Goal: Task Accomplishment & Management: Complete application form

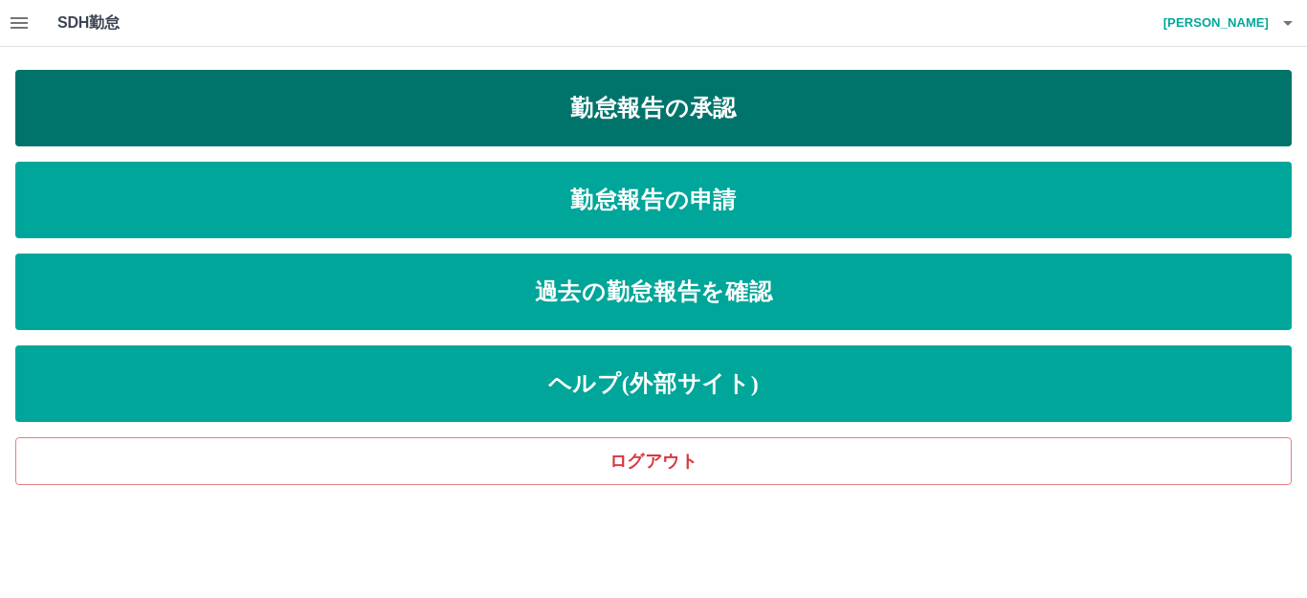
click at [692, 109] on link "勤怠報告の承認" at bounding box center [653, 108] width 1276 height 77
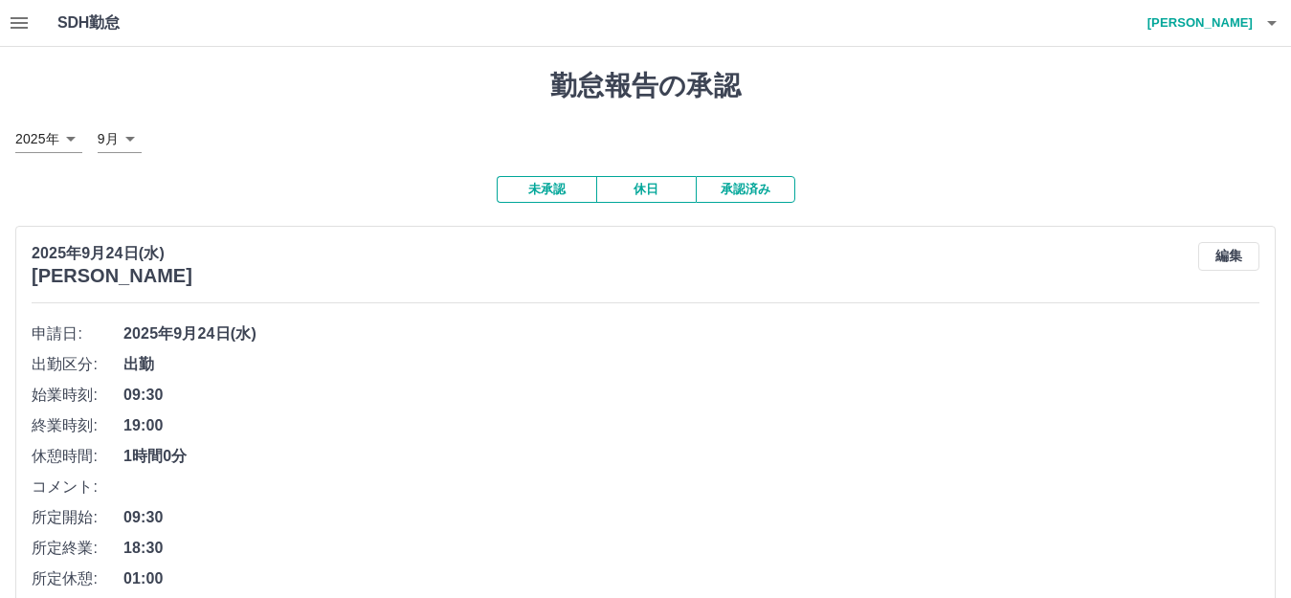
scroll to position [287, 0]
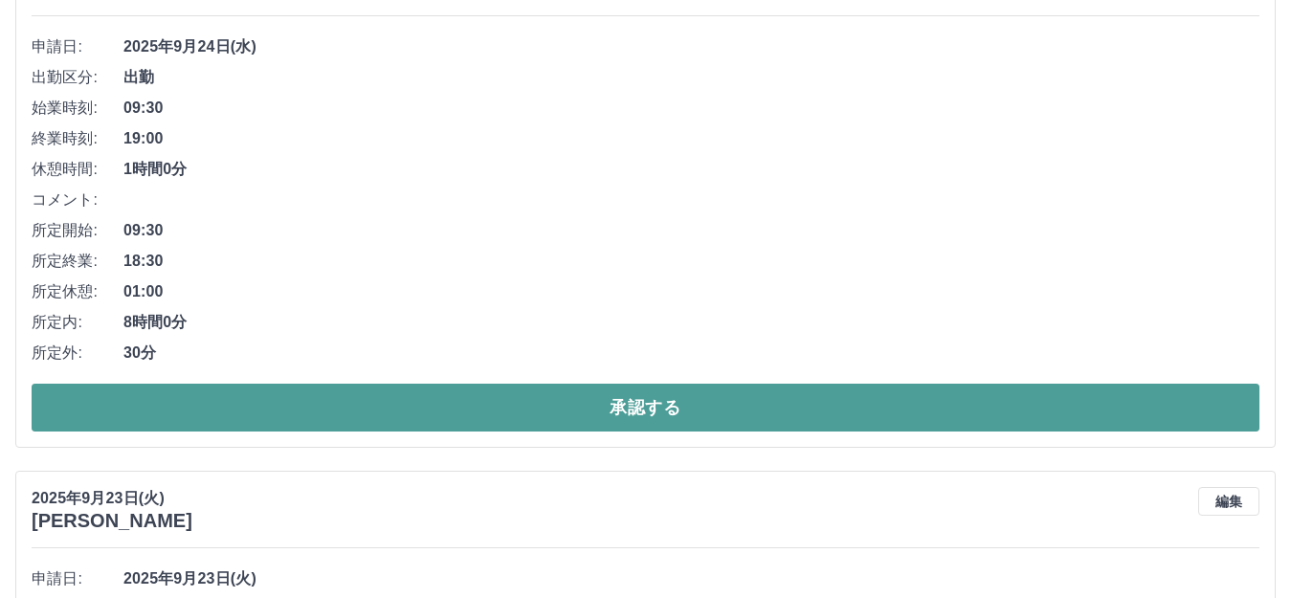
click at [567, 403] on button "承認する" at bounding box center [646, 408] width 1228 height 48
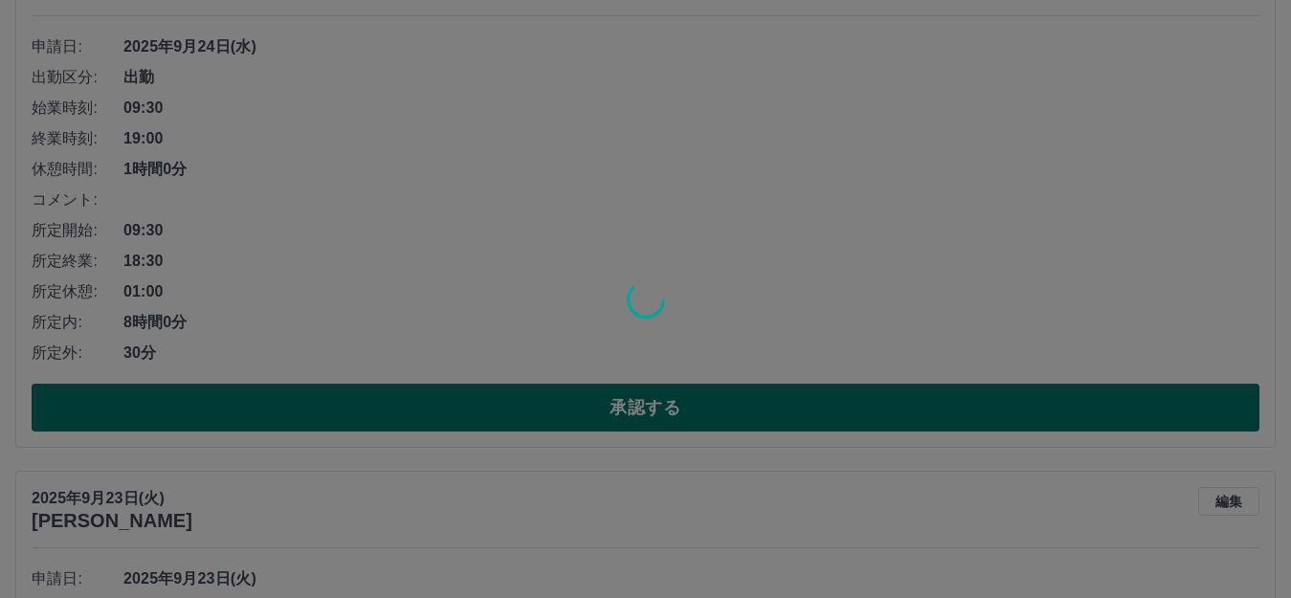
scroll to position [0, 0]
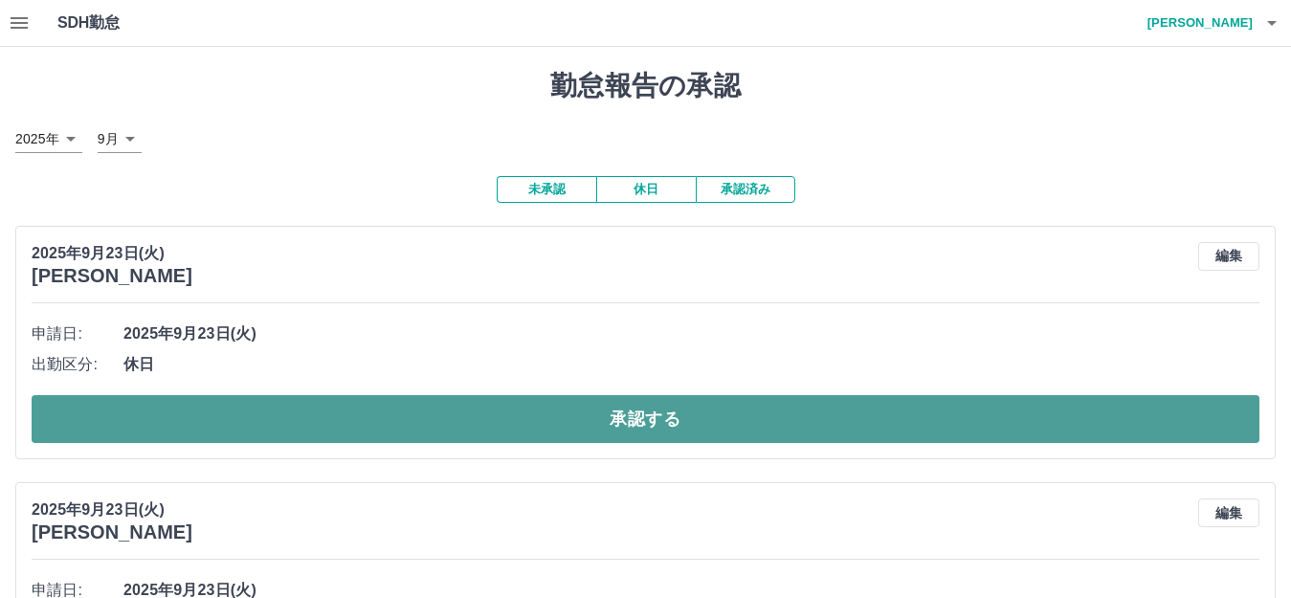
click at [578, 415] on button "承認する" at bounding box center [646, 419] width 1228 height 48
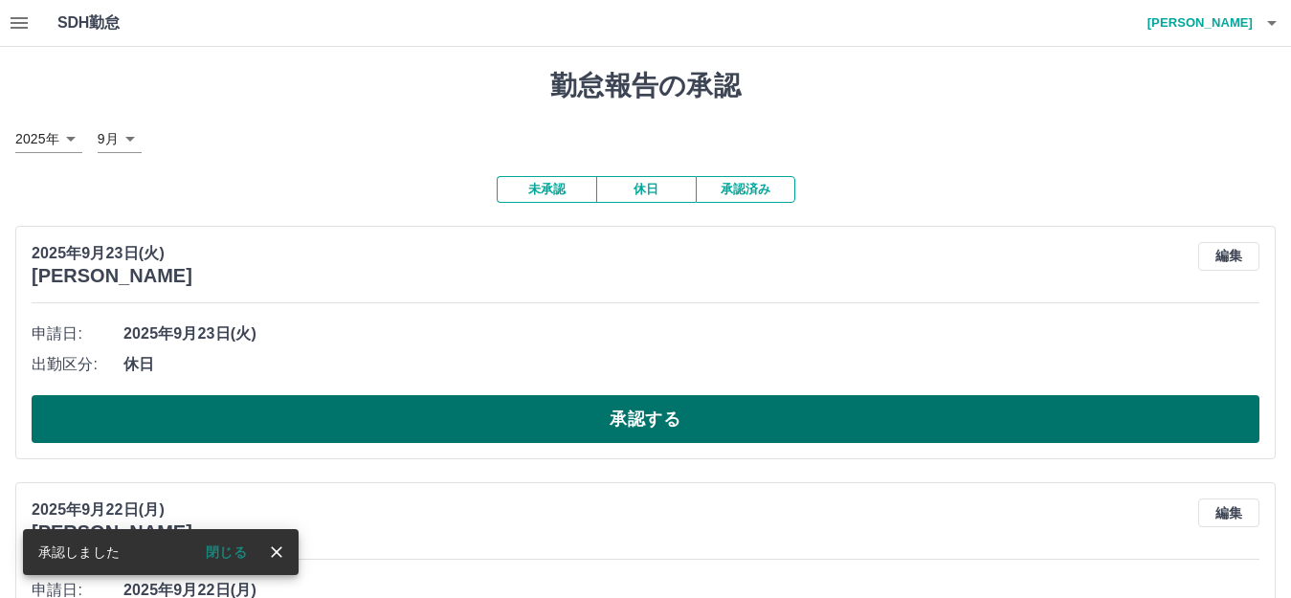
click at [735, 427] on button "承認する" at bounding box center [646, 419] width 1228 height 48
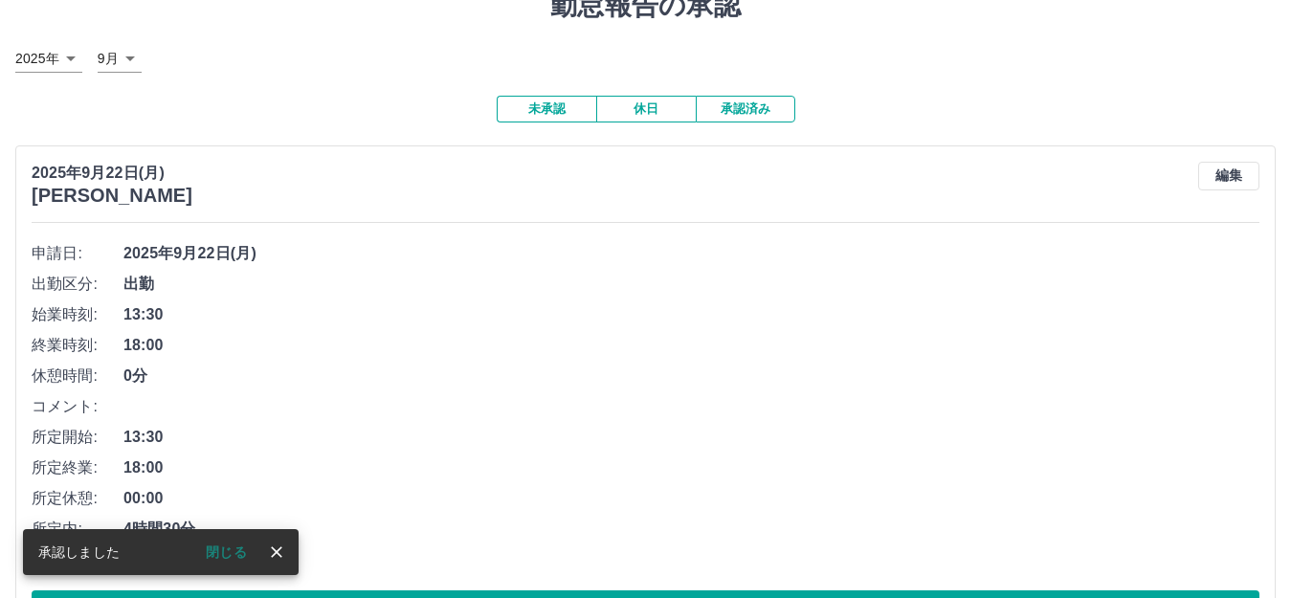
scroll to position [191, 0]
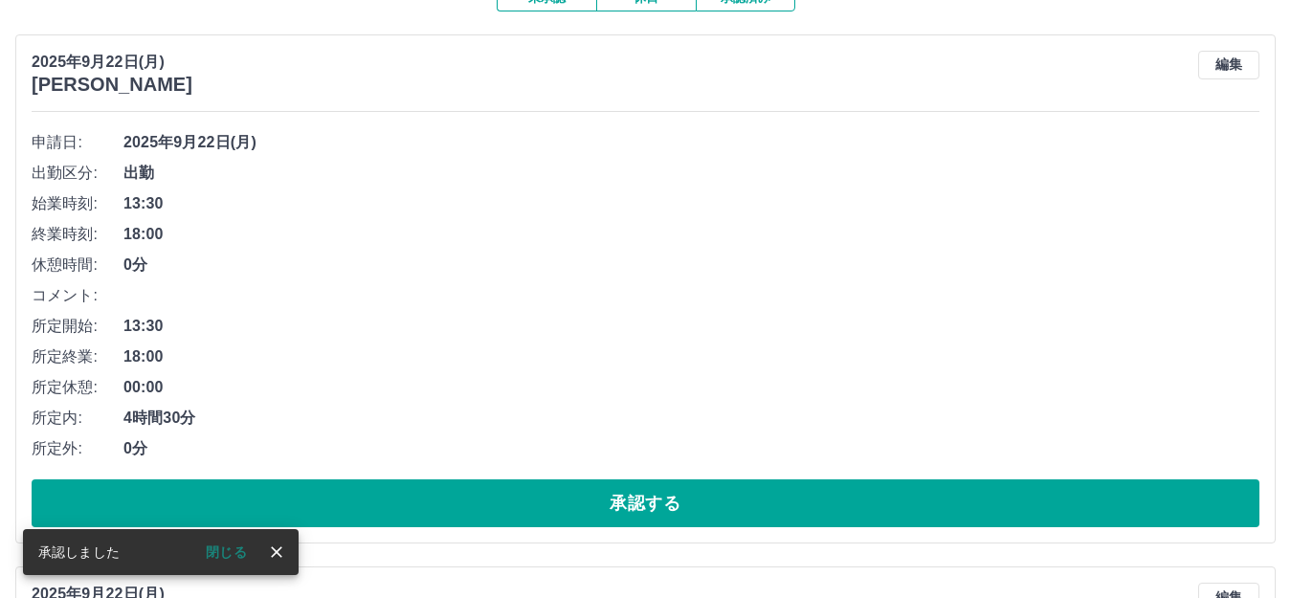
click at [682, 464] on li "所定外: 0分" at bounding box center [646, 448] width 1228 height 31
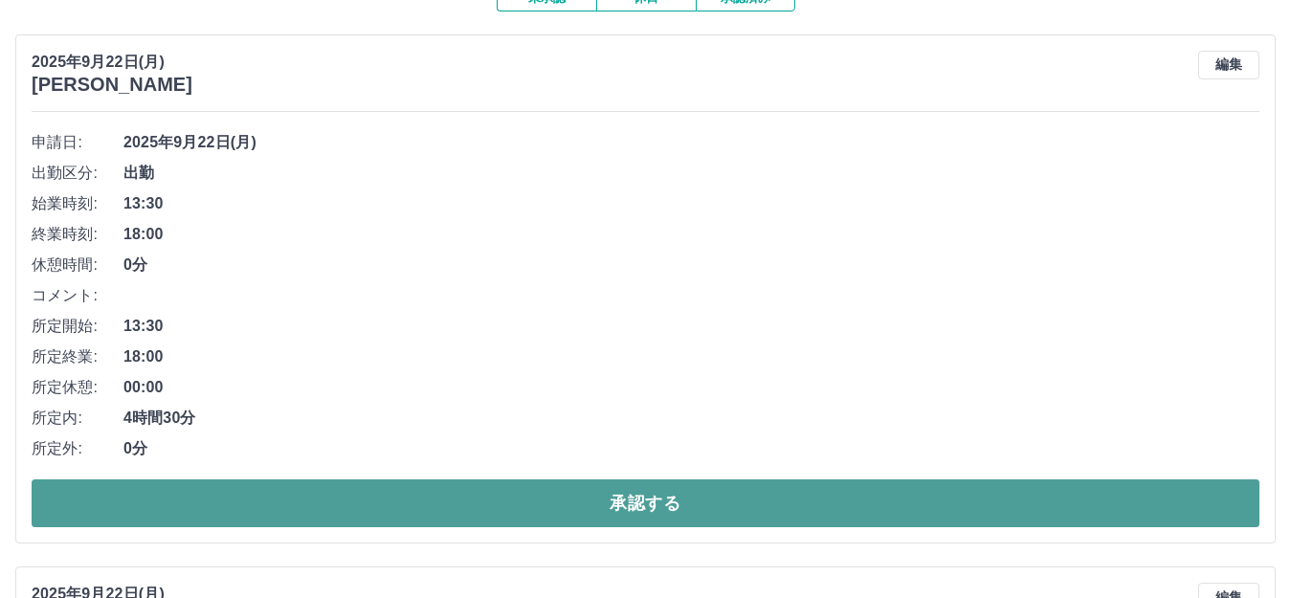
click at [655, 501] on button "承認する" at bounding box center [646, 503] width 1228 height 48
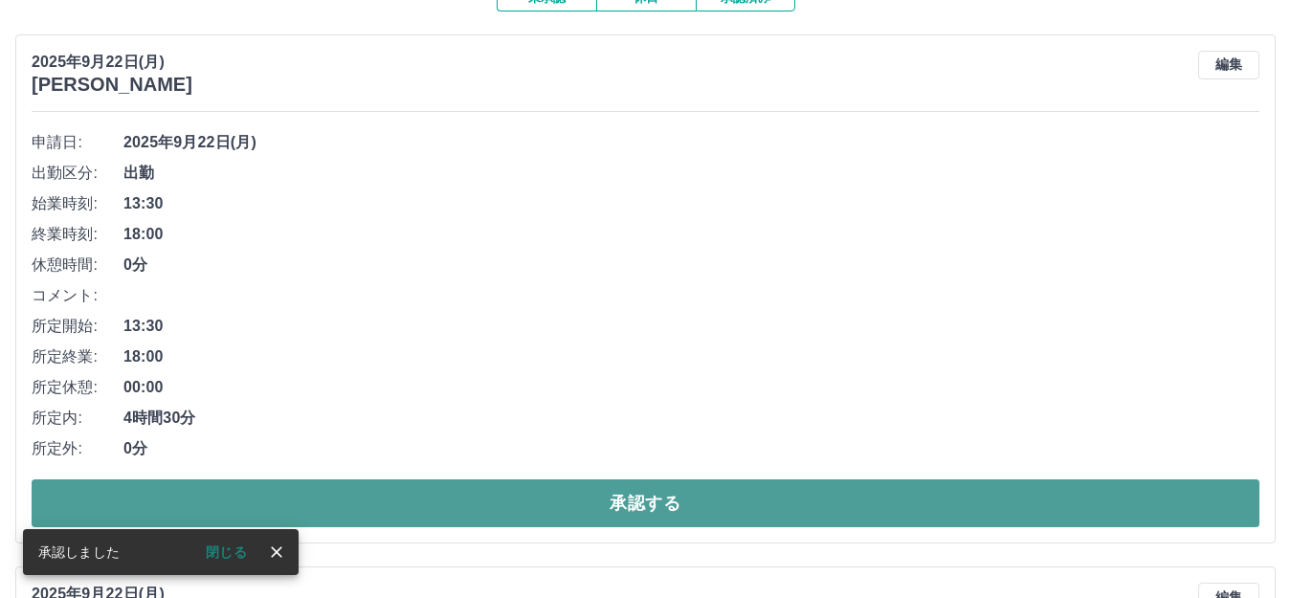
click at [676, 500] on button "承認する" at bounding box center [646, 503] width 1228 height 48
click at [646, 513] on button "承認する" at bounding box center [646, 503] width 1228 height 48
click at [569, 507] on button "承認する" at bounding box center [646, 503] width 1228 height 48
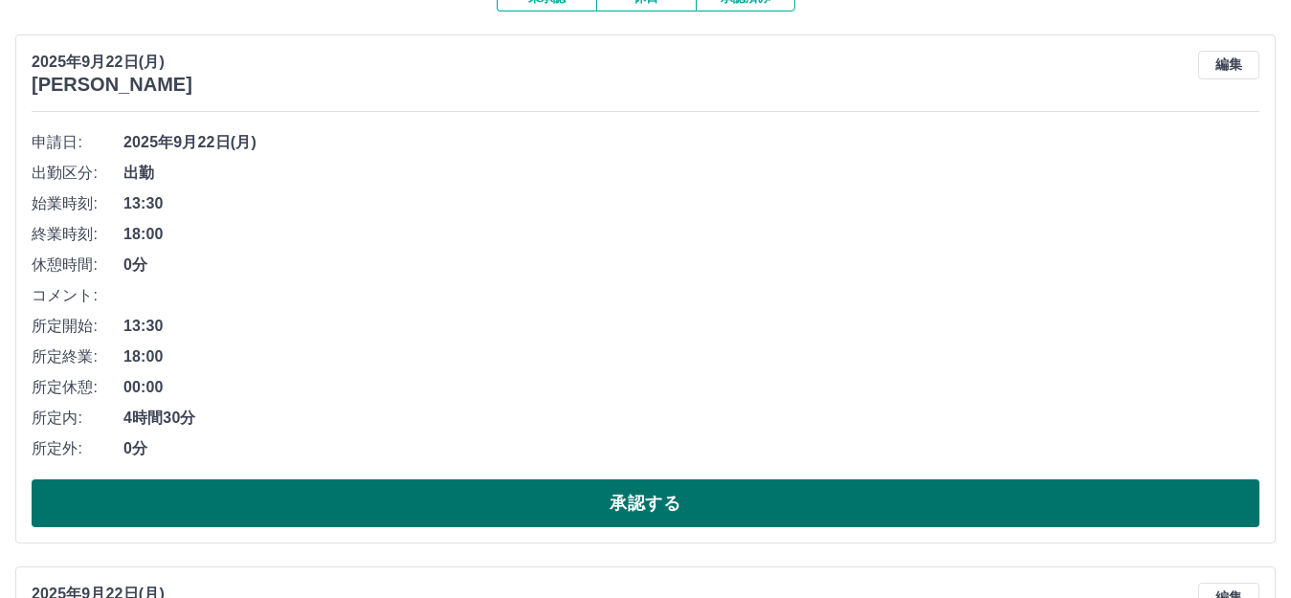
click at [553, 510] on button "承認する" at bounding box center [646, 503] width 1228 height 48
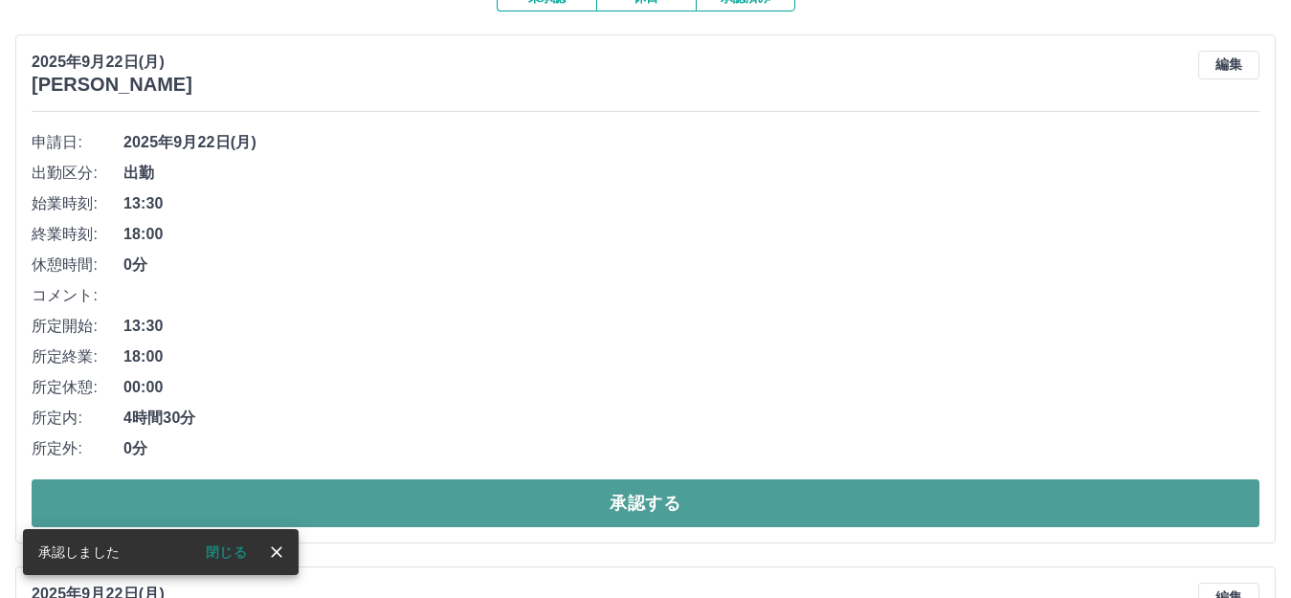
click at [509, 494] on button "承認する" at bounding box center [646, 503] width 1228 height 48
click at [532, 504] on button "承認する" at bounding box center [646, 503] width 1228 height 48
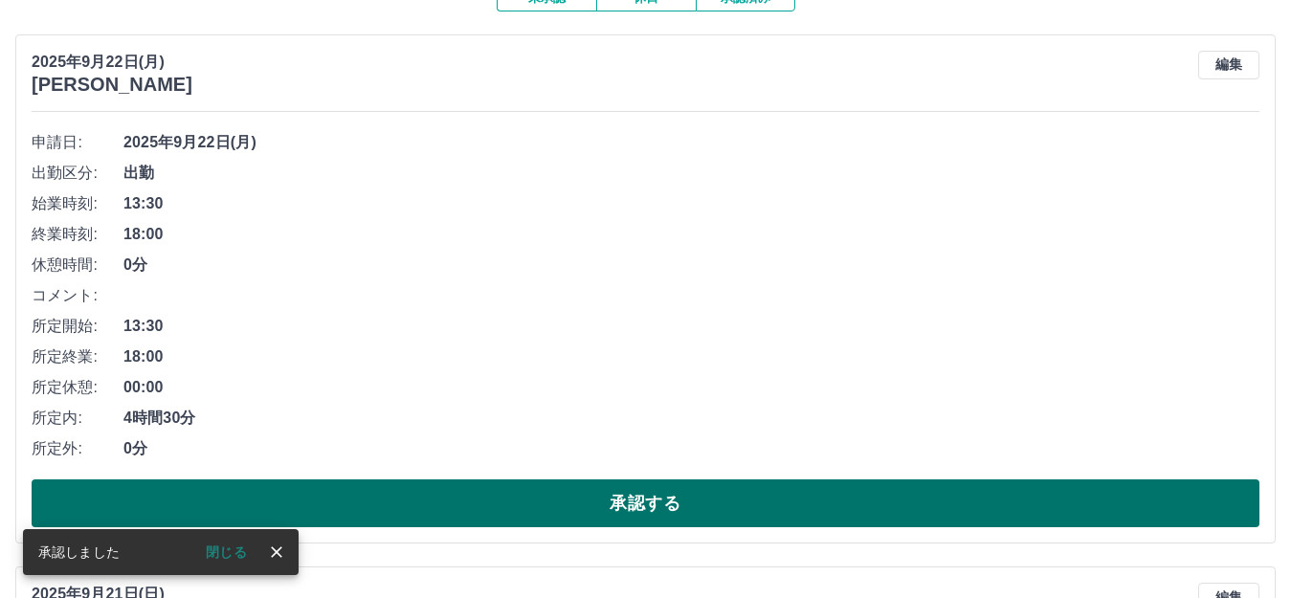
click at [529, 488] on button "承認する" at bounding box center [646, 503] width 1228 height 48
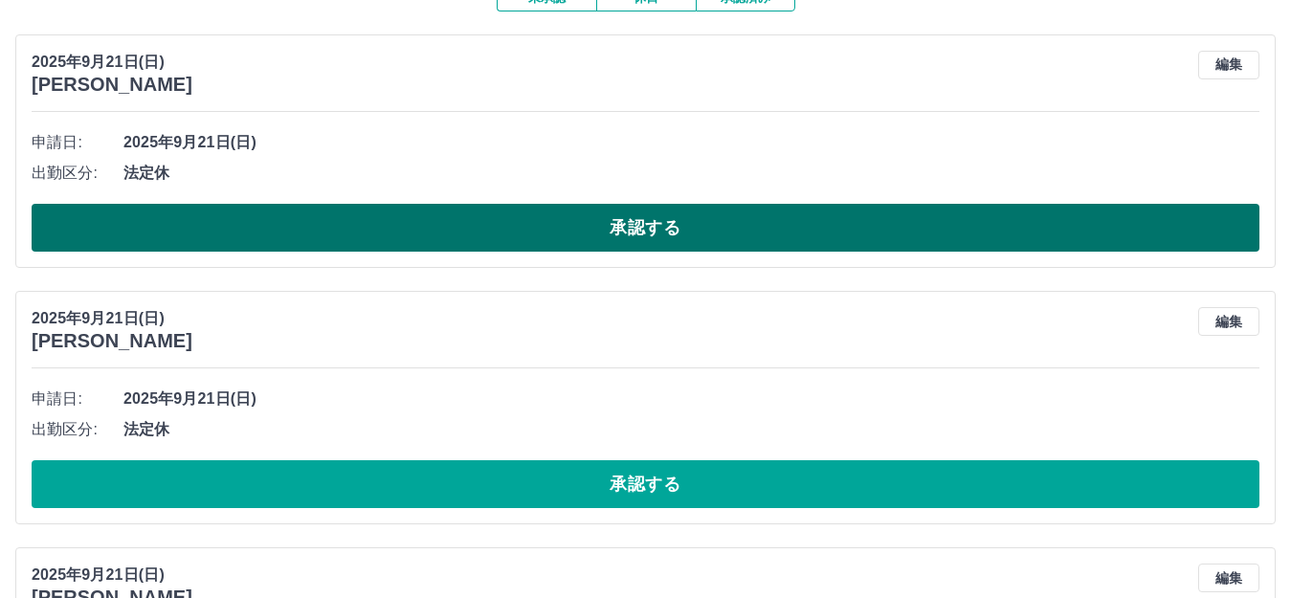
click at [637, 214] on button "承認する" at bounding box center [646, 228] width 1228 height 48
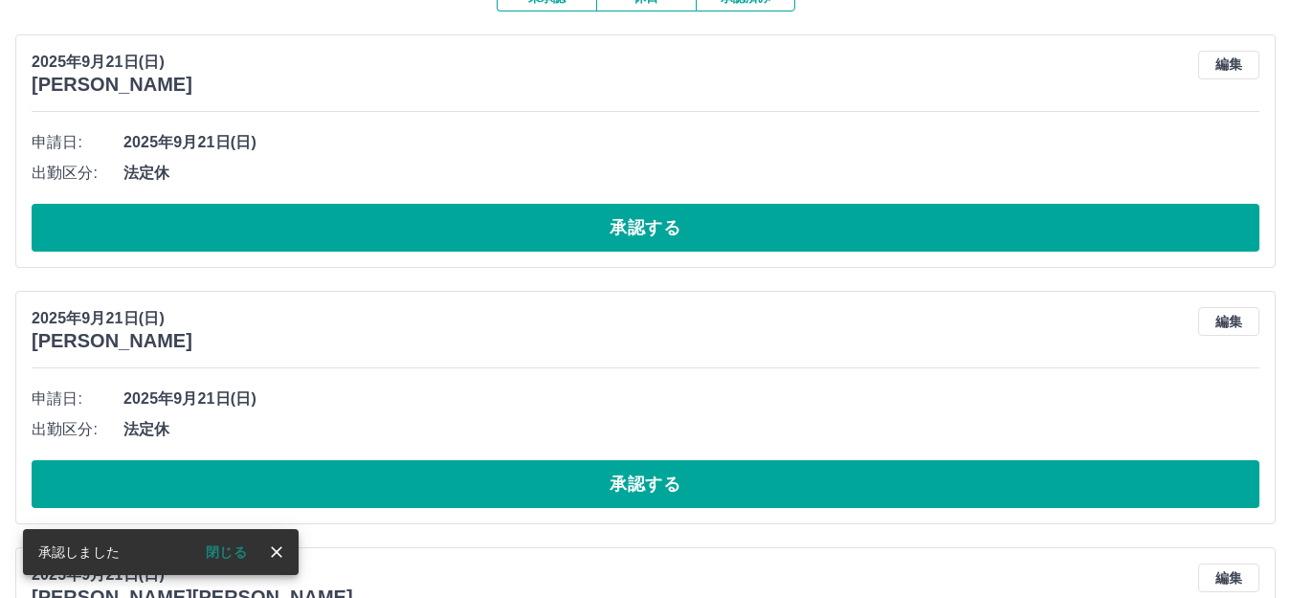
click at [556, 263] on div "[DATE] [PERSON_NAME] 編集 申請日: [DATE] 出勤区分: 法定休 承認する" at bounding box center [645, 150] width 1260 height 233
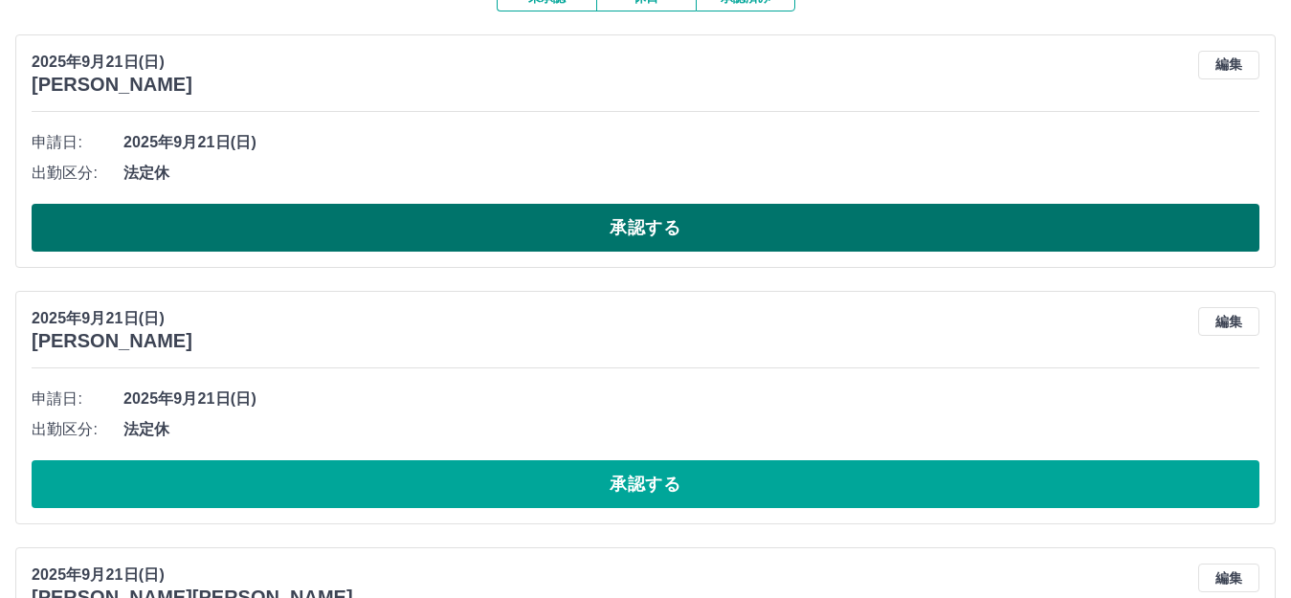
click at [556, 249] on button "承認する" at bounding box center [646, 228] width 1228 height 48
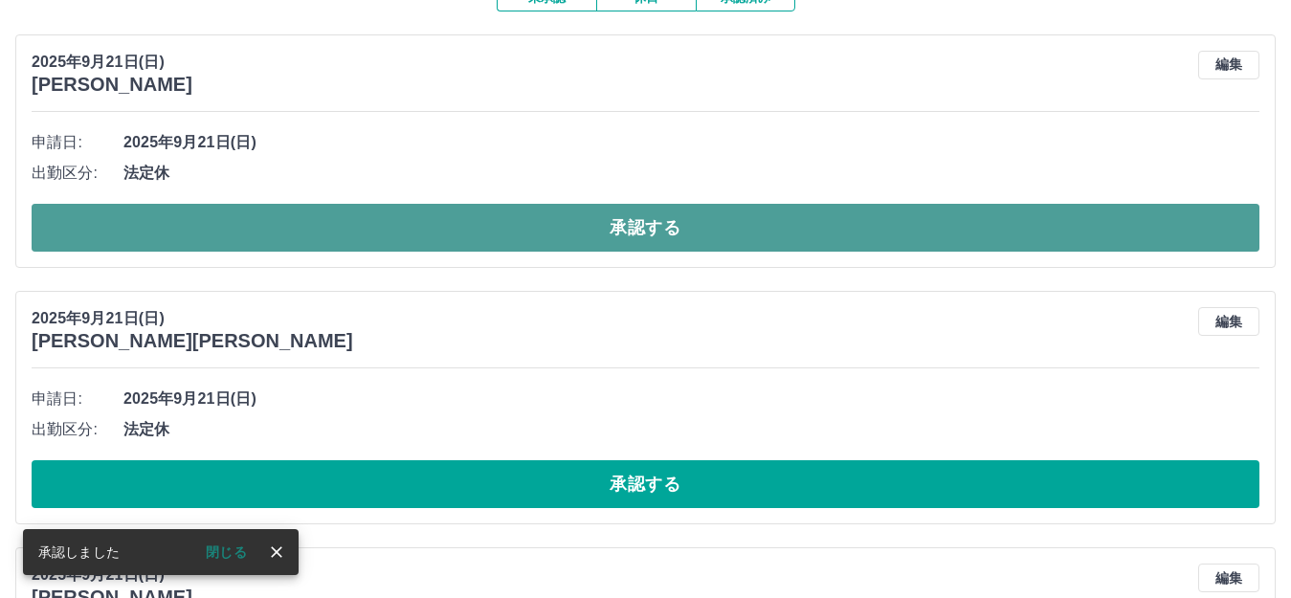
click at [627, 234] on button "承認する" at bounding box center [646, 228] width 1228 height 48
click at [668, 239] on button "承認する" at bounding box center [646, 228] width 1228 height 48
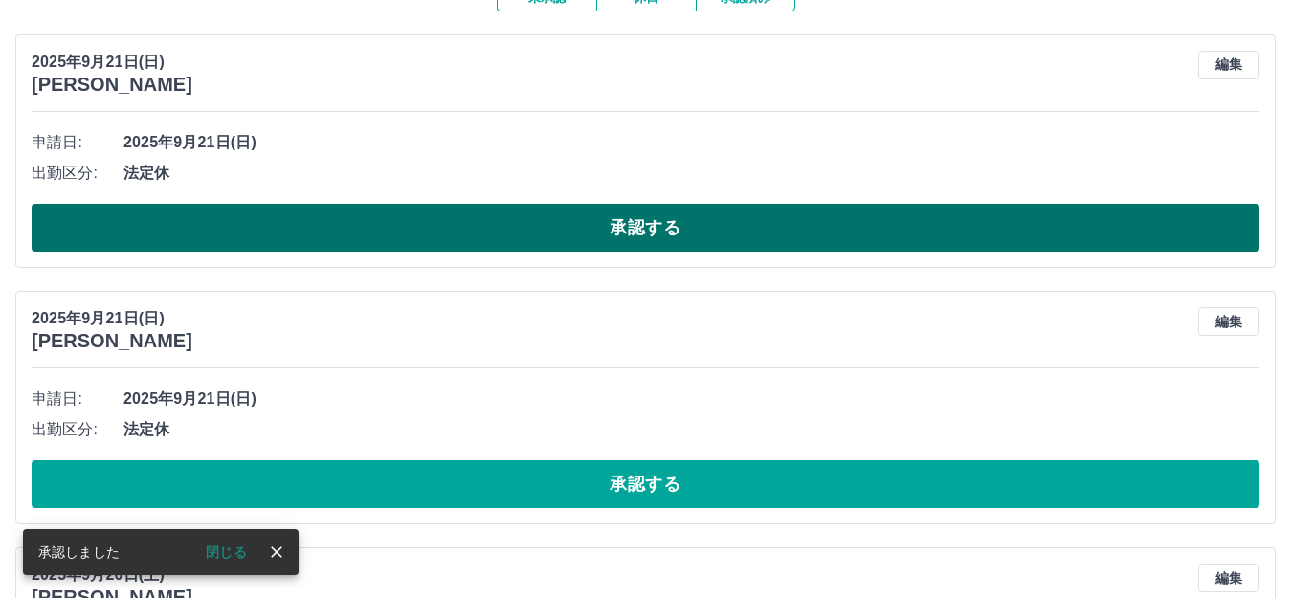
click at [681, 239] on button "承認する" at bounding box center [646, 228] width 1228 height 48
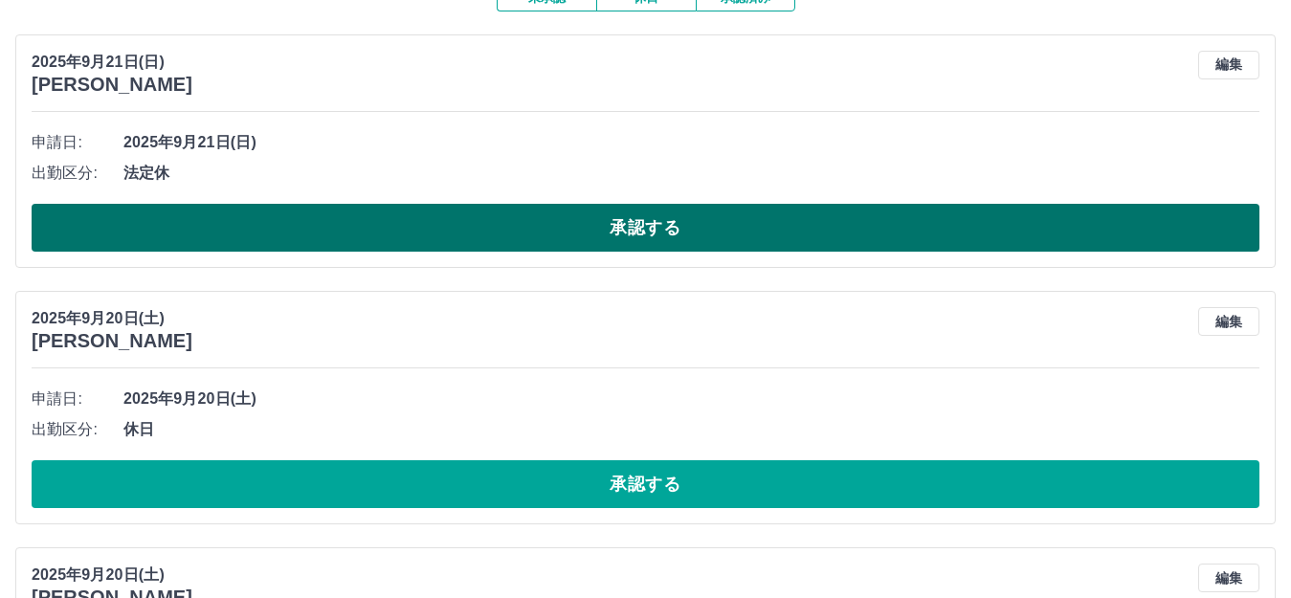
click at [603, 240] on button "承認する" at bounding box center [646, 228] width 1228 height 48
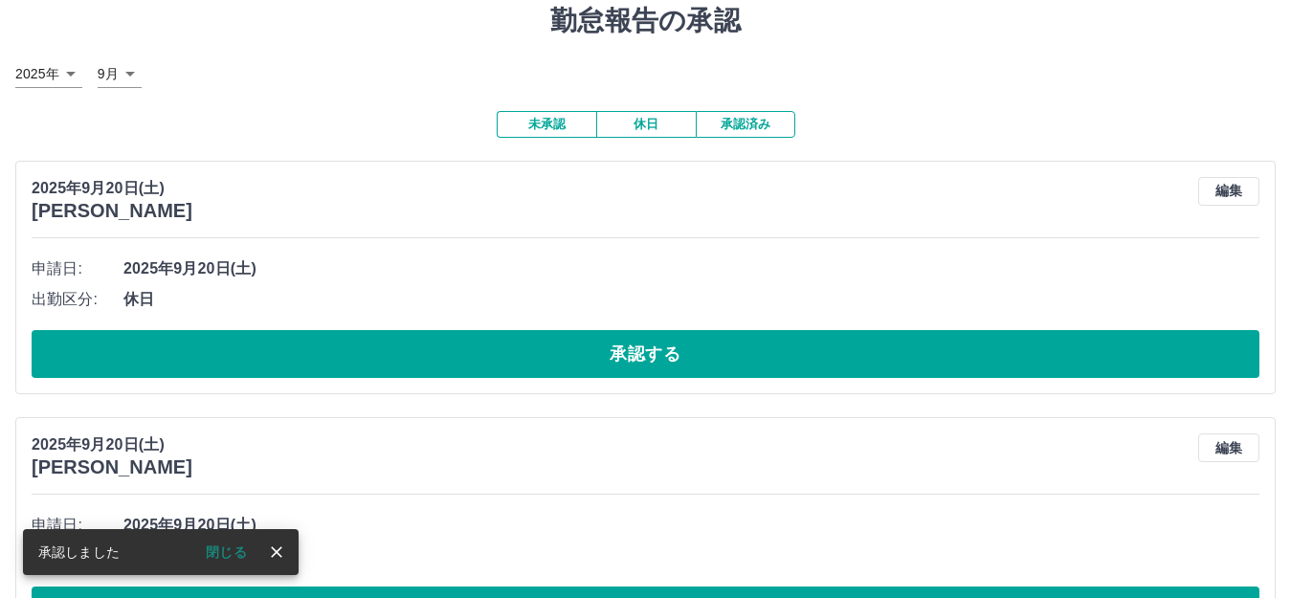
scroll to position [0, 0]
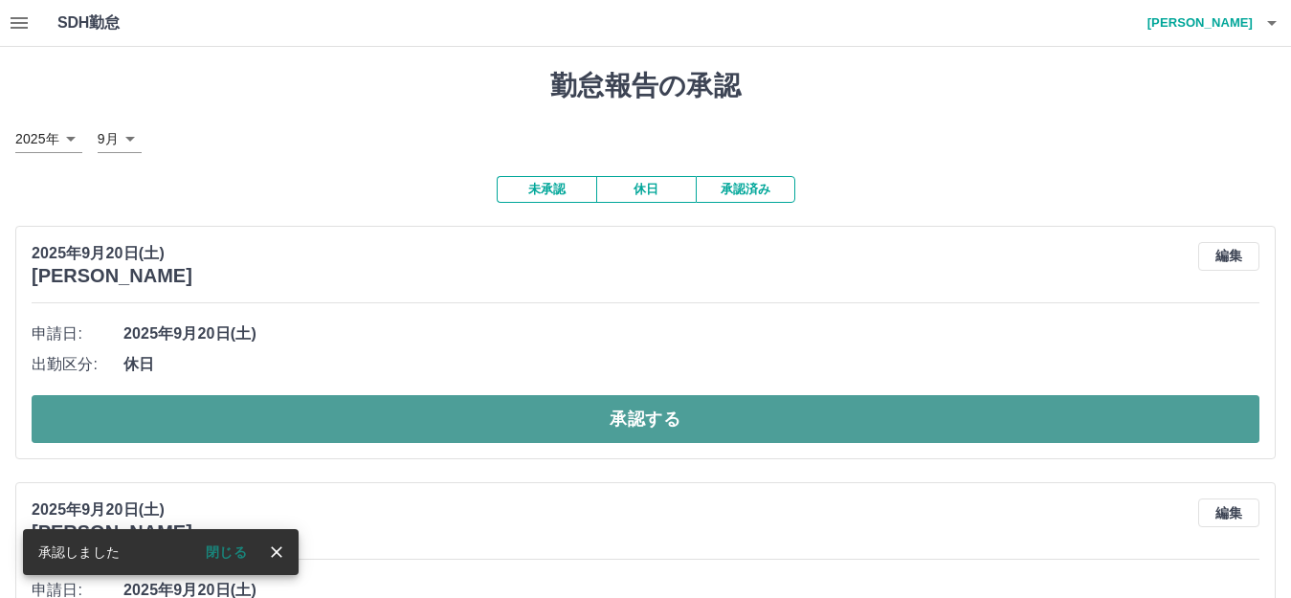
click at [510, 409] on button "承認する" at bounding box center [646, 419] width 1228 height 48
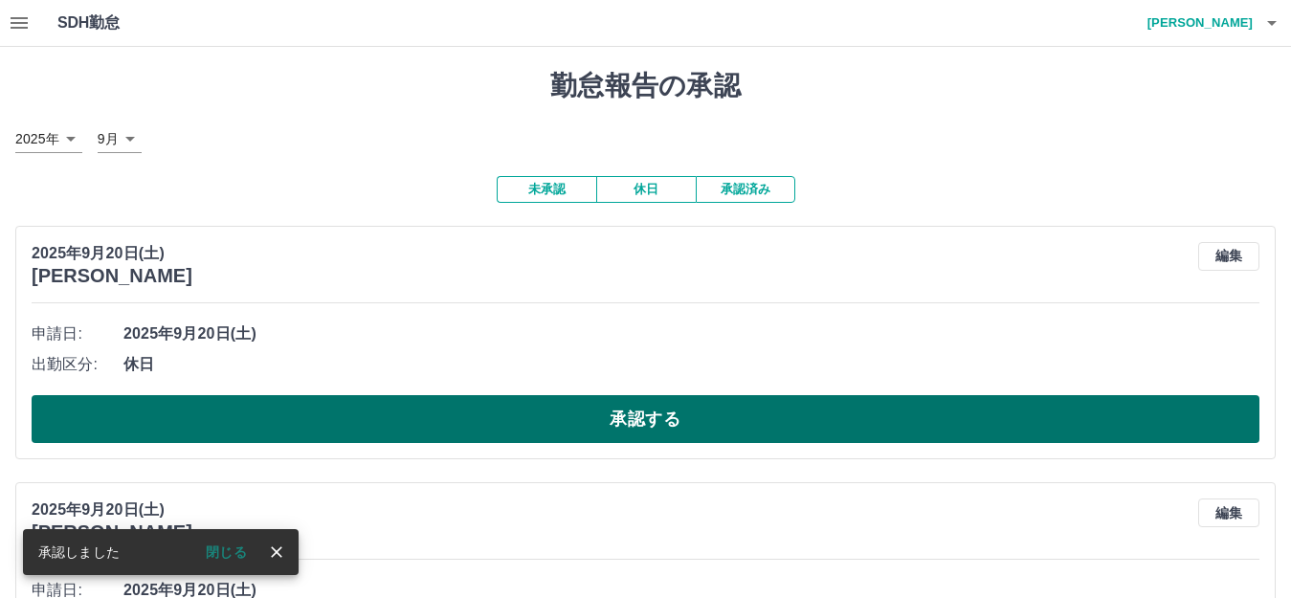
click at [586, 415] on button "承認する" at bounding box center [646, 419] width 1228 height 48
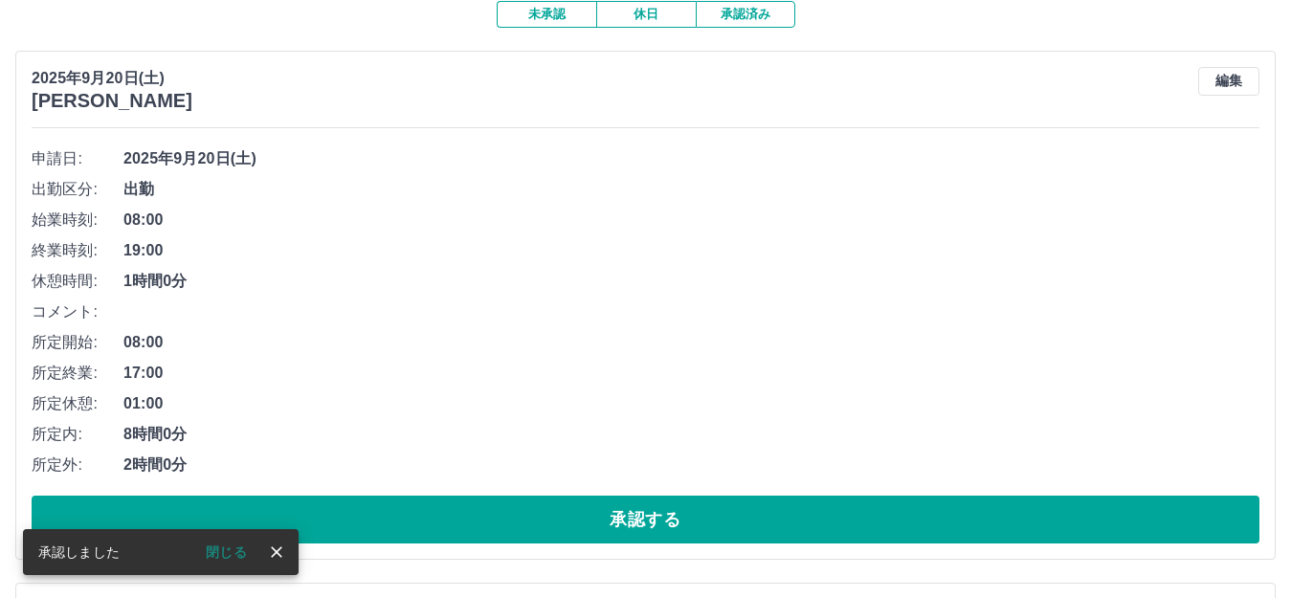
scroll to position [287, 0]
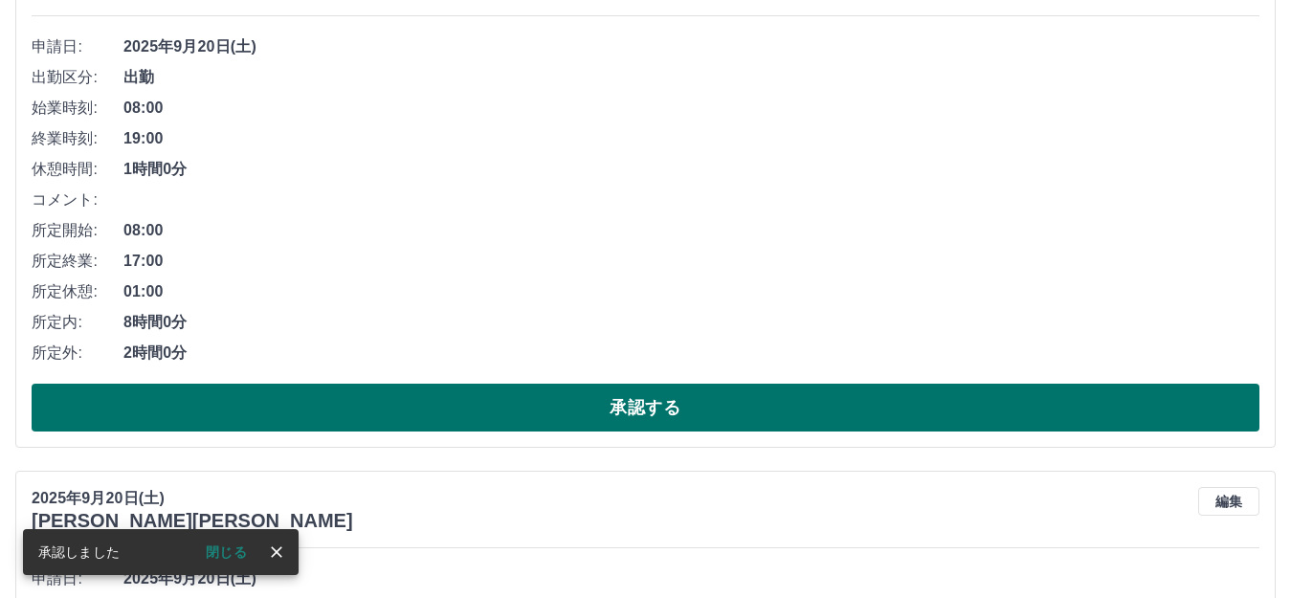
click at [578, 401] on button "承認する" at bounding box center [646, 408] width 1228 height 48
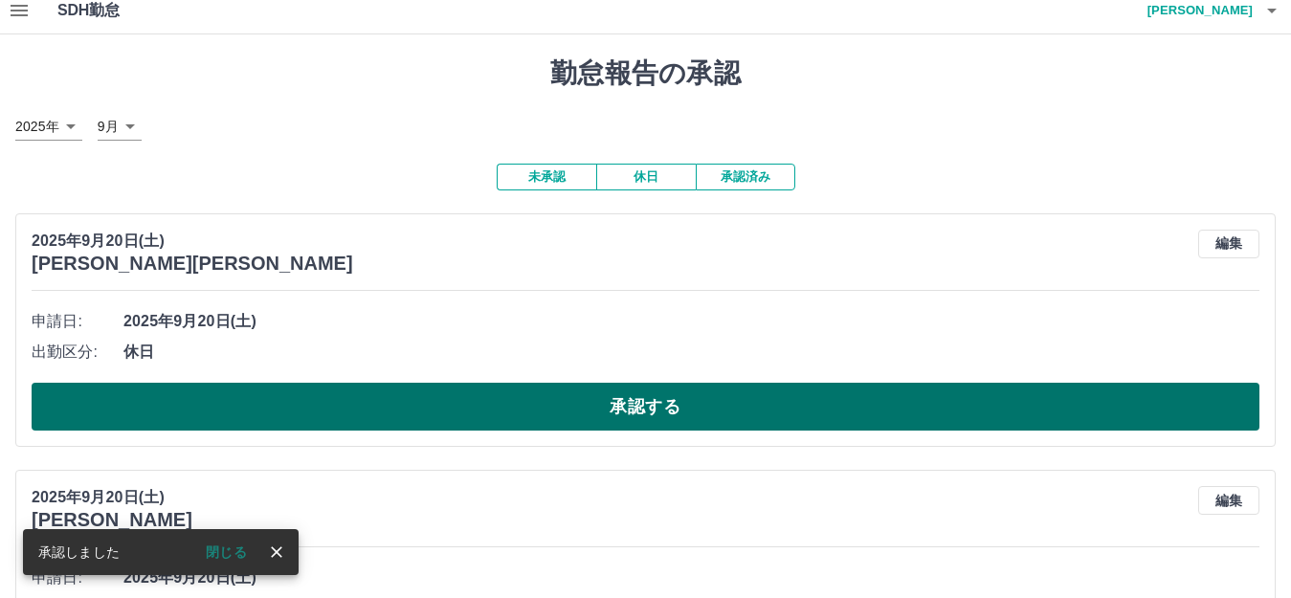
scroll to position [96, 0]
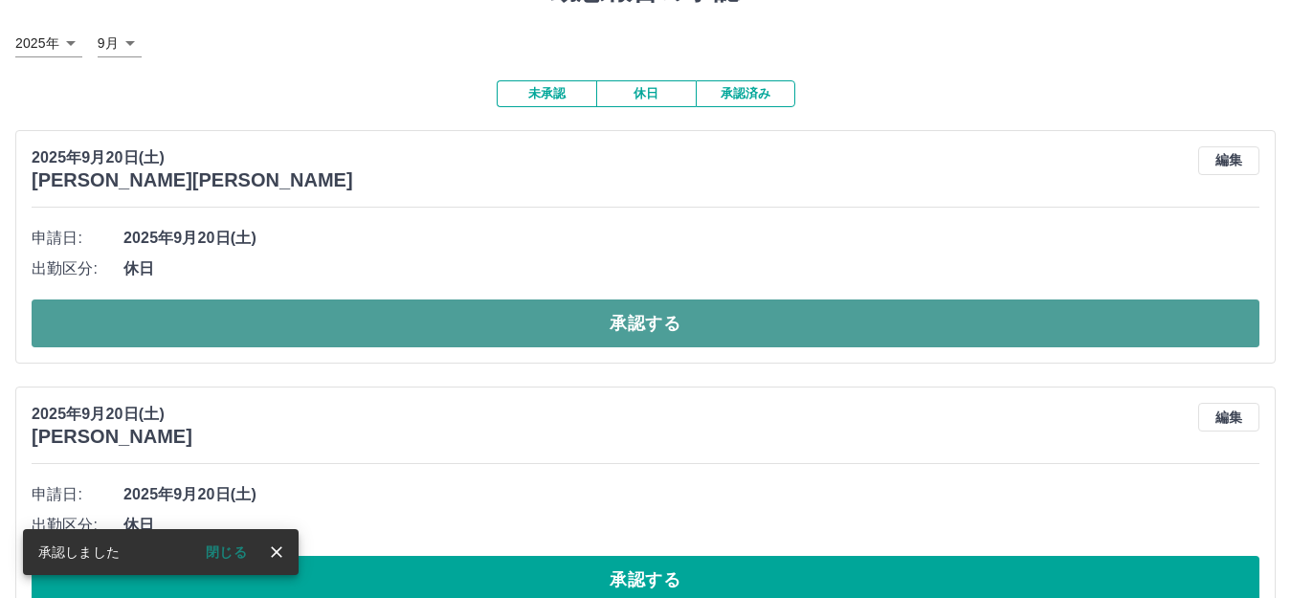
click at [779, 321] on button "承認する" at bounding box center [646, 323] width 1228 height 48
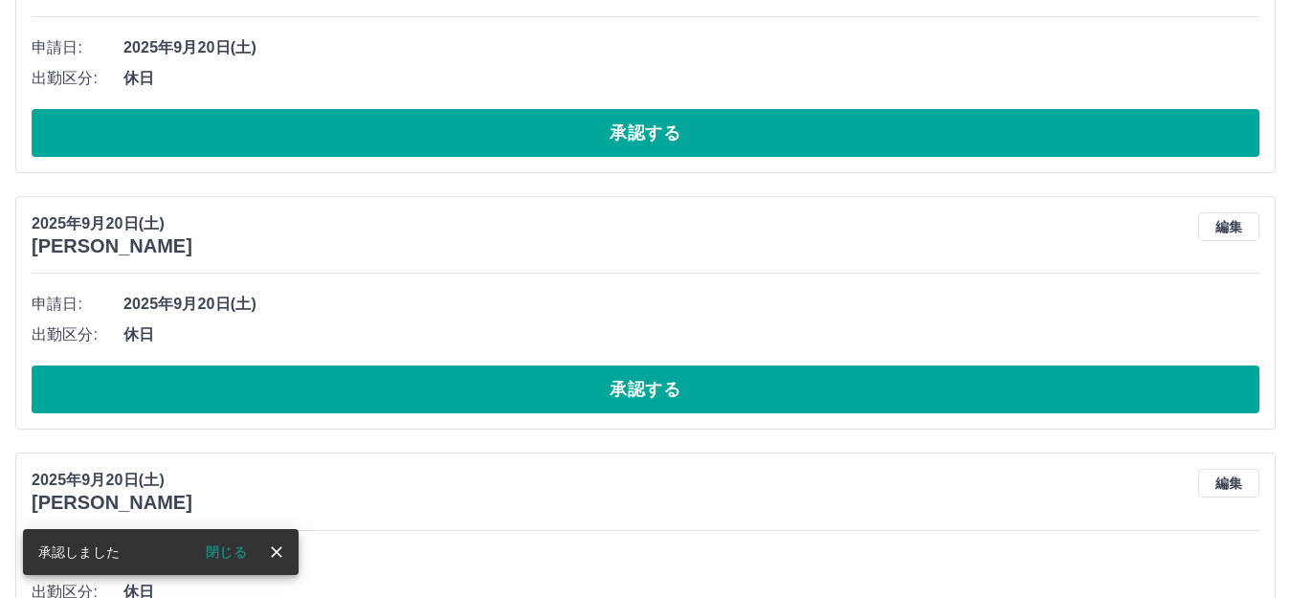
scroll to position [287, 0]
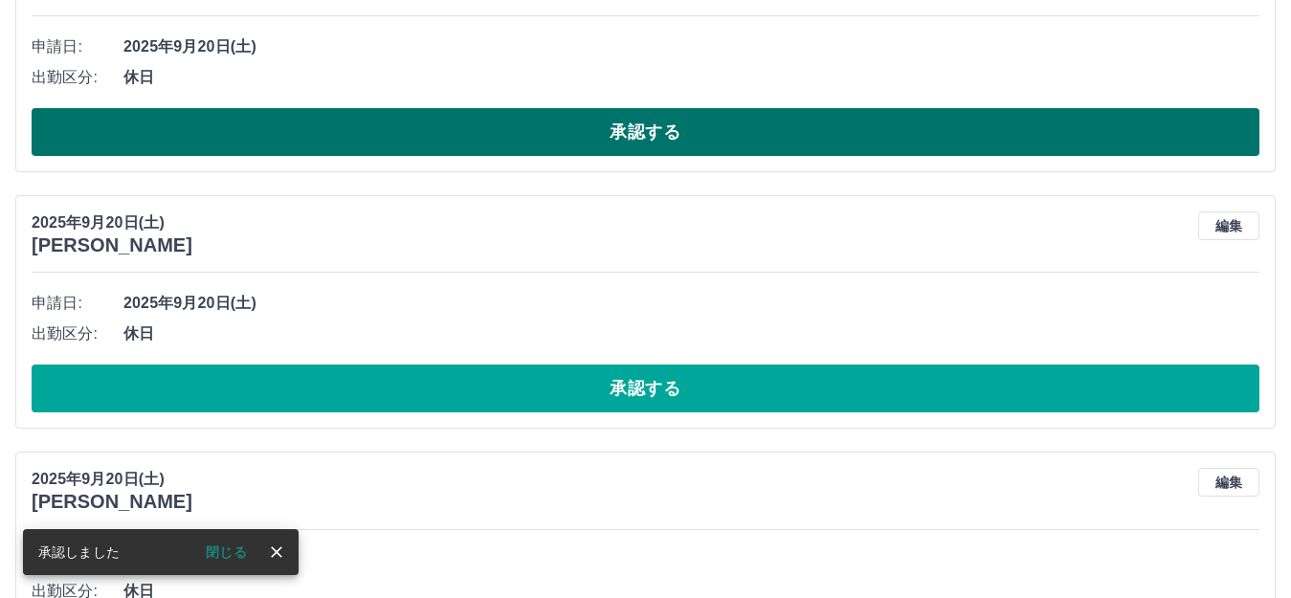
click at [695, 127] on button "承認する" at bounding box center [646, 132] width 1228 height 48
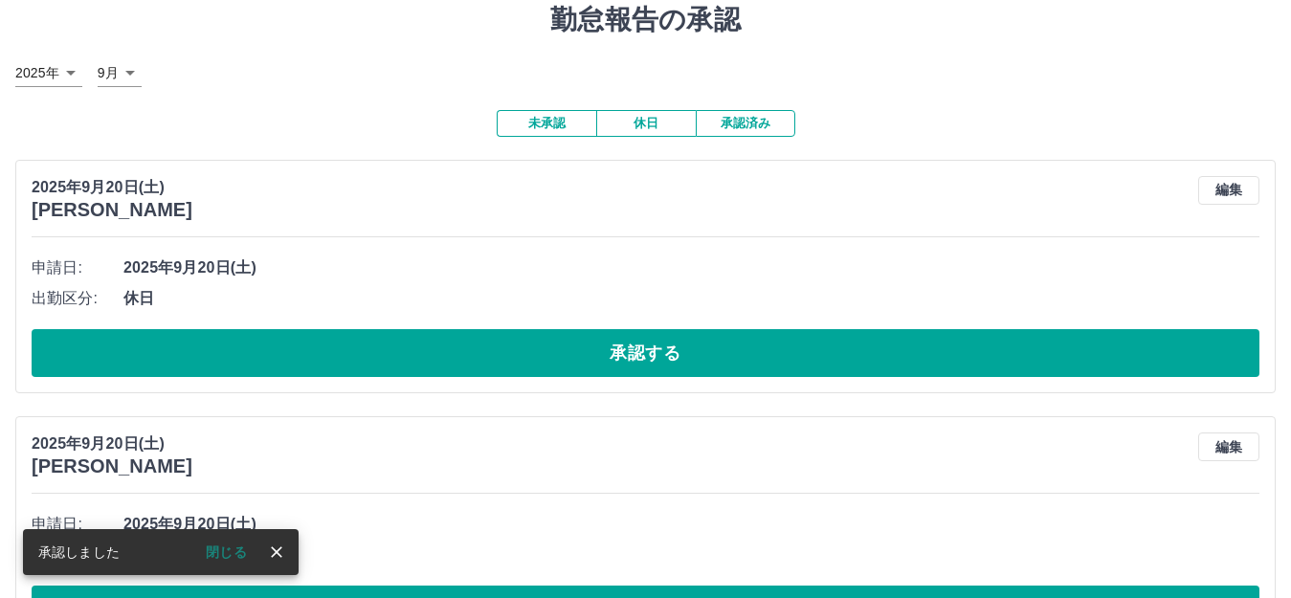
scroll to position [126, 0]
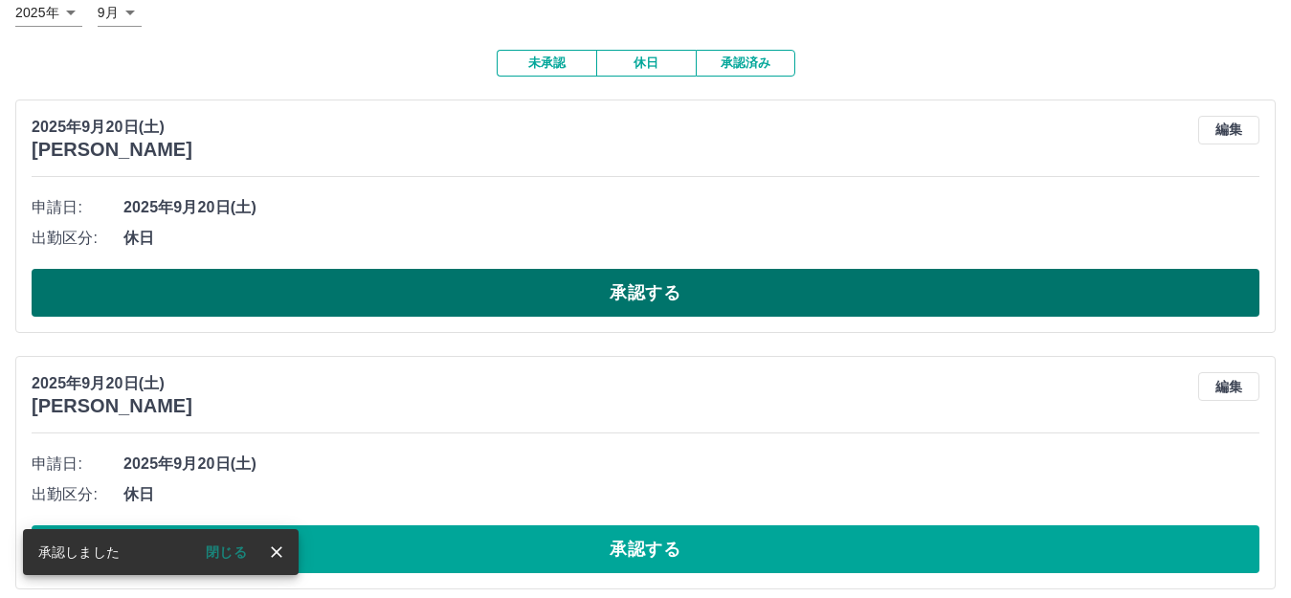
click at [638, 292] on button "承認する" at bounding box center [646, 293] width 1228 height 48
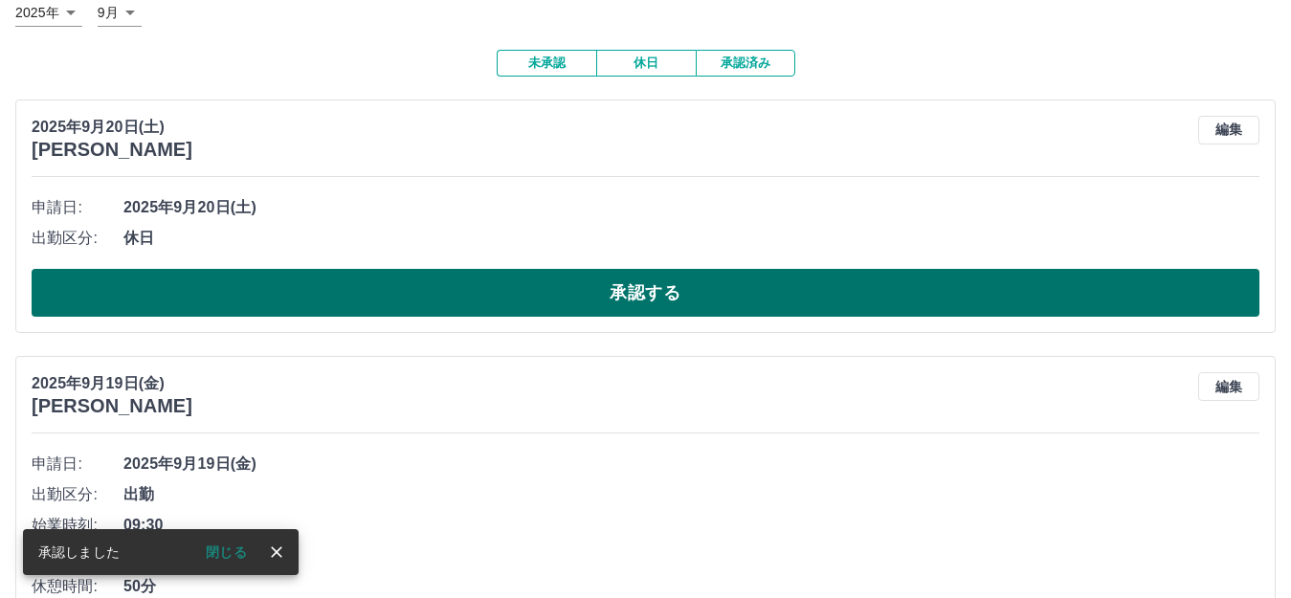
click at [612, 299] on button "承認する" at bounding box center [646, 293] width 1228 height 48
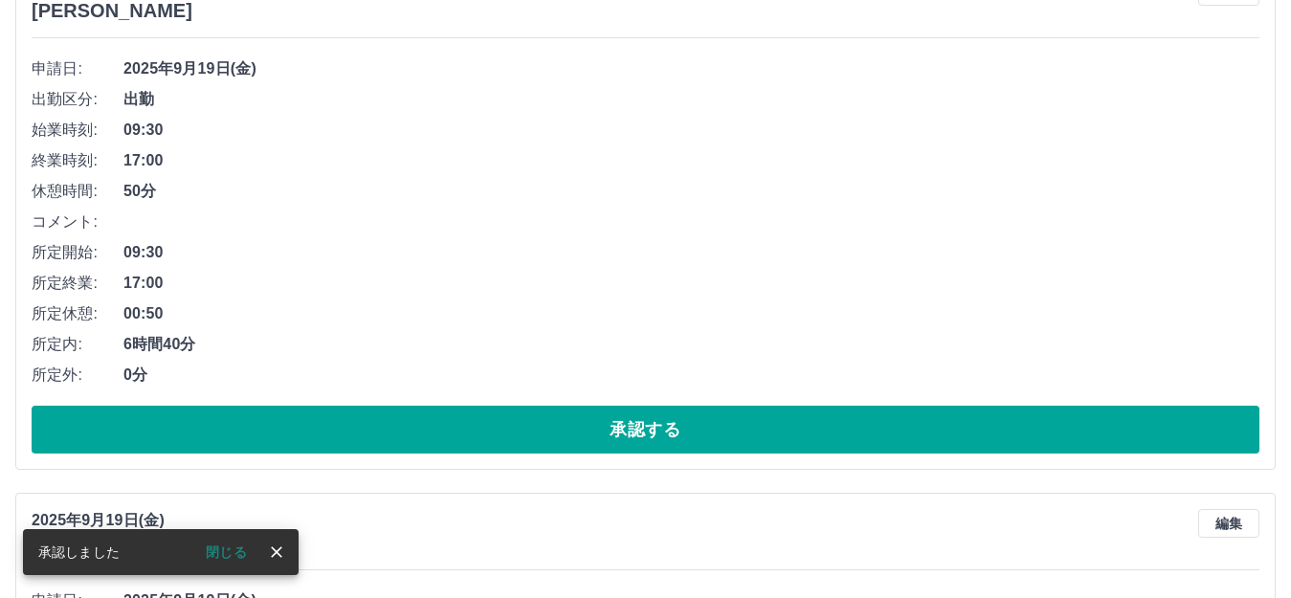
scroll to position [413, 0]
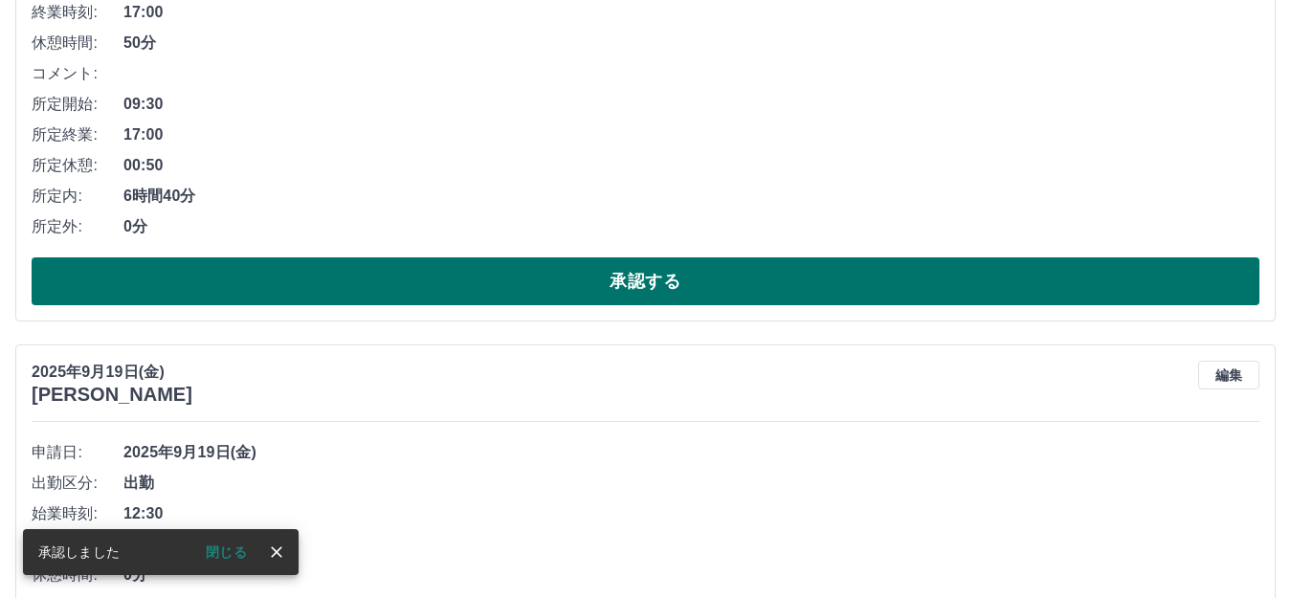
click at [480, 305] on button "承認する" at bounding box center [646, 281] width 1228 height 48
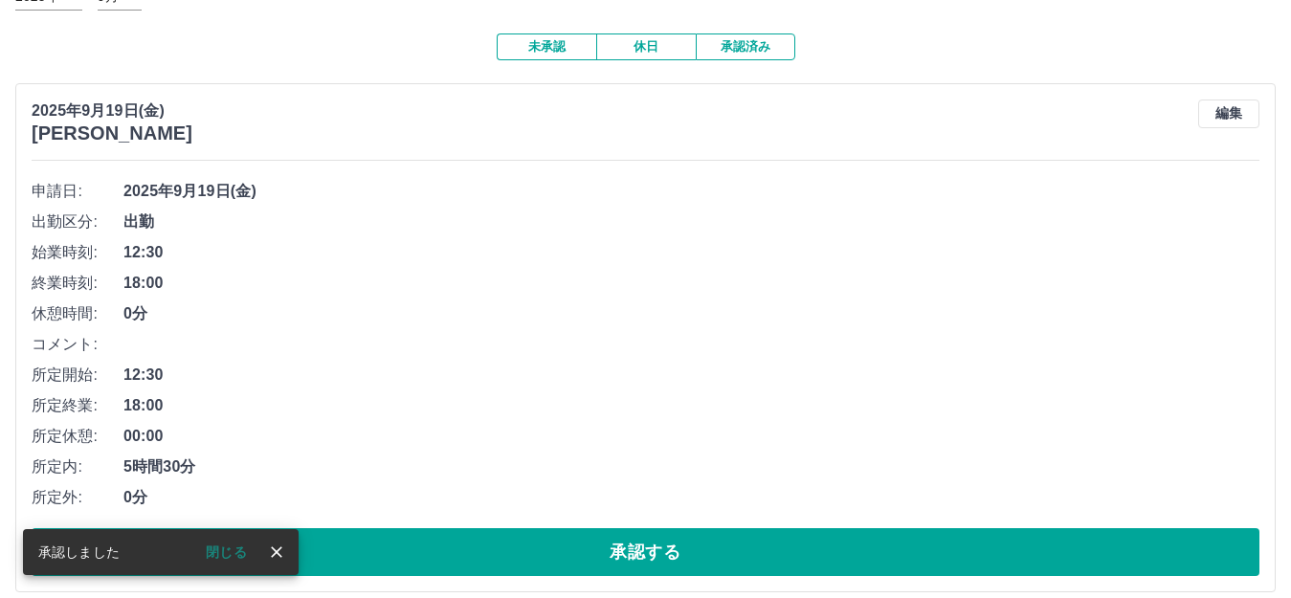
scroll to position [287, 0]
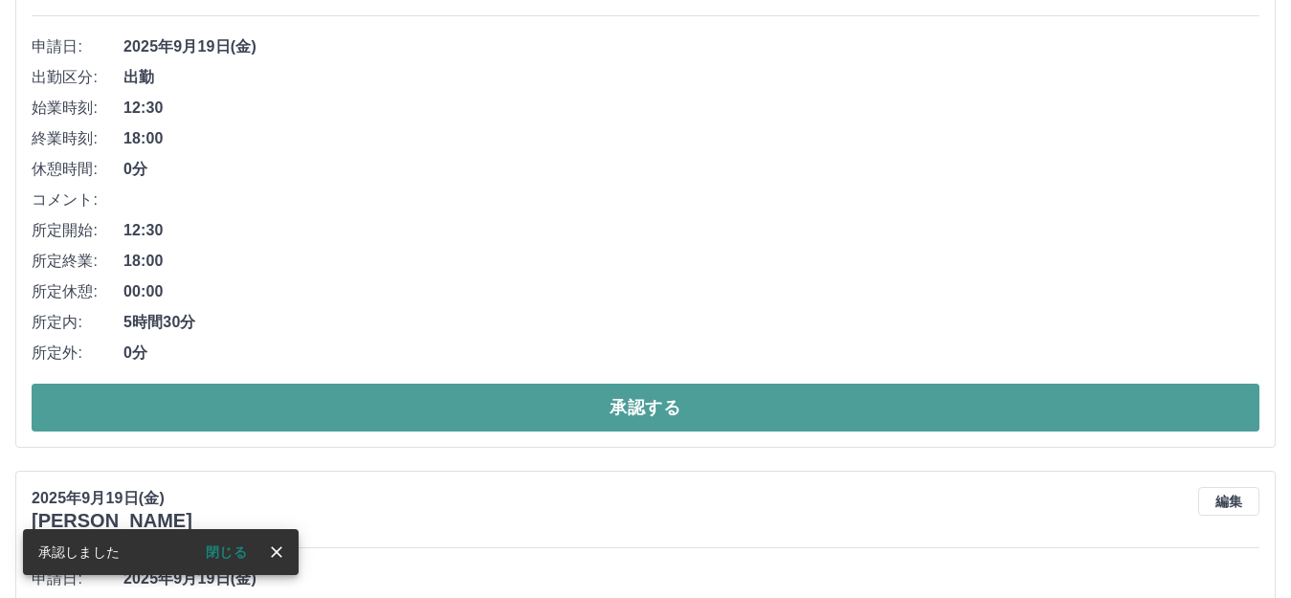
click at [632, 425] on button "承認する" at bounding box center [646, 408] width 1228 height 48
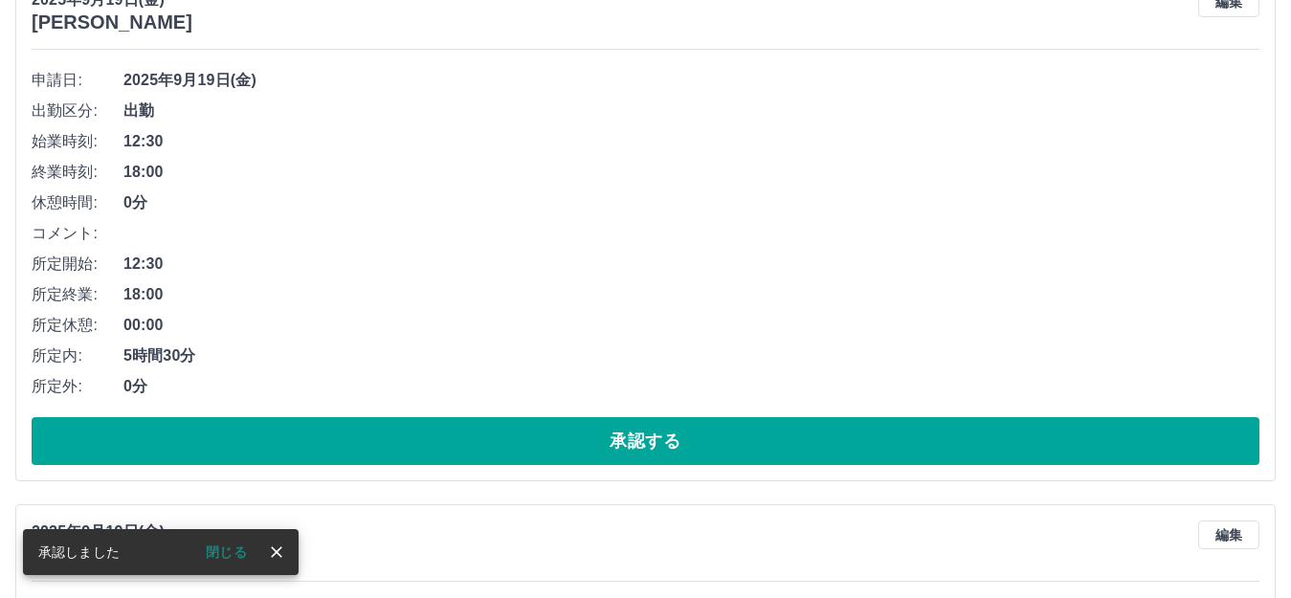
scroll to position [478, 0]
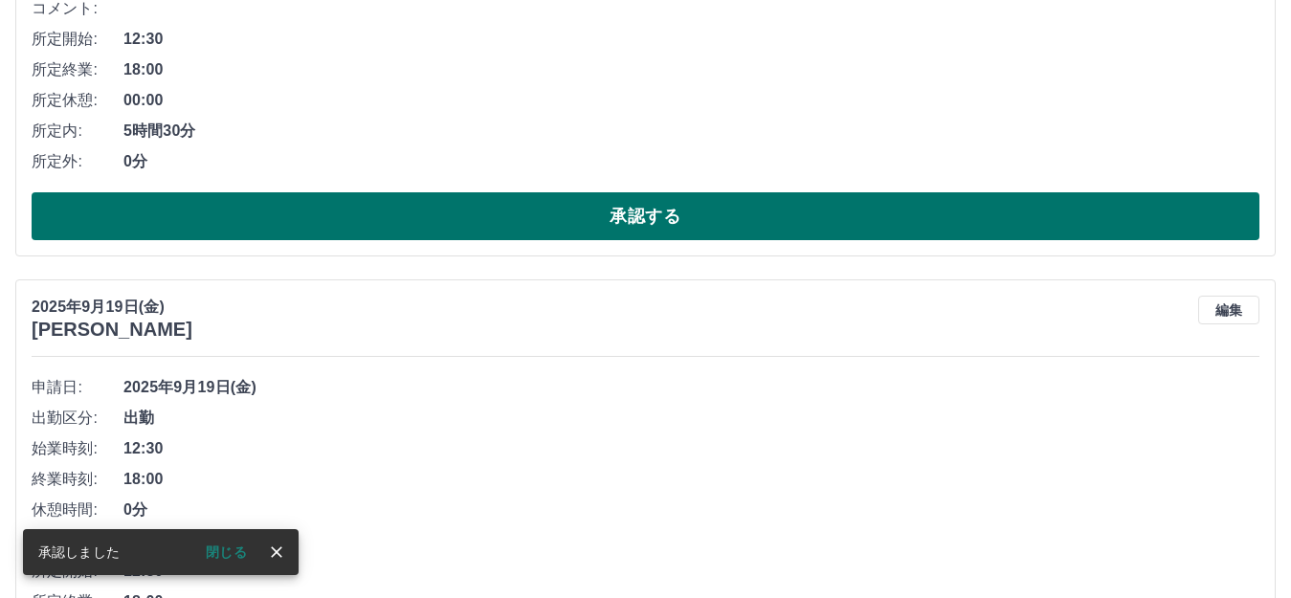
click at [521, 196] on button "承認する" at bounding box center [646, 216] width 1228 height 48
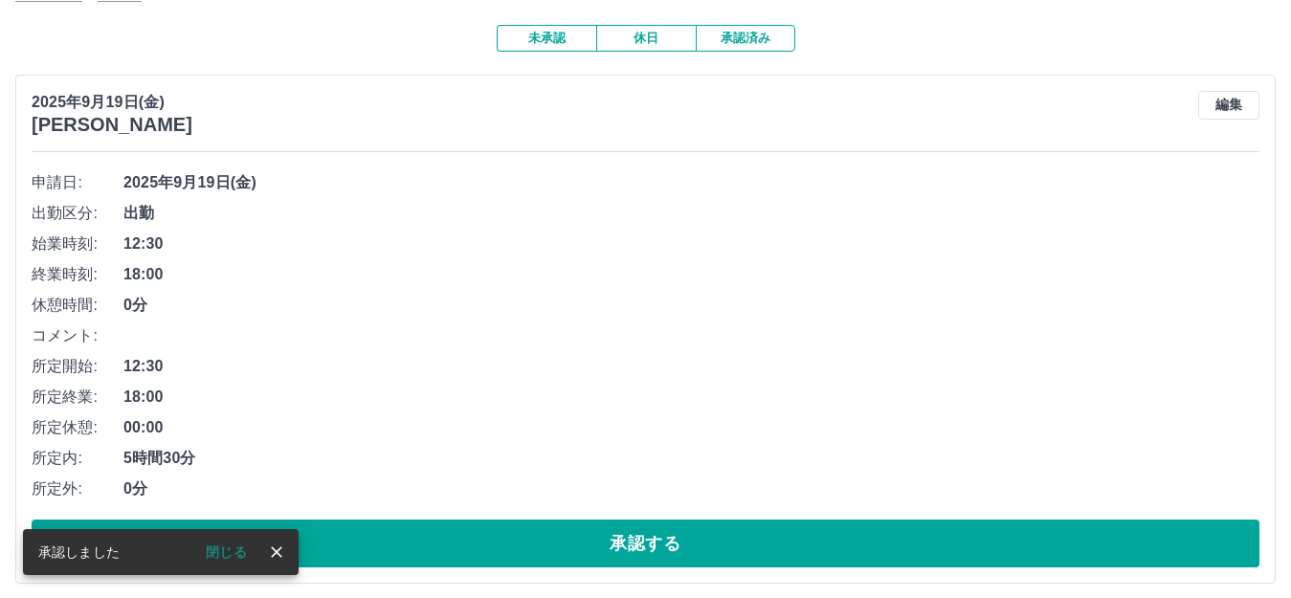
scroll to position [383, 0]
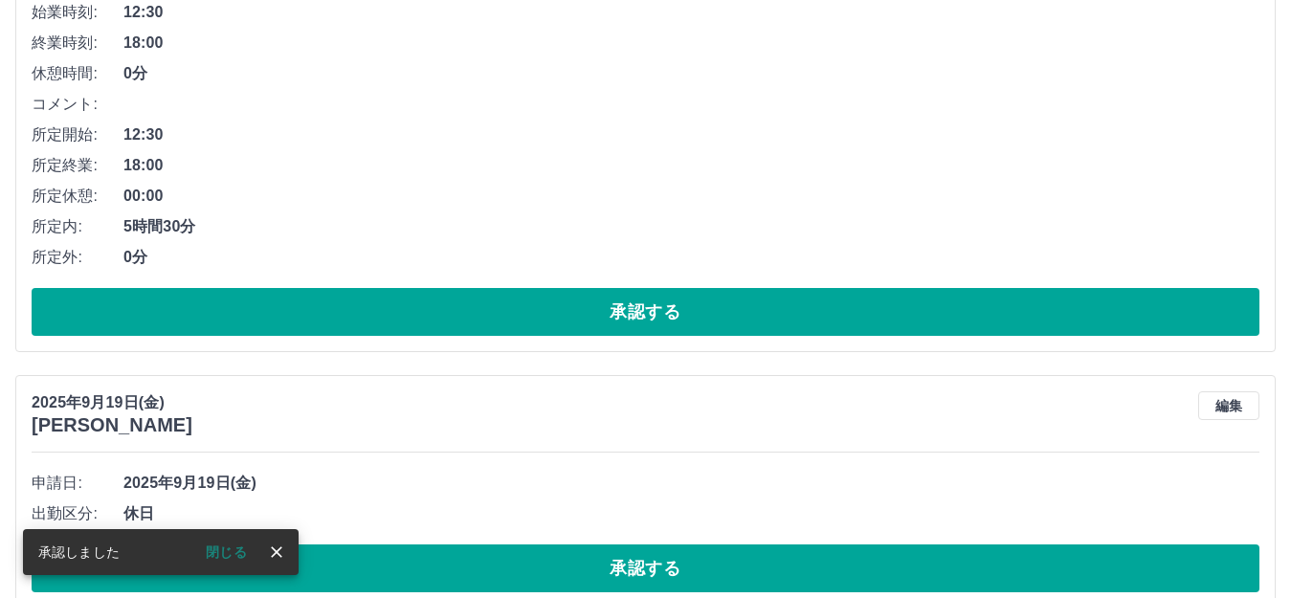
click at [596, 260] on span "0分" at bounding box center [691, 257] width 1136 height 23
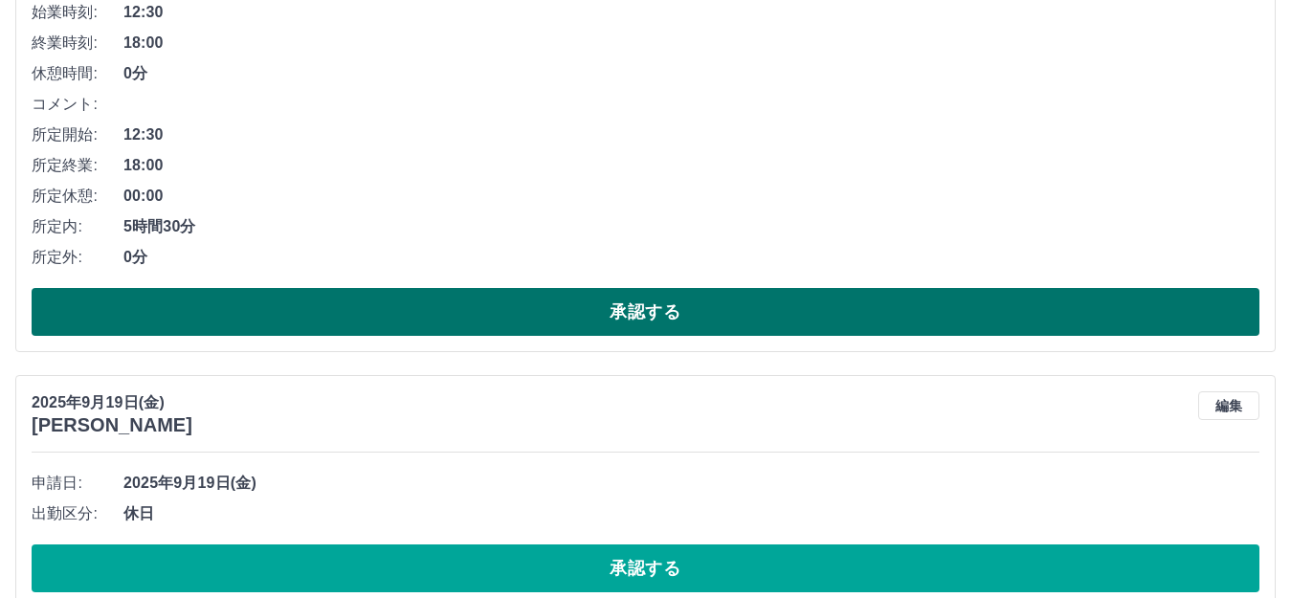
click at [603, 307] on button "承認する" at bounding box center [646, 312] width 1228 height 48
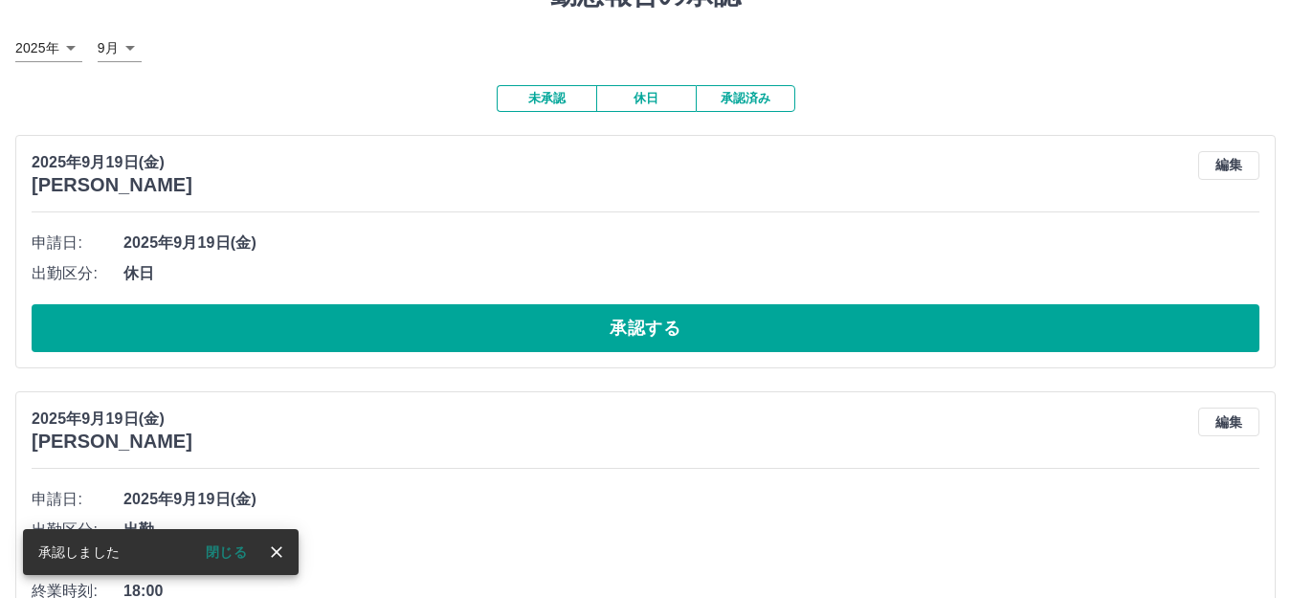
scroll to position [96, 0]
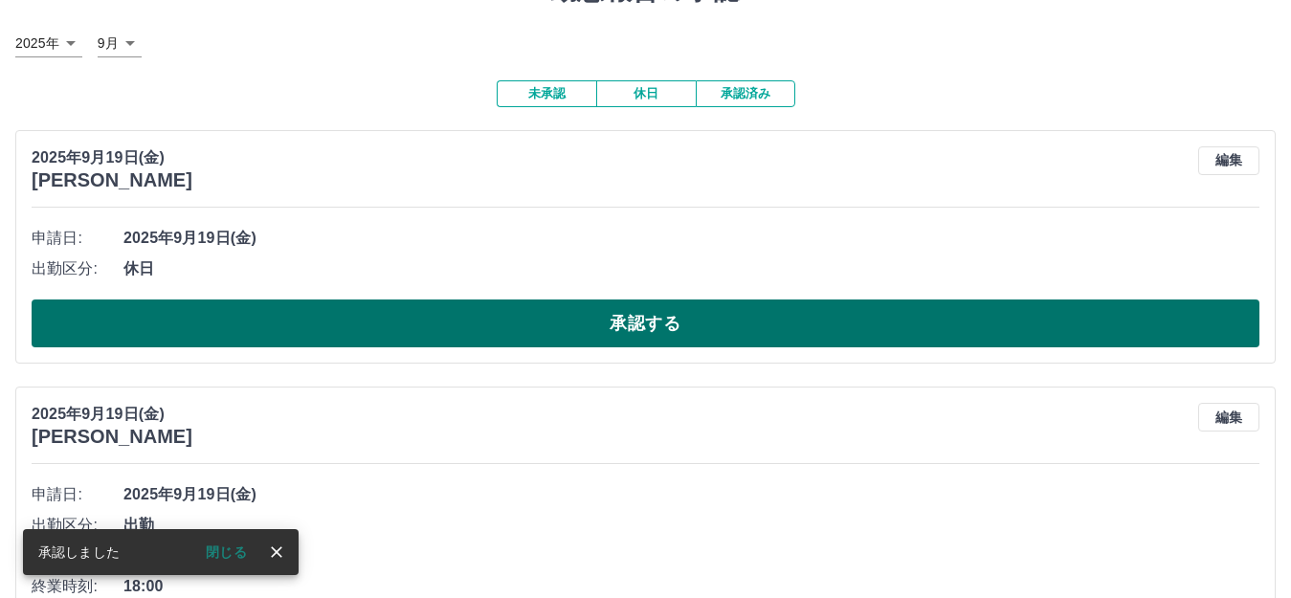
click at [587, 340] on button "承認する" at bounding box center [646, 323] width 1228 height 48
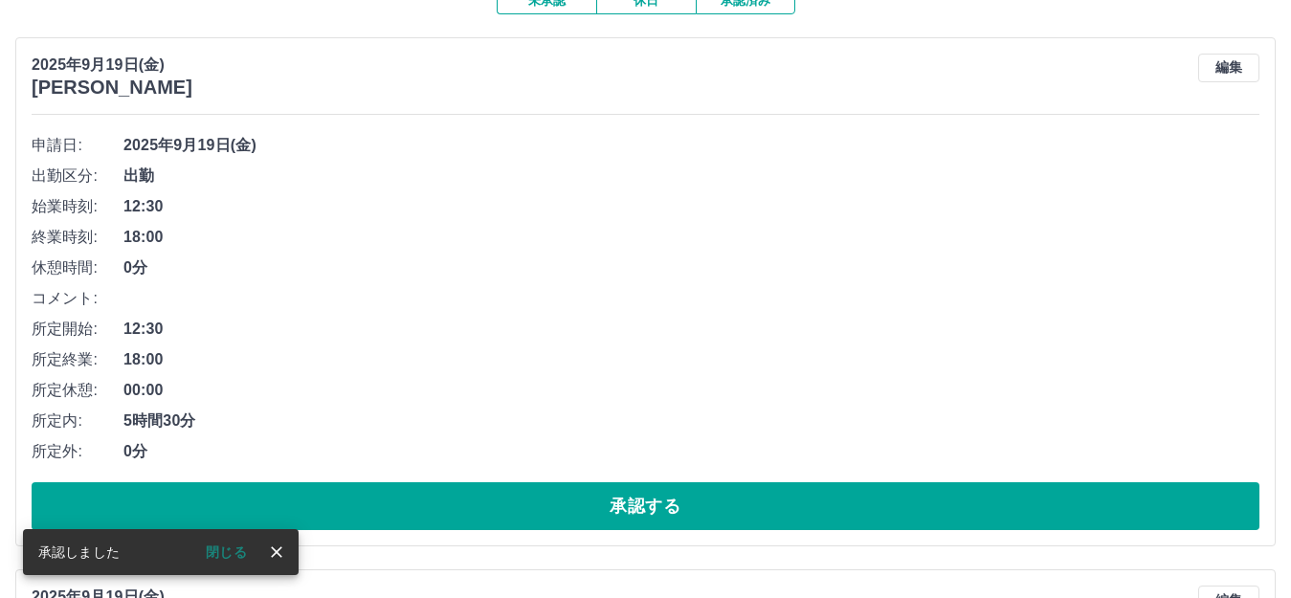
scroll to position [287, 0]
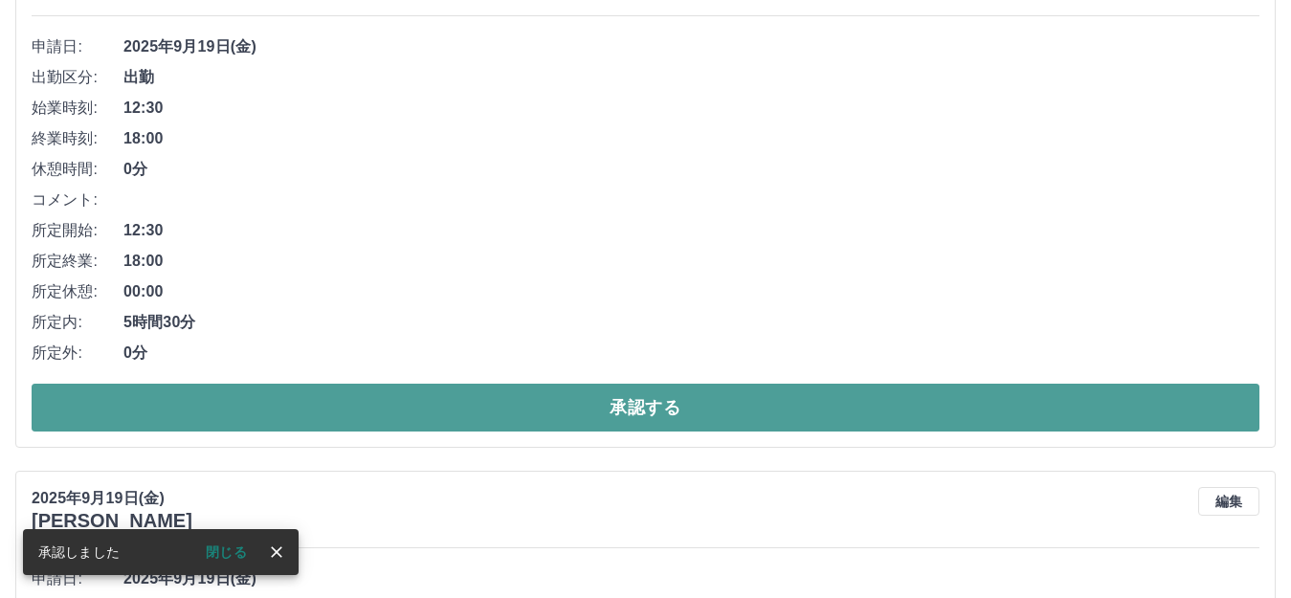
click at [644, 400] on button "承認する" at bounding box center [646, 408] width 1228 height 48
click at [661, 404] on button "承認する" at bounding box center [646, 408] width 1228 height 48
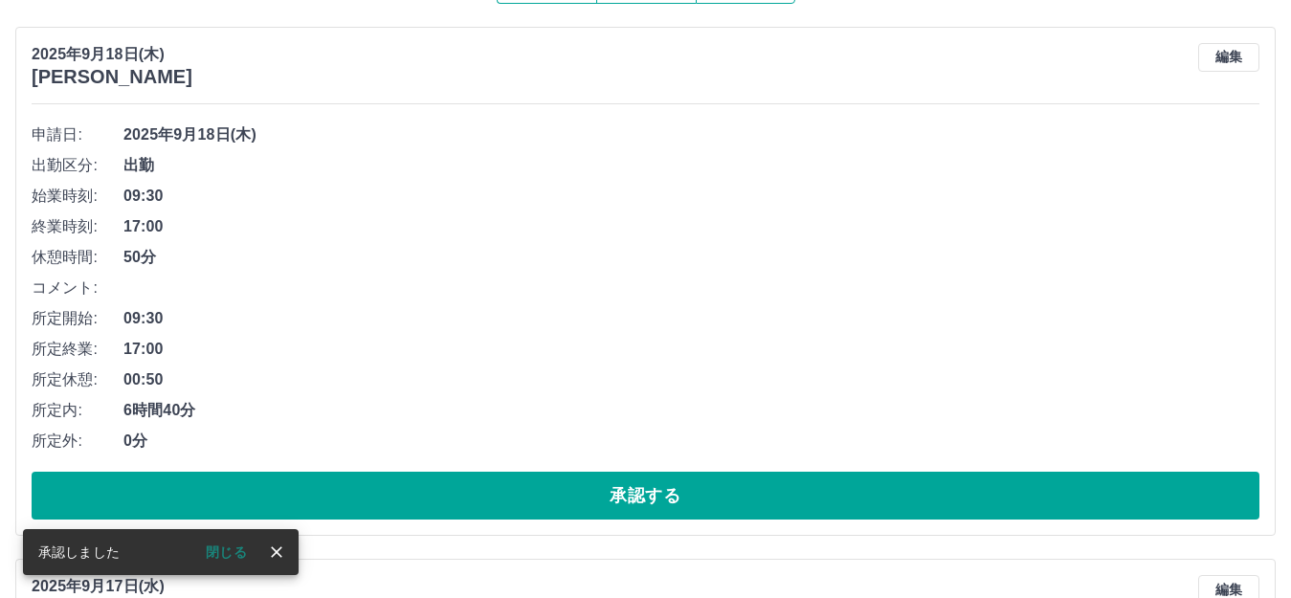
scroll to position [383, 0]
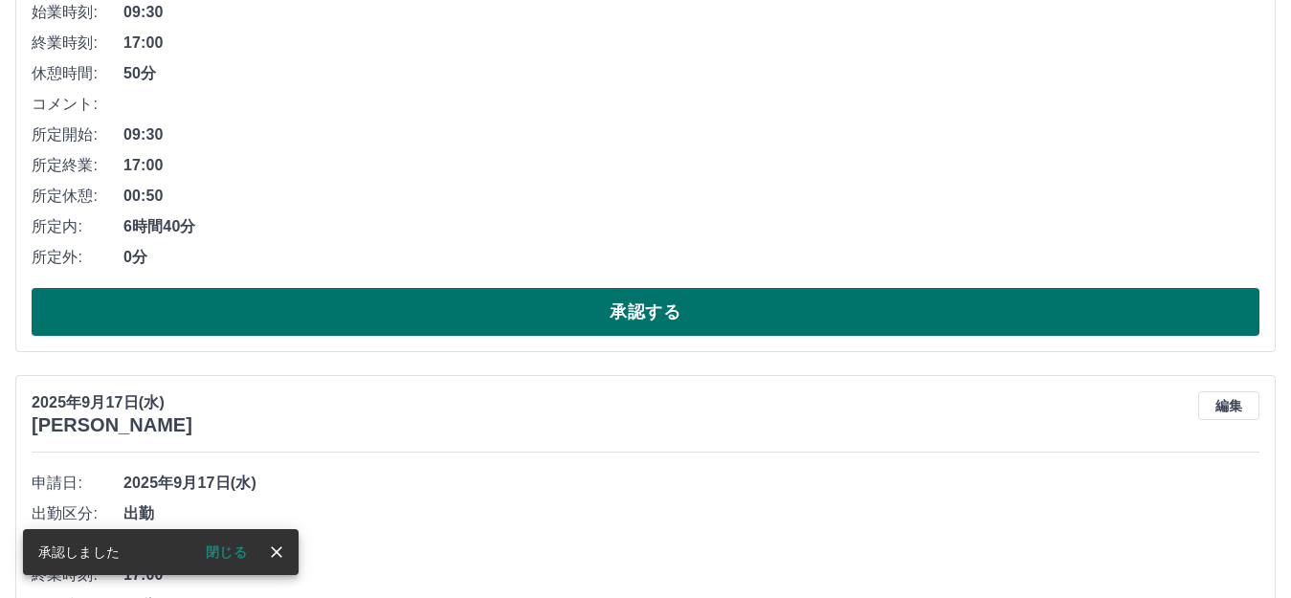
click at [656, 299] on button "承認する" at bounding box center [646, 312] width 1228 height 48
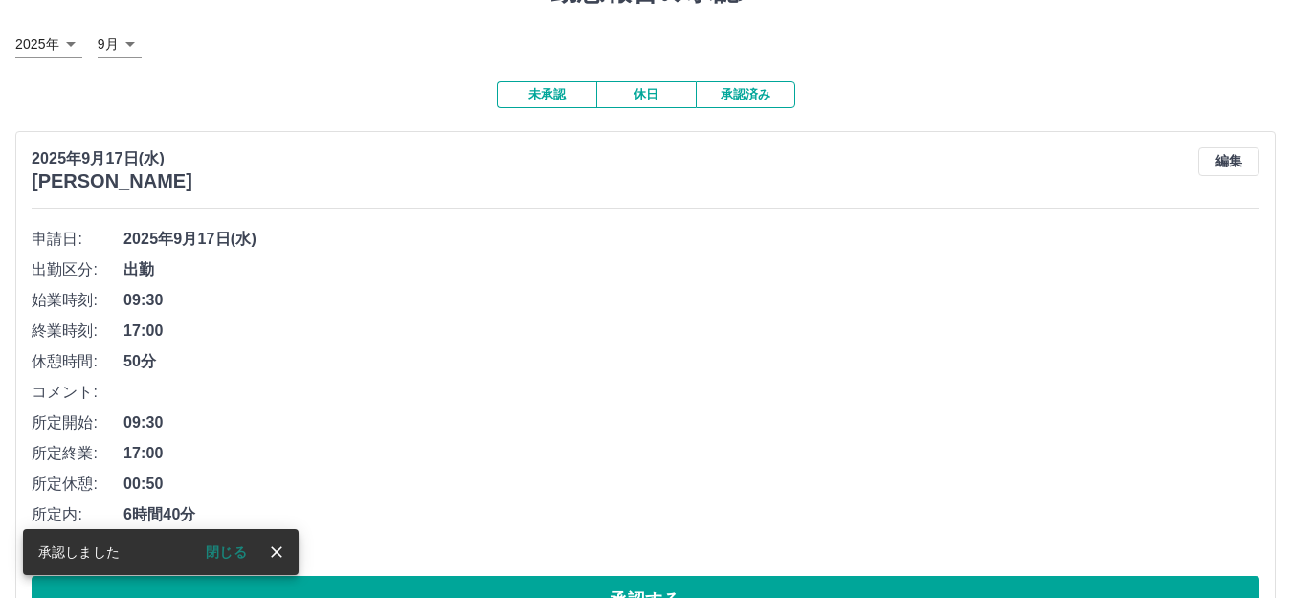
scroll to position [162, 0]
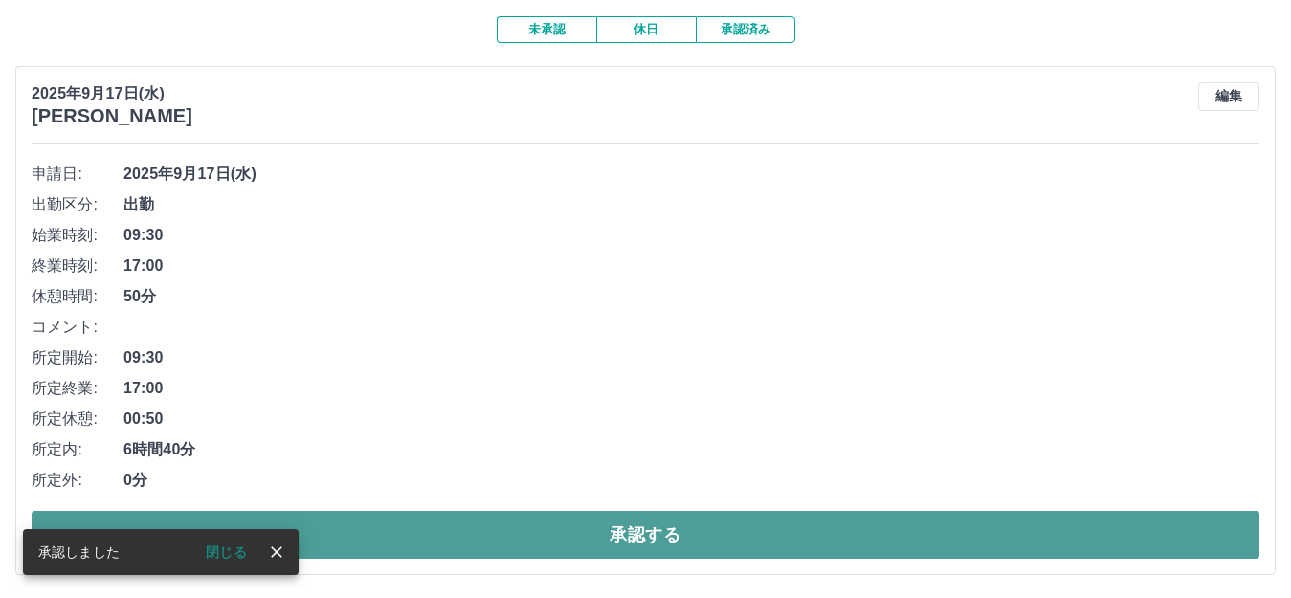
click at [660, 526] on button "承認する" at bounding box center [646, 535] width 1228 height 48
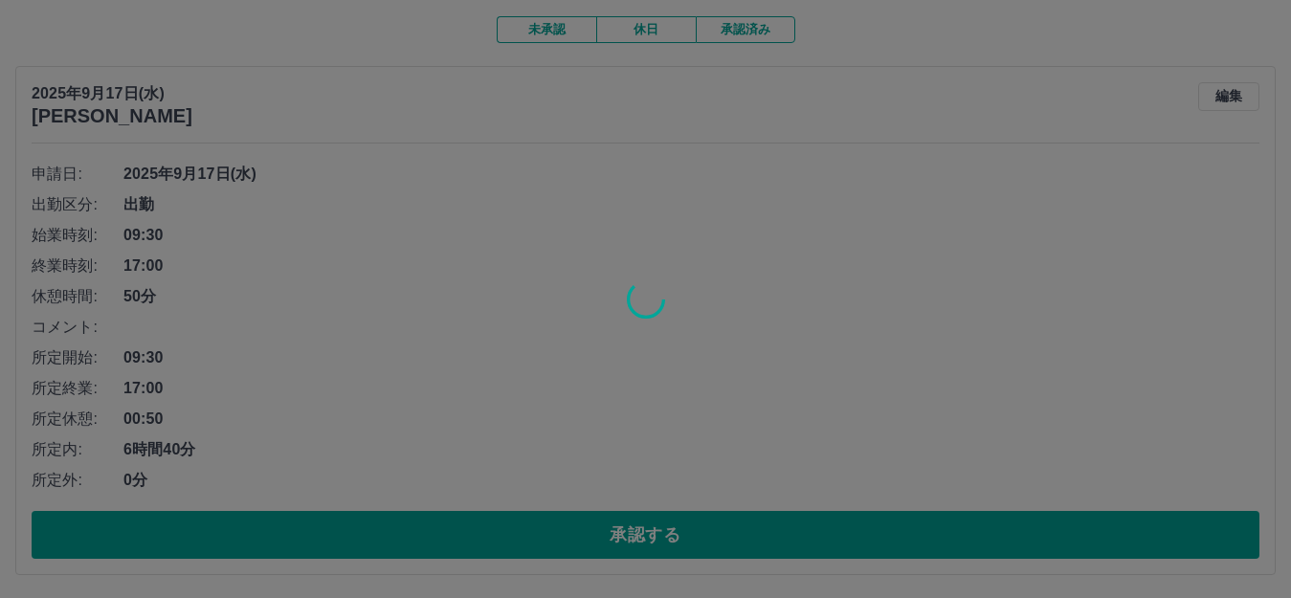
scroll to position [0, 0]
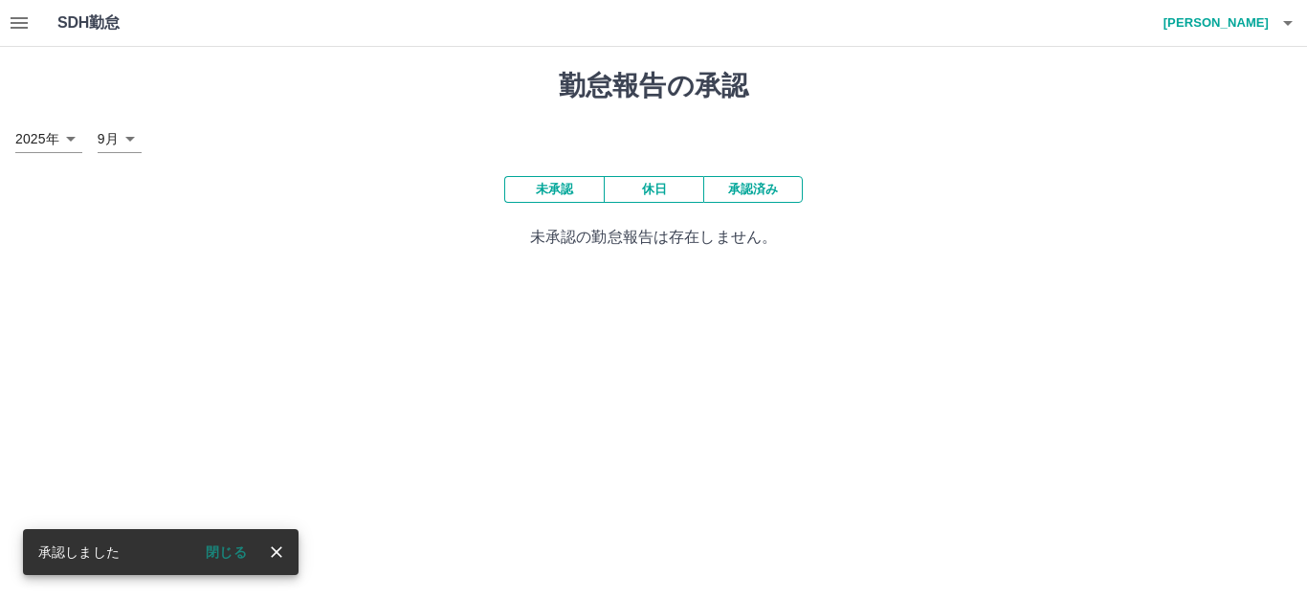
click at [14, 17] on icon "button" at bounding box center [19, 22] width 17 height 11
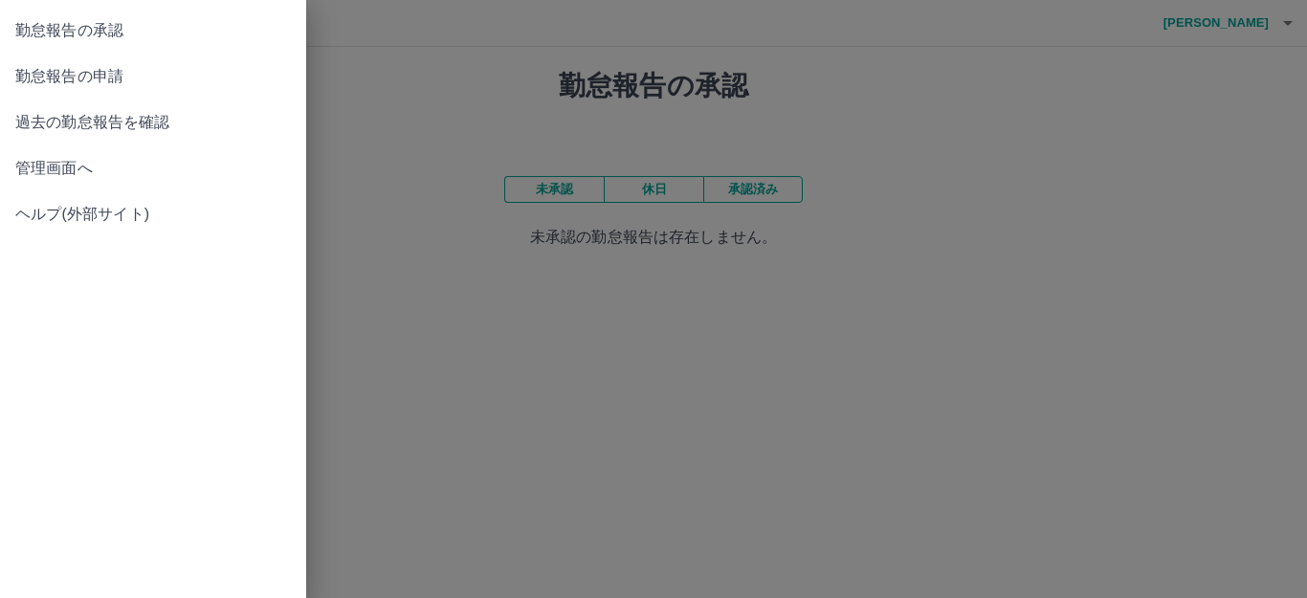
click at [112, 89] on link "勤怠報告の申請" at bounding box center [153, 77] width 306 height 46
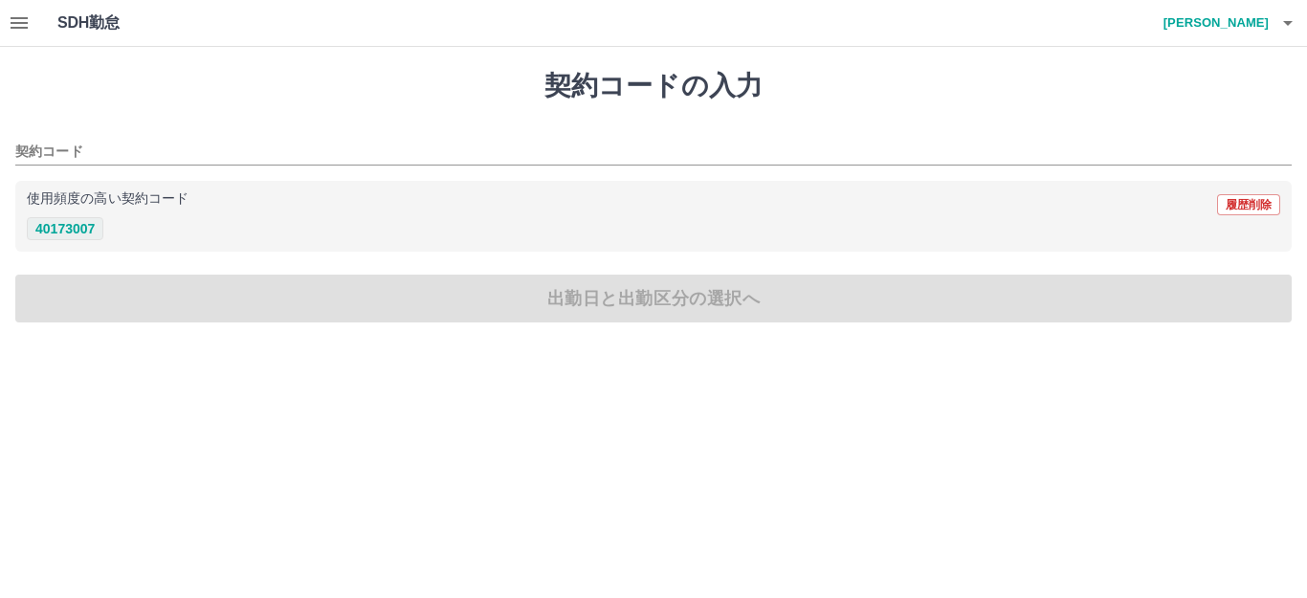
click at [87, 228] on button "40173007" at bounding box center [65, 228] width 77 height 23
type input "********"
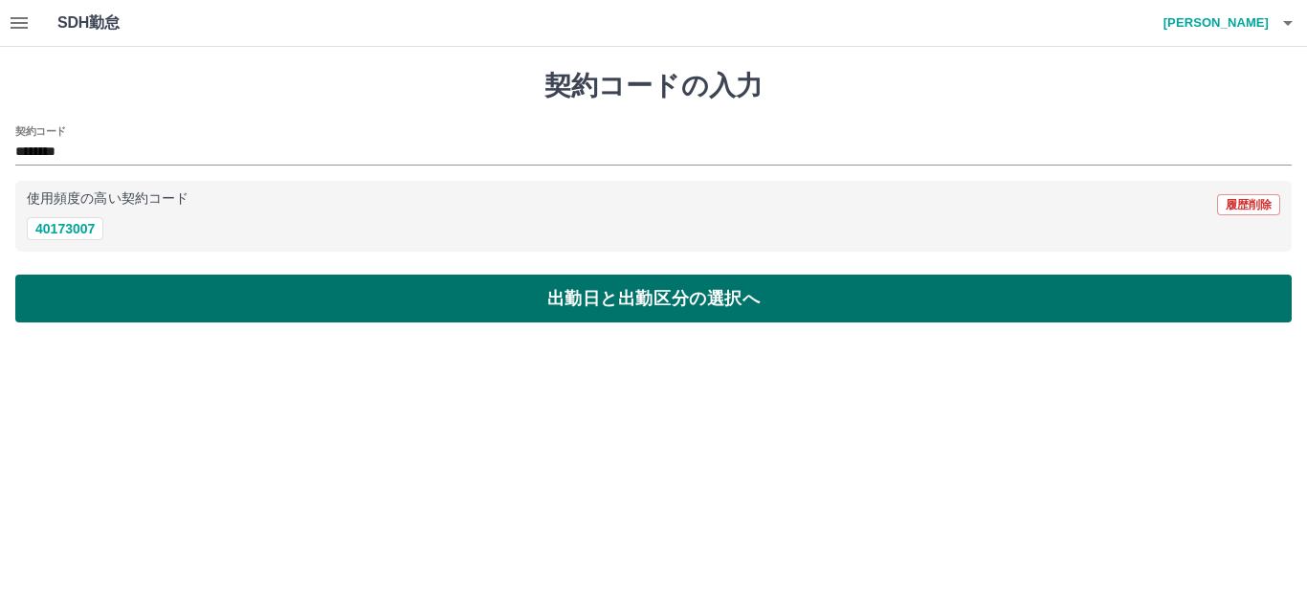
drag, startPoint x: 179, startPoint y: 269, endPoint x: 186, endPoint y: 282, distance: 15.0
click at [179, 274] on div "契約コードの入力 契約コード ******** 使用頻度の高い契約コード 履歴削除 40173007 出勤日と出勤区分の選択へ" at bounding box center [653, 196] width 1307 height 299
click at [188, 285] on button "出勤日と出勤区分の選択へ" at bounding box center [653, 299] width 1276 height 48
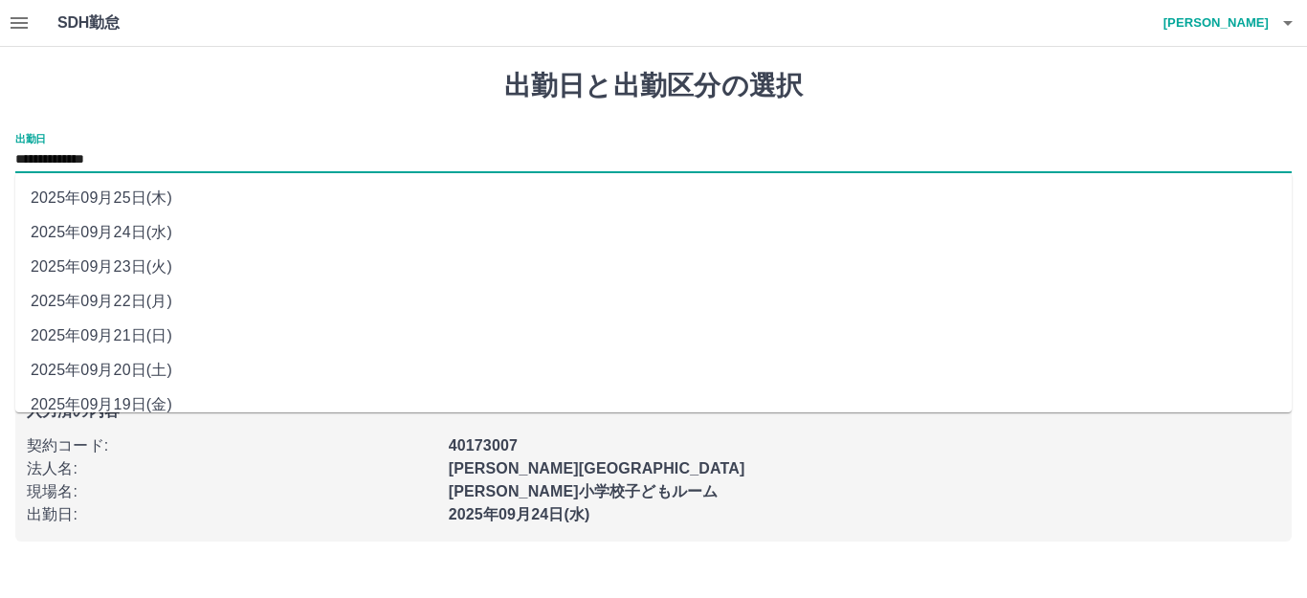
drag, startPoint x: 112, startPoint y: 158, endPoint x: 117, endPoint y: 172, distance: 15.1
click at [112, 166] on input "**********" at bounding box center [653, 160] width 1276 height 24
click at [156, 297] on li "2025年09月22日(月)" at bounding box center [653, 301] width 1276 height 34
type input "**********"
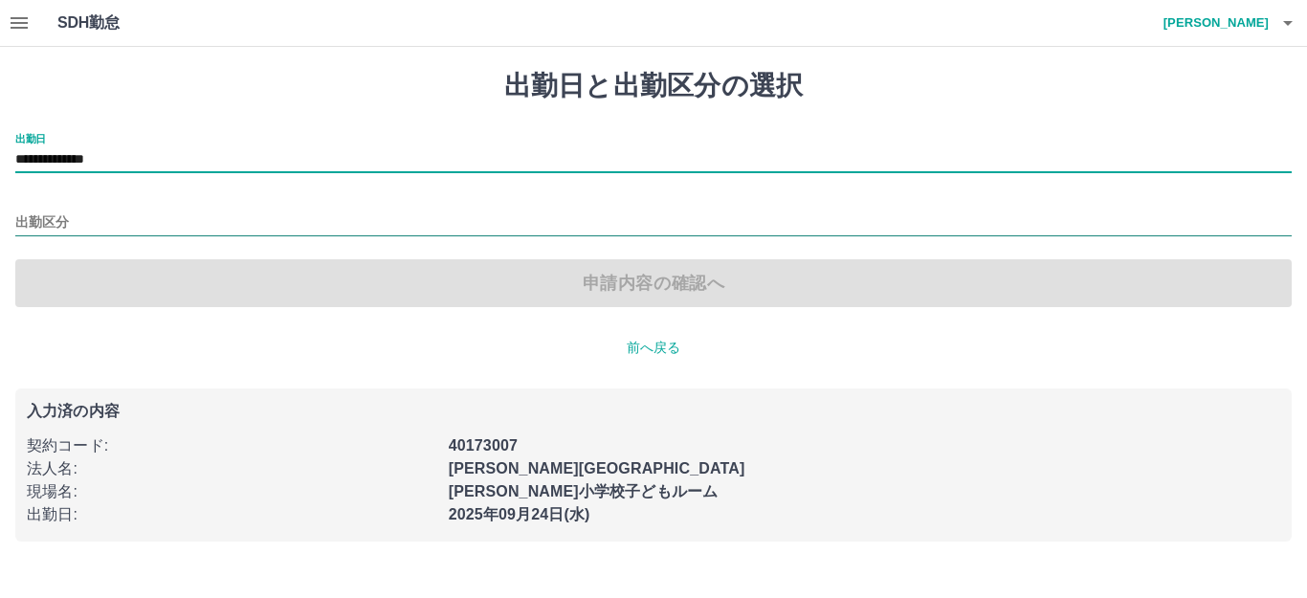
click at [82, 230] on input "出勤区分" at bounding box center [653, 223] width 1276 height 24
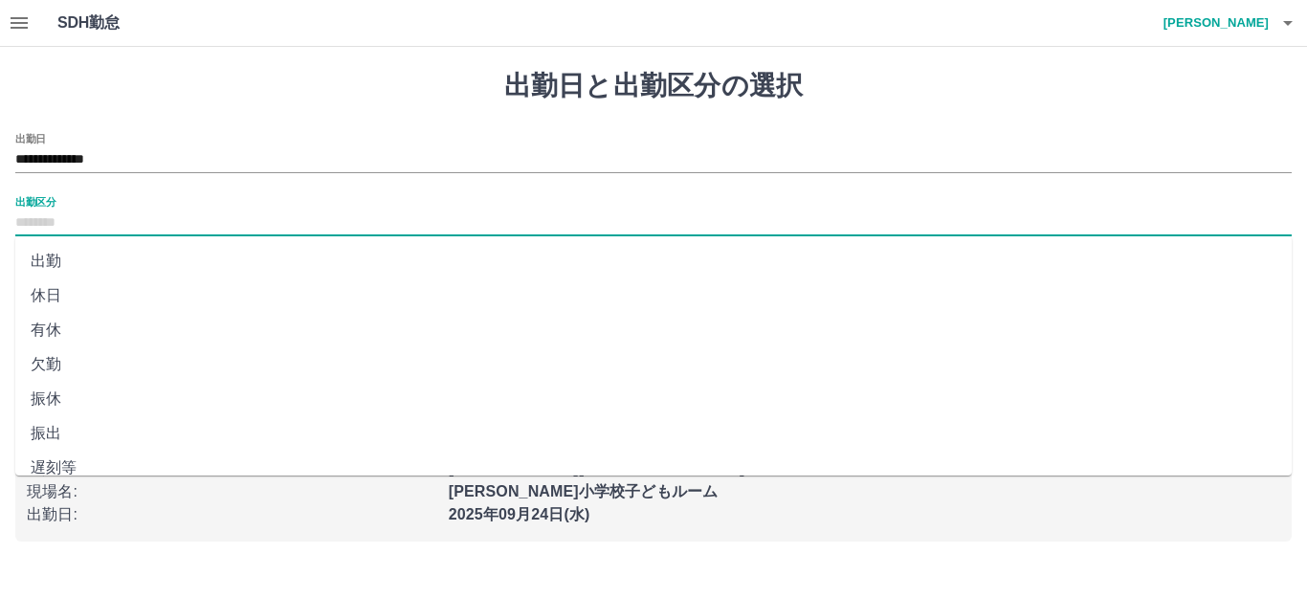
click at [96, 272] on li "出勤" at bounding box center [653, 261] width 1276 height 34
type input "**"
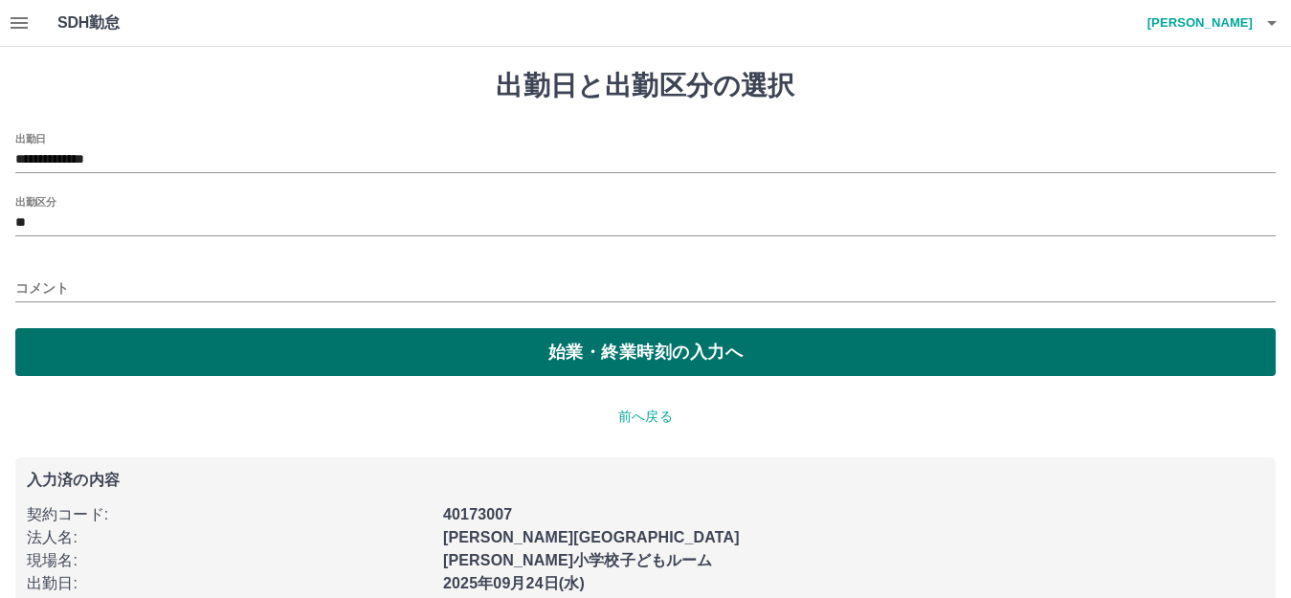
drag, startPoint x: 234, startPoint y: 317, endPoint x: 308, endPoint y: 344, distance: 78.7
click at [238, 319] on div "**********" at bounding box center [645, 254] width 1260 height 243
click at [313, 350] on button "始業・終業時刻の入力へ" at bounding box center [645, 352] width 1260 height 48
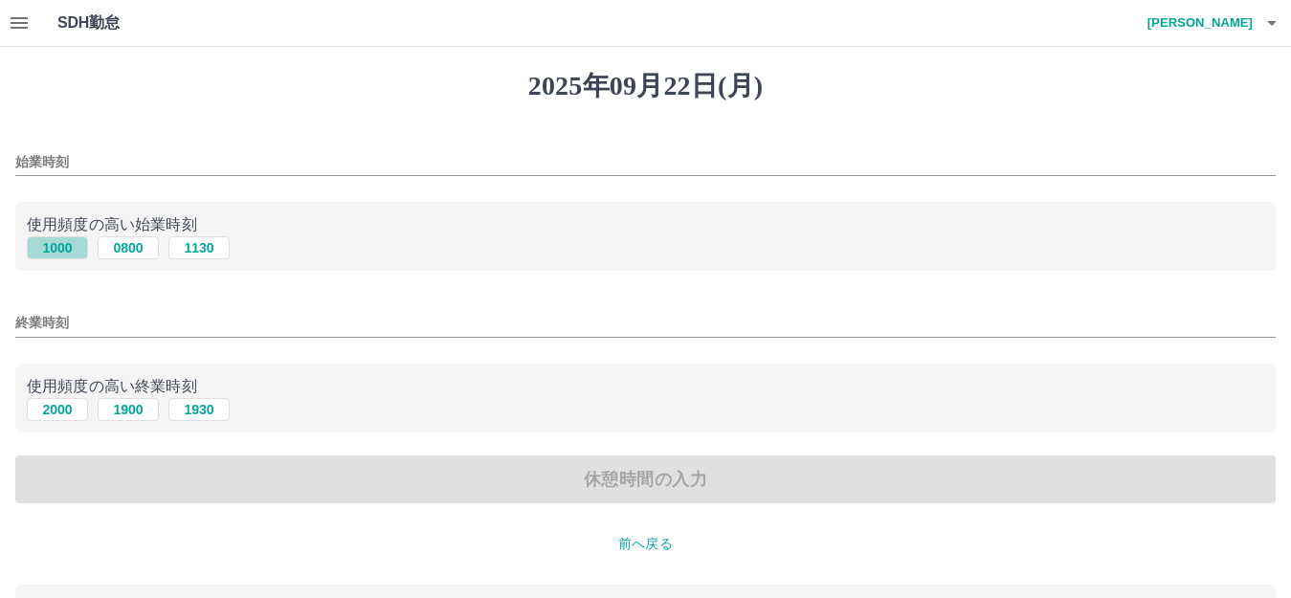
click at [61, 246] on button "1000" at bounding box center [57, 247] width 61 height 23
type input "****"
click at [126, 420] on button "1900" at bounding box center [128, 409] width 61 height 23
type input "****"
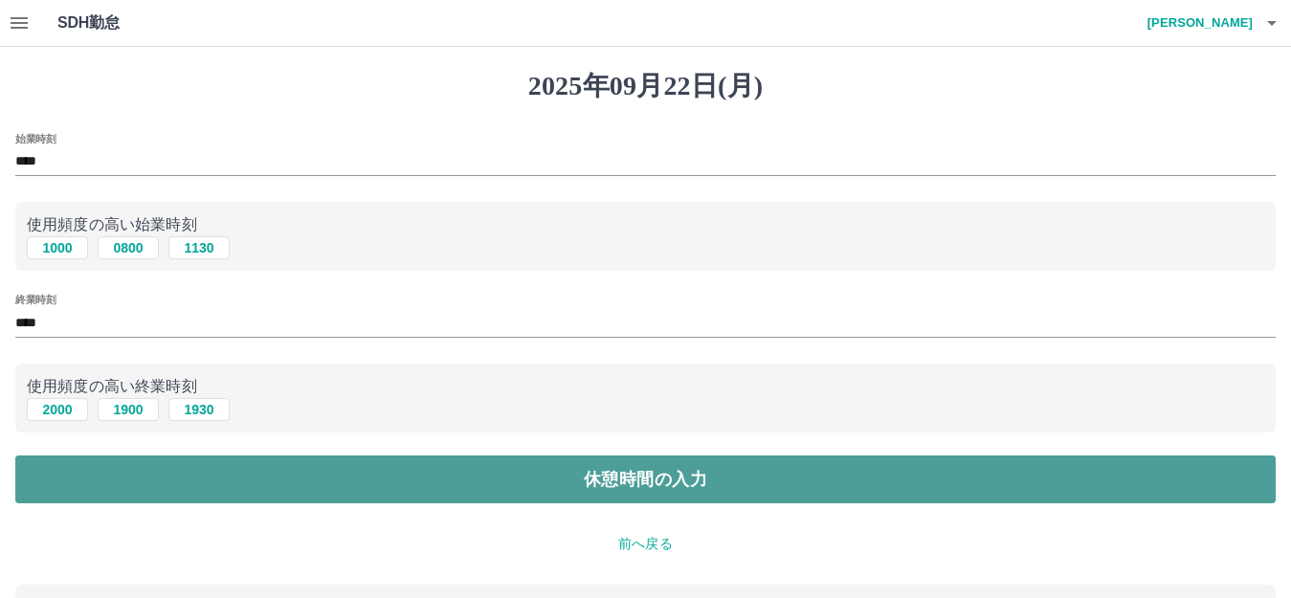
click at [279, 487] on button "休憩時間の入力" at bounding box center [645, 479] width 1260 height 48
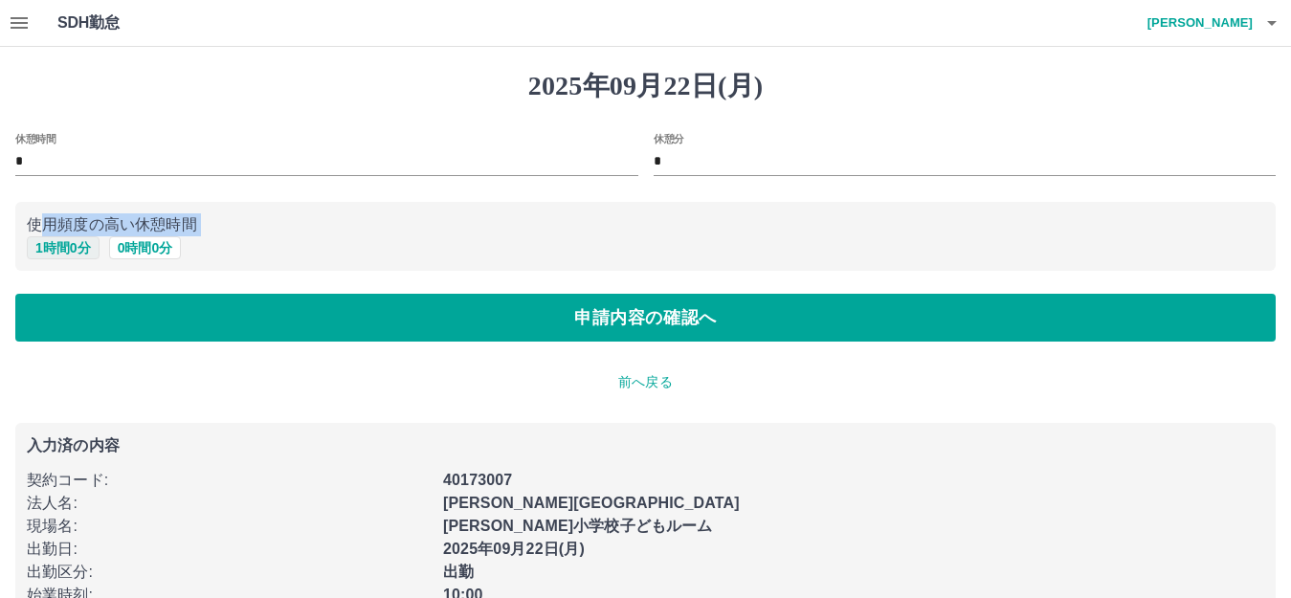
drag, startPoint x: 38, startPoint y: 232, endPoint x: 42, endPoint y: 243, distance: 12.1
click at [41, 242] on div "使用頻度の高い休憩時間 1 時間 0 分 0 時間 0 分" at bounding box center [645, 237] width 1260 height 70
click at [81, 247] on button "1 時間 0 分" at bounding box center [63, 247] width 73 height 23
type input "*"
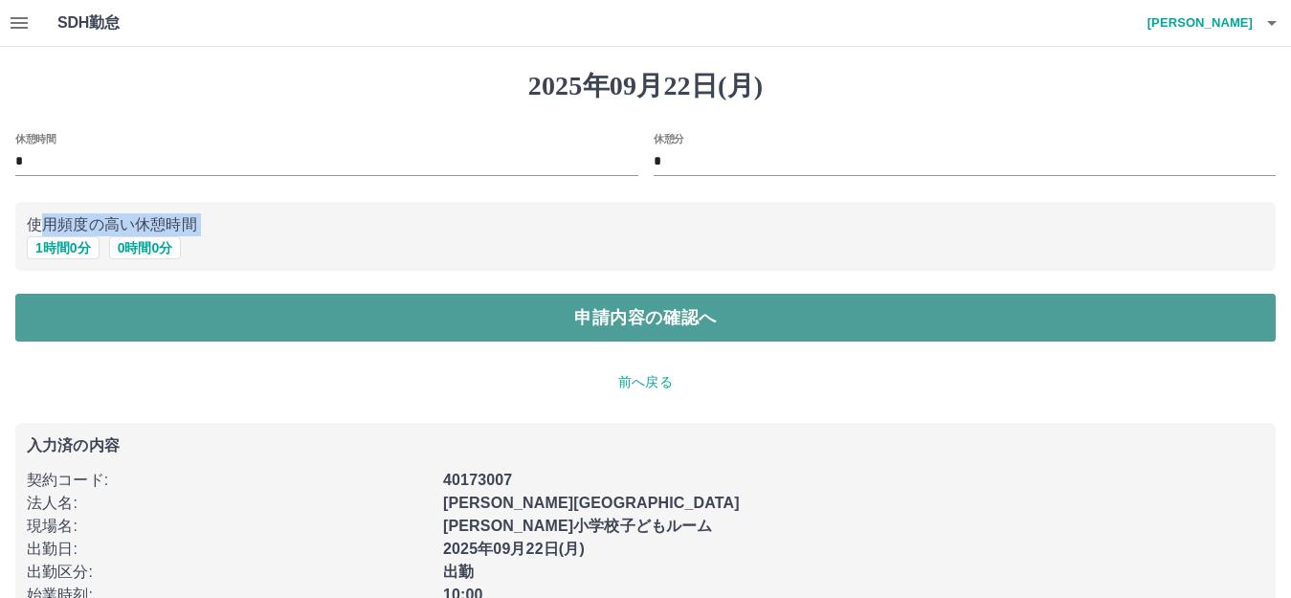
click at [321, 342] on button "申請内容の確認へ" at bounding box center [645, 318] width 1260 height 48
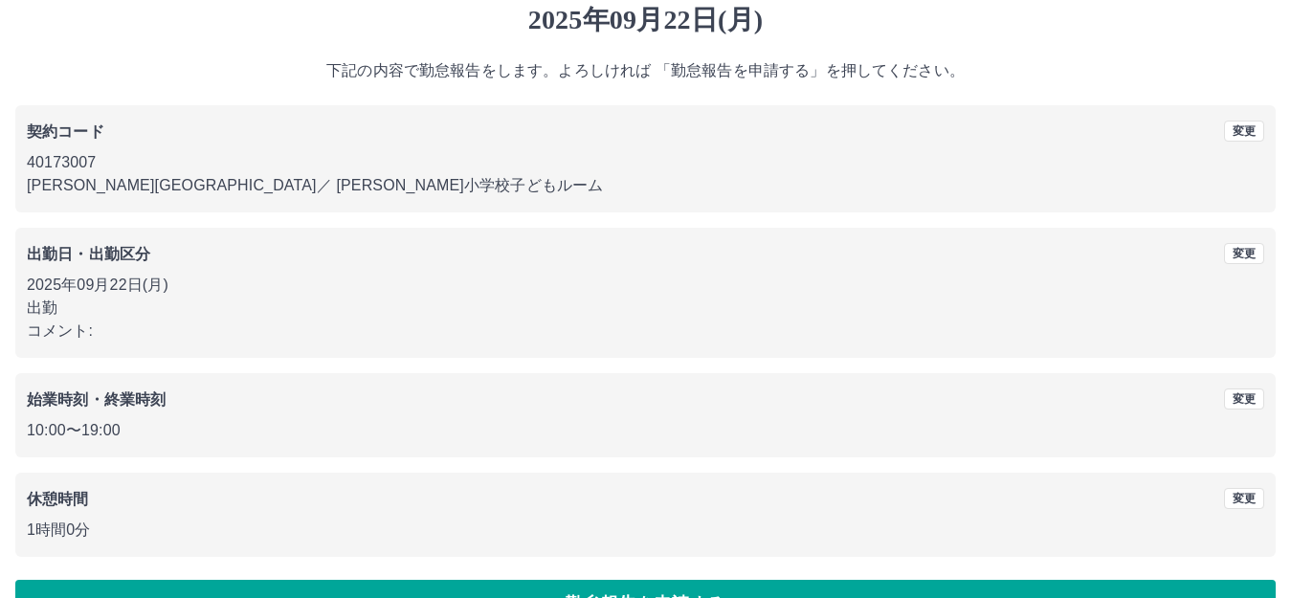
scroll to position [119, 0]
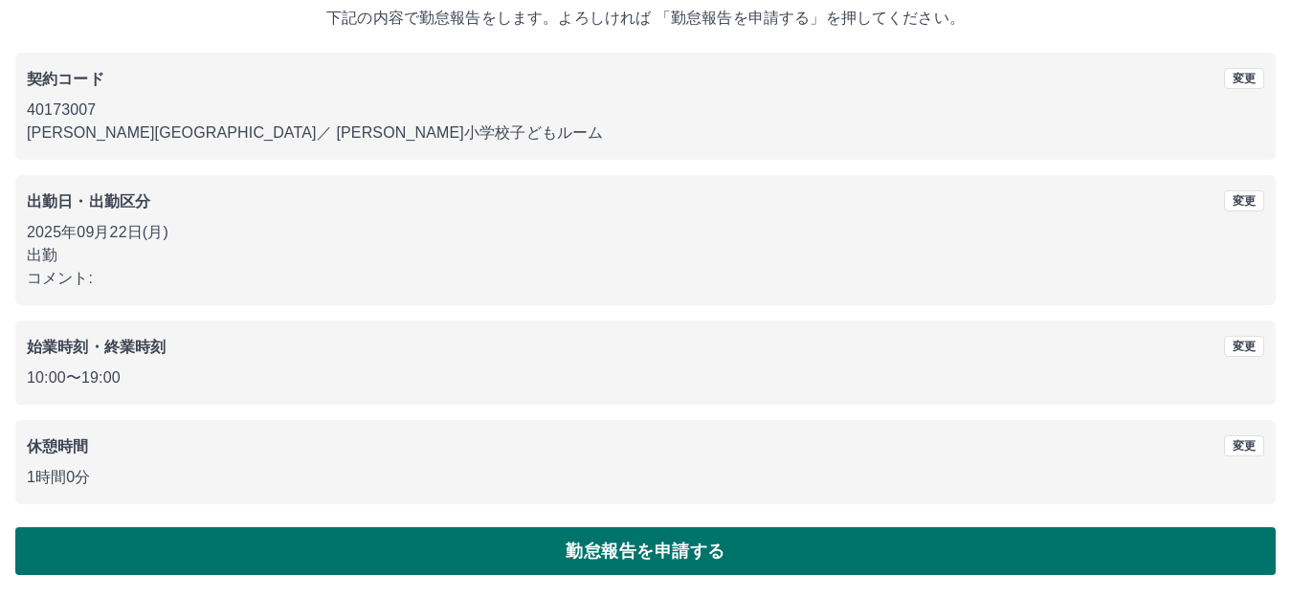
click at [749, 536] on button "勤怠報告を申請する" at bounding box center [645, 551] width 1260 height 48
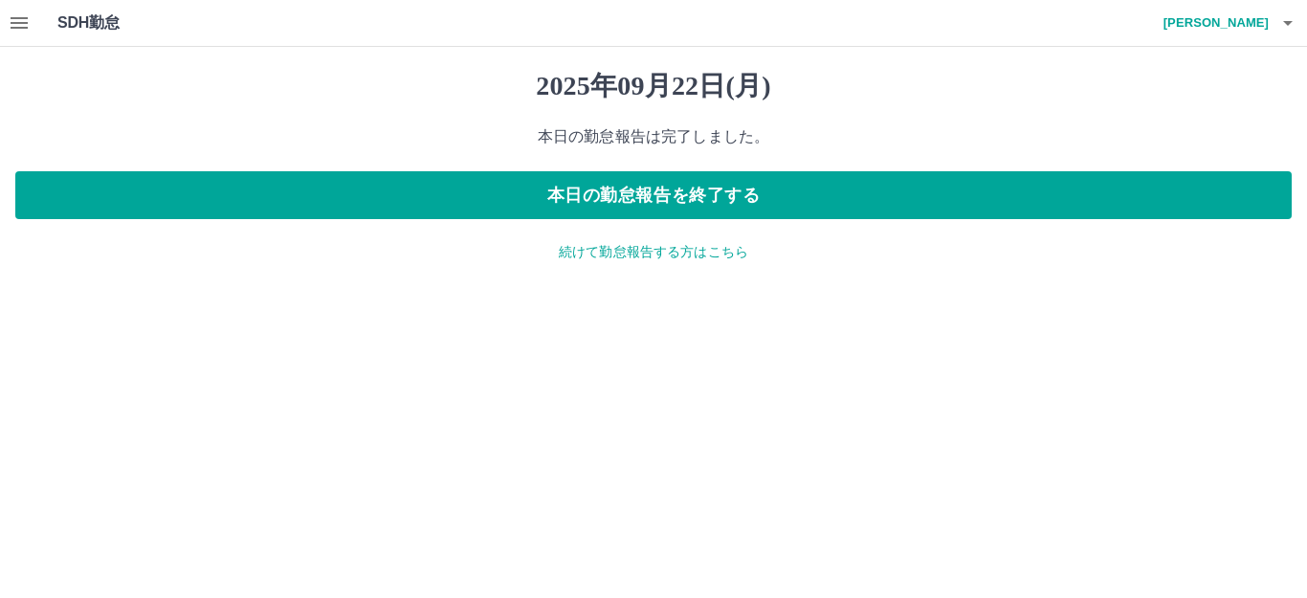
click at [662, 259] on p "続けて勤怠報告する方はこちら" at bounding box center [653, 252] width 1276 height 20
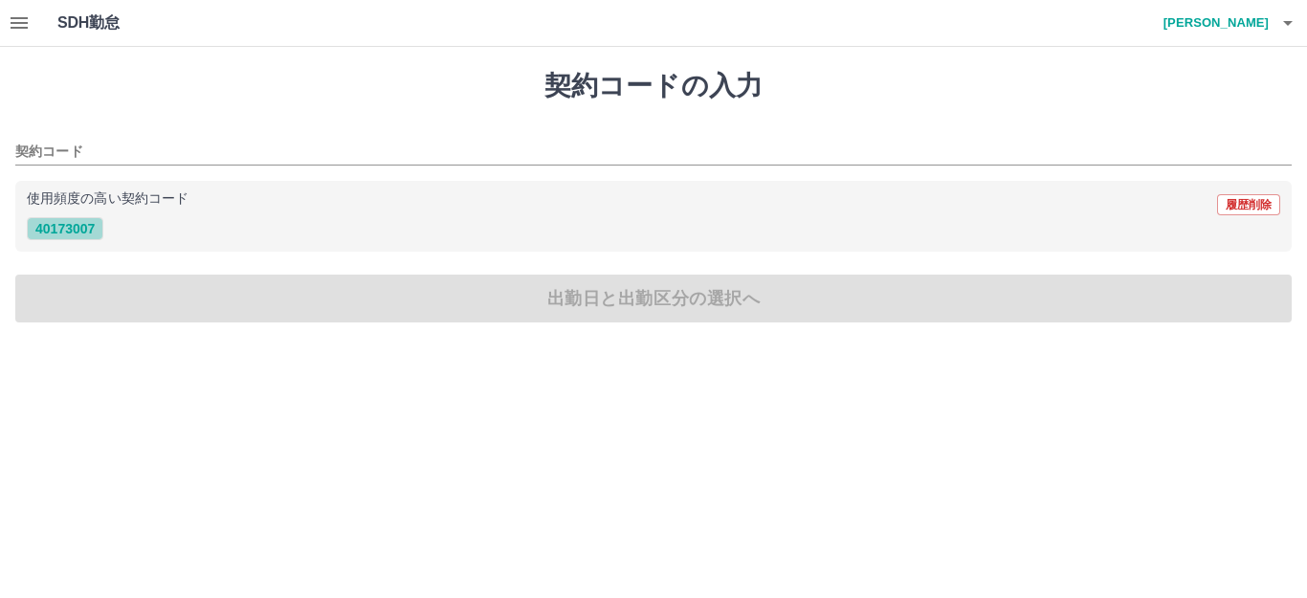
click at [52, 228] on button "40173007" at bounding box center [65, 228] width 77 height 23
type input "********"
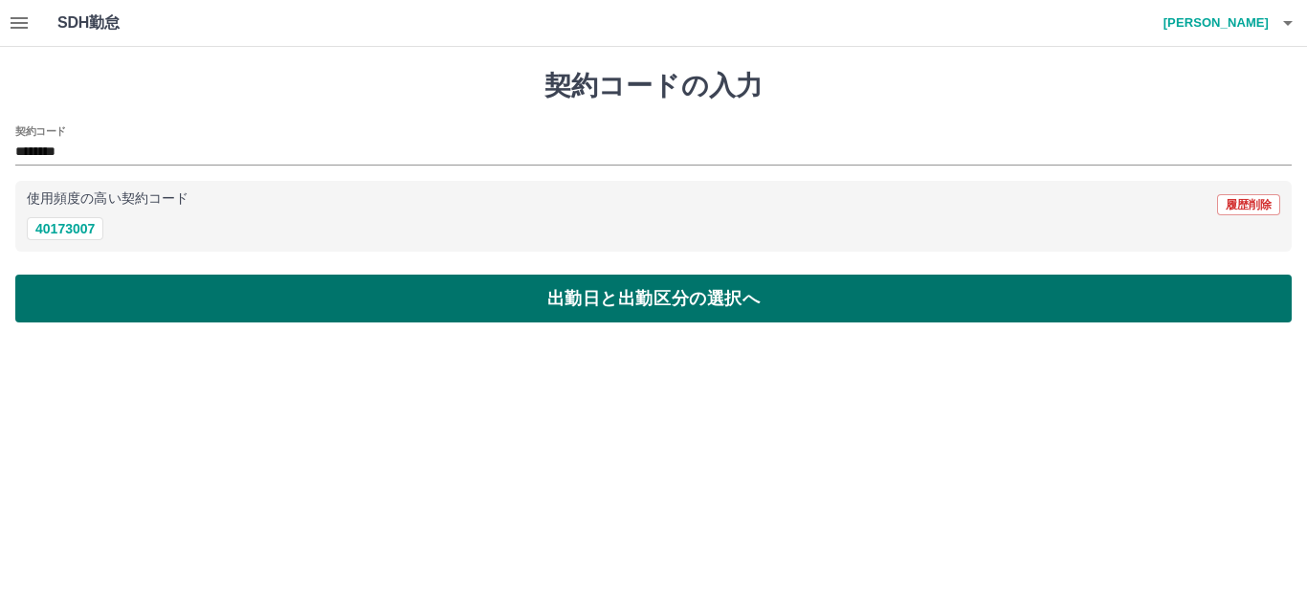
click at [234, 288] on button "出勤日と出勤区分の選択へ" at bounding box center [653, 299] width 1276 height 48
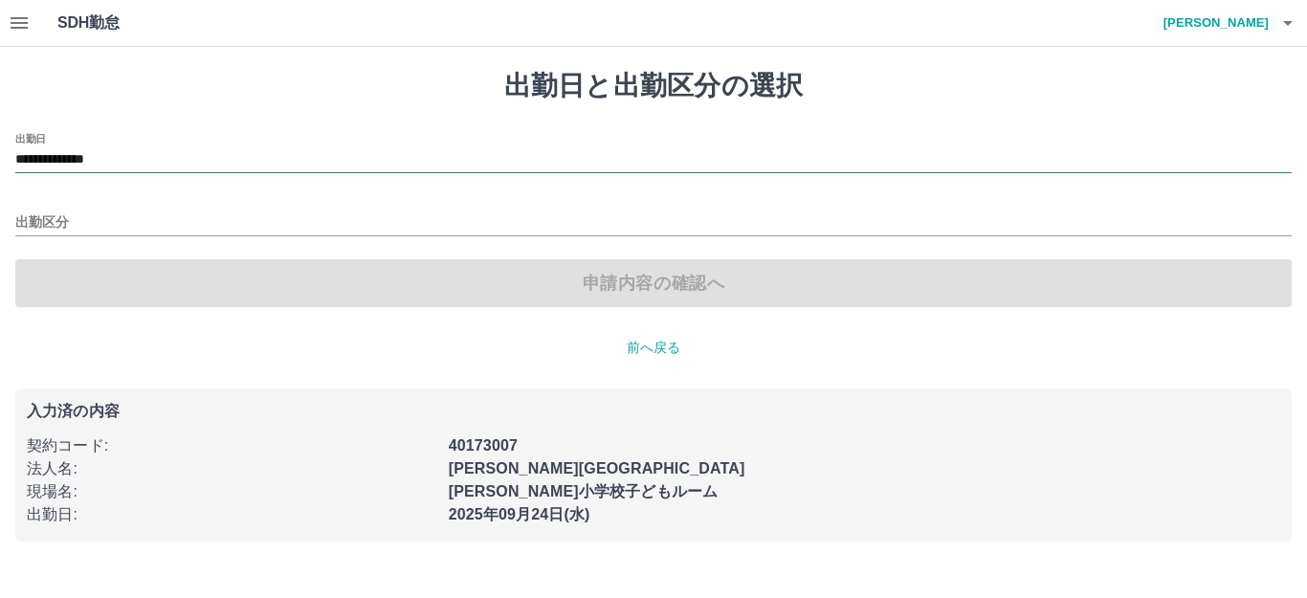
click at [55, 169] on input "**********" at bounding box center [653, 160] width 1276 height 24
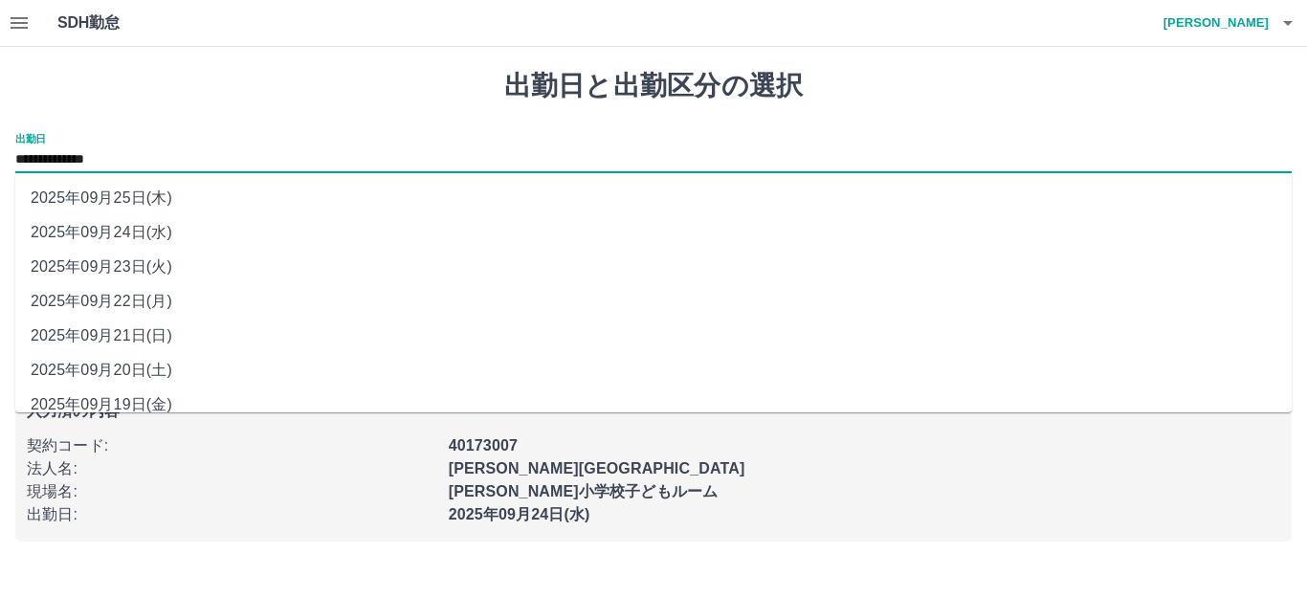
click at [248, 142] on div "**********" at bounding box center [653, 153] width 1276 height 40
click at [131, 260] on li "2025年09月23日(火)" at bounding box center [653, 267] width 1276 height 34
type input "**********"
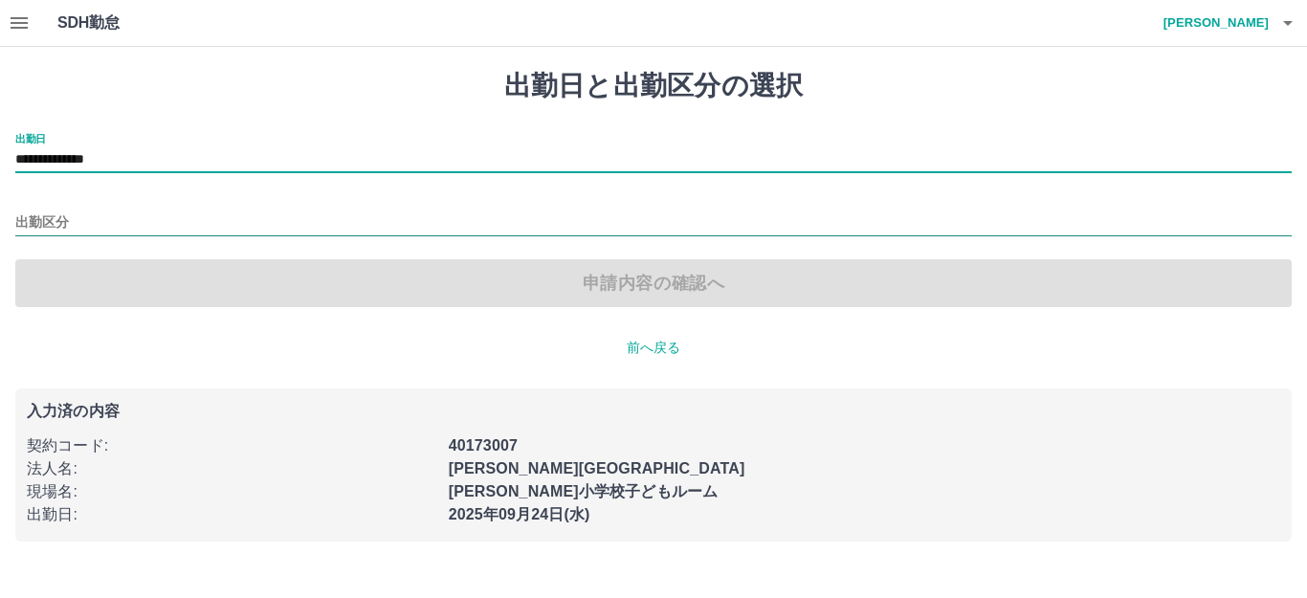
click at [47, 222] on input "出勤区分" at bounding box center [653, 223] width 1276 height 24
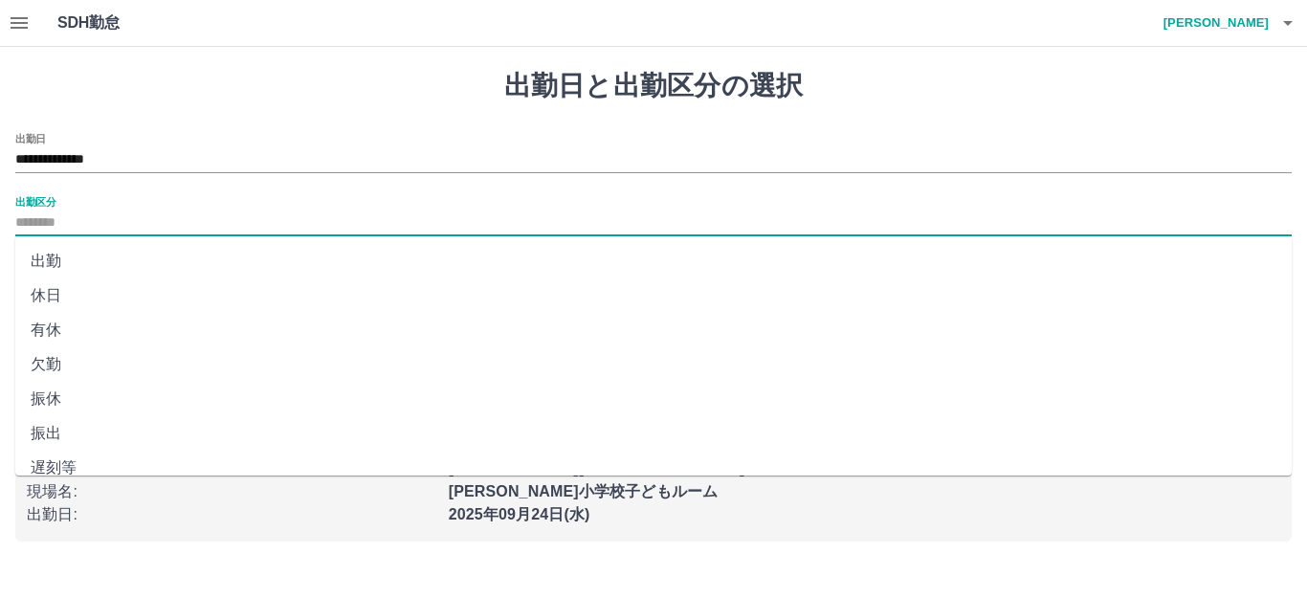
click at [88, 285] on li "休日" at bounding box center [653, 295] width 1276 height 34
type input "**"
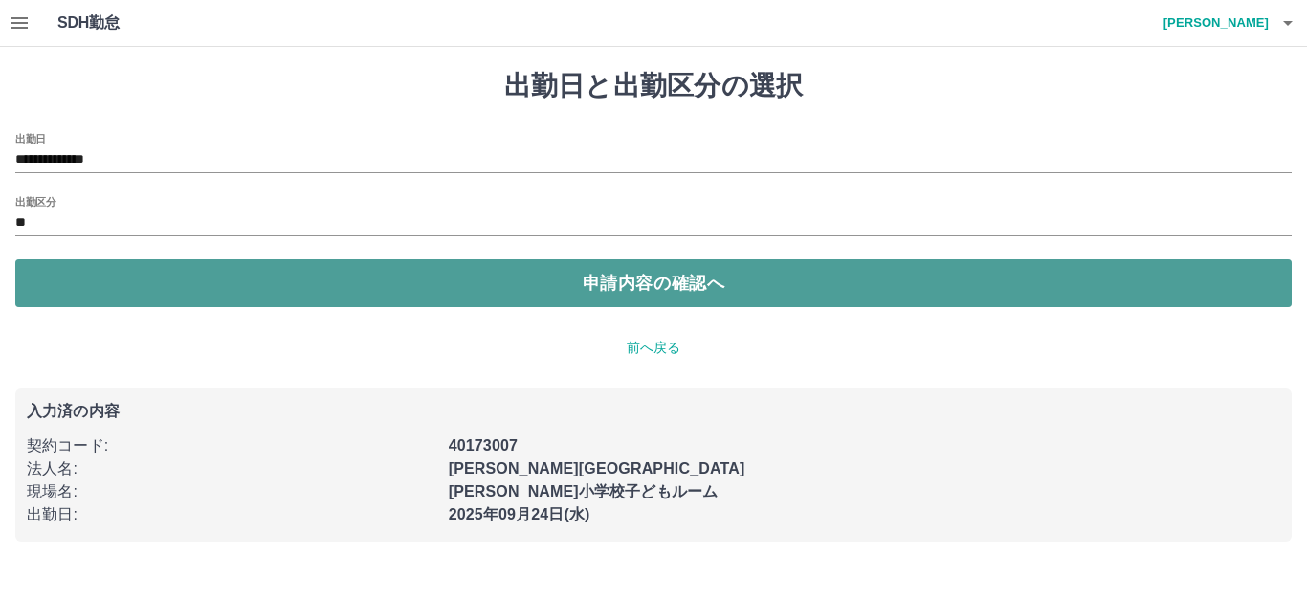
click at [307, 295] on button "申請内容の確認へ" at bounding box center [653, 283] width 1276 height 48
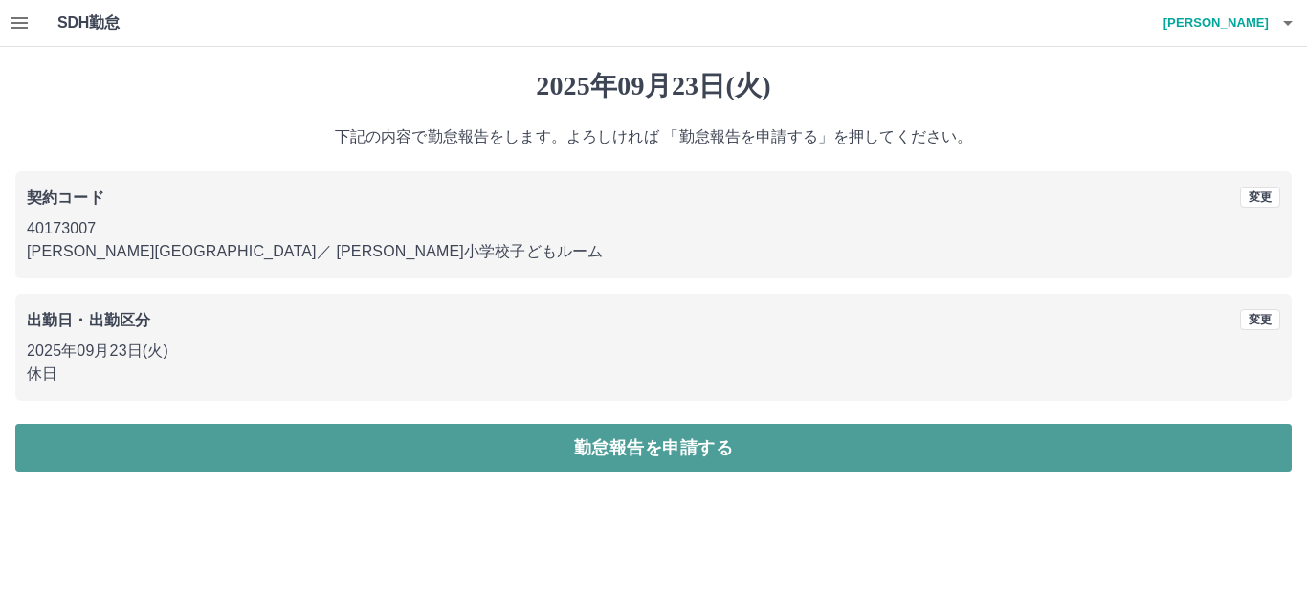
click at [578, 459] on button "勤怠報告を申請する" at bounding box center [653, 448] width 1276 height 48
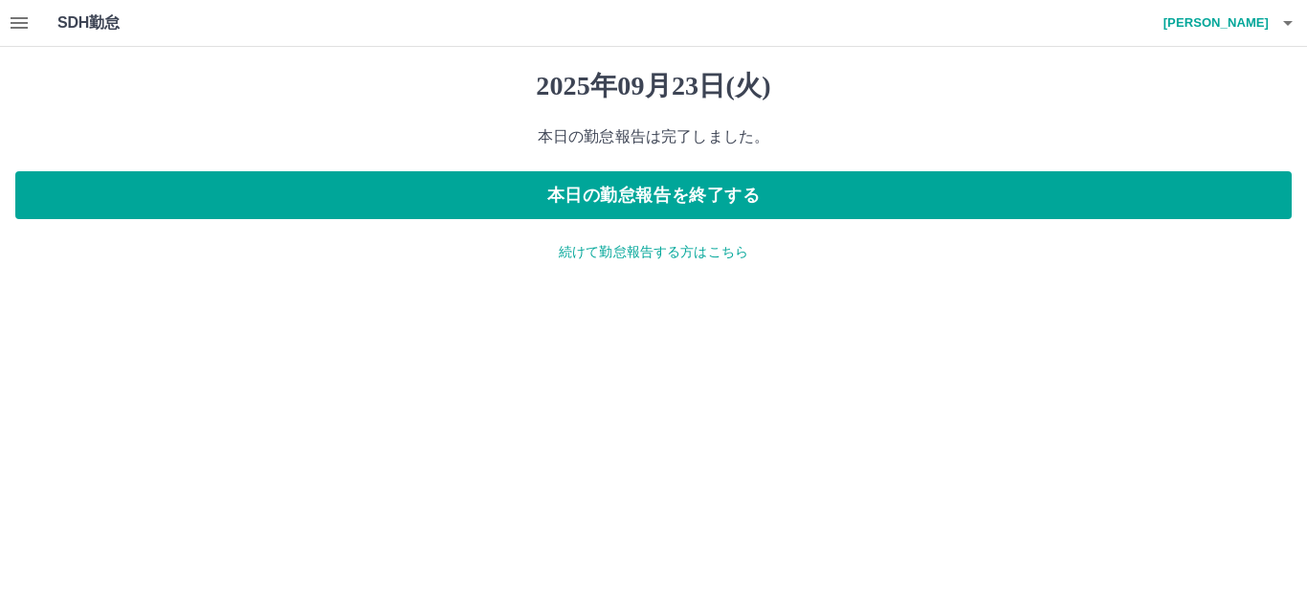
click at [674, 264] on div "2025年09月23日(火) 本日の勤怠報告は完了しました。 本日の勤怠報告を終了する 続けて勤怠報告する方はこちら" at bounding box center [653, 166] width 1307 height 238
click at [662, 263] on div "2025年09月23日(火) 本日の勤怠報告は完了しました。 本日の勤怠報告を終了する 続けて勤怠報告する方はこちら" at bounding box center [653, 166] width 1307 height 238
click at [683, 259] on p "続けて勤怠報告する方はこちら" at bounding box center [653, 252] width 1276 height 20
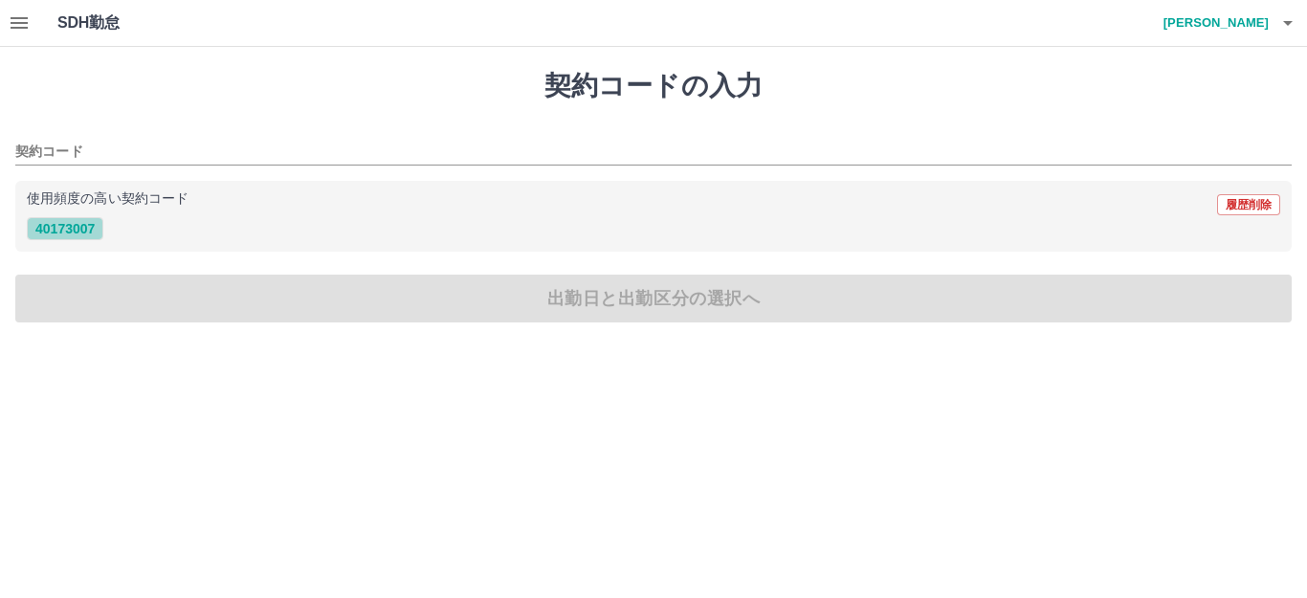
click at [73, 225] on button "40173007" at bounding box center [65, 228] width 77 height 23
type input "********"
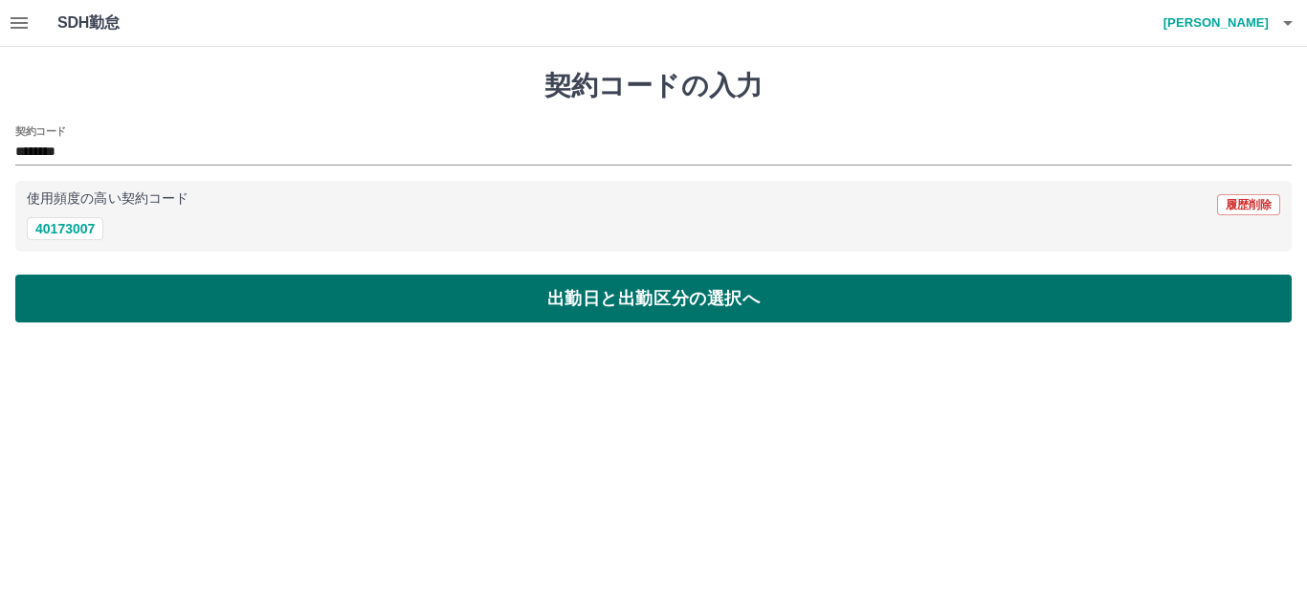
click at [189, 283] on button "出勤日と出勤区分の選択へ" at bounding box center [653, 299] width 1276 height 48
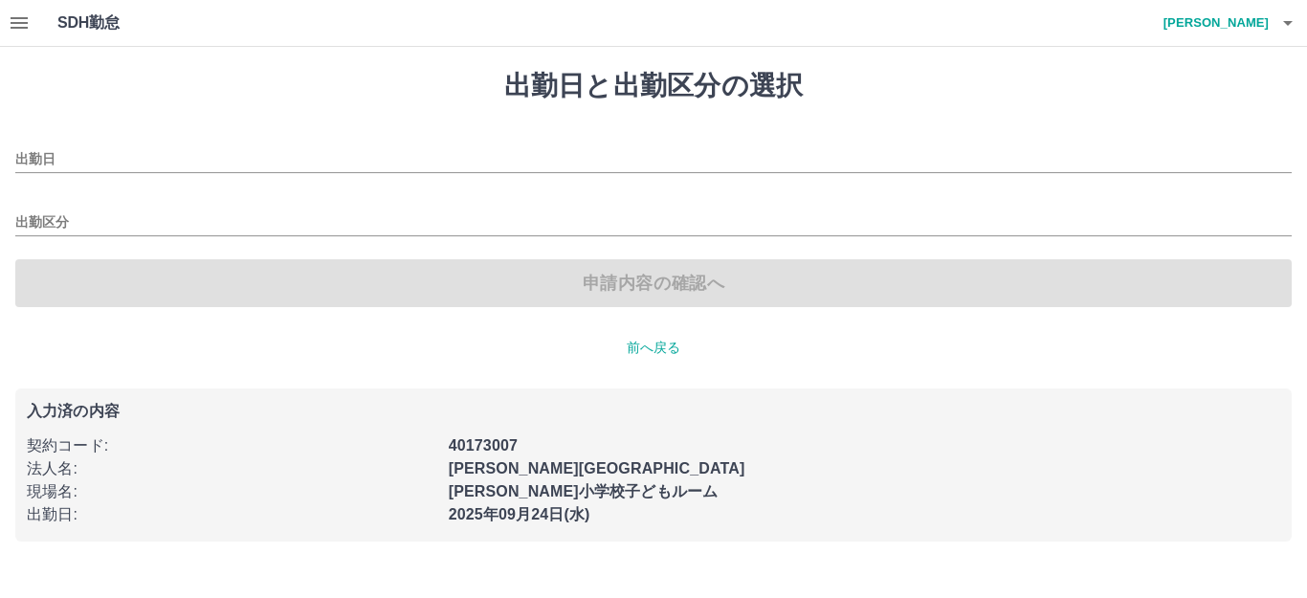
type input "**********"
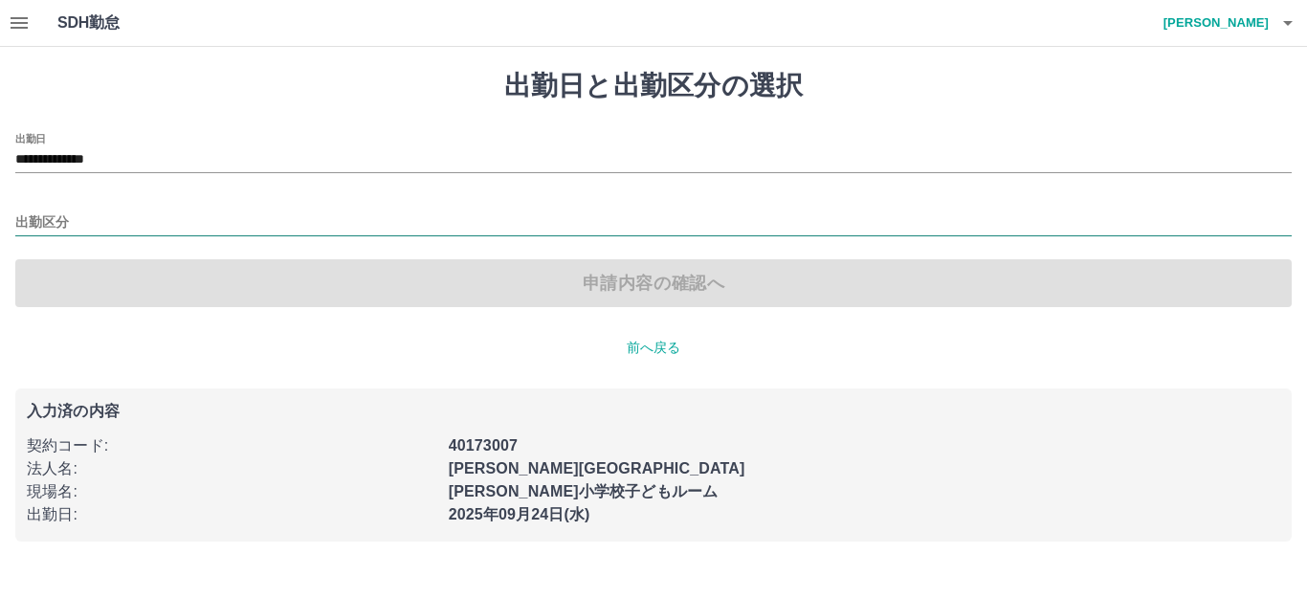
click at [54, 223] on input "出勤区分" at bounding box center [653, 223] width 1276 height 24
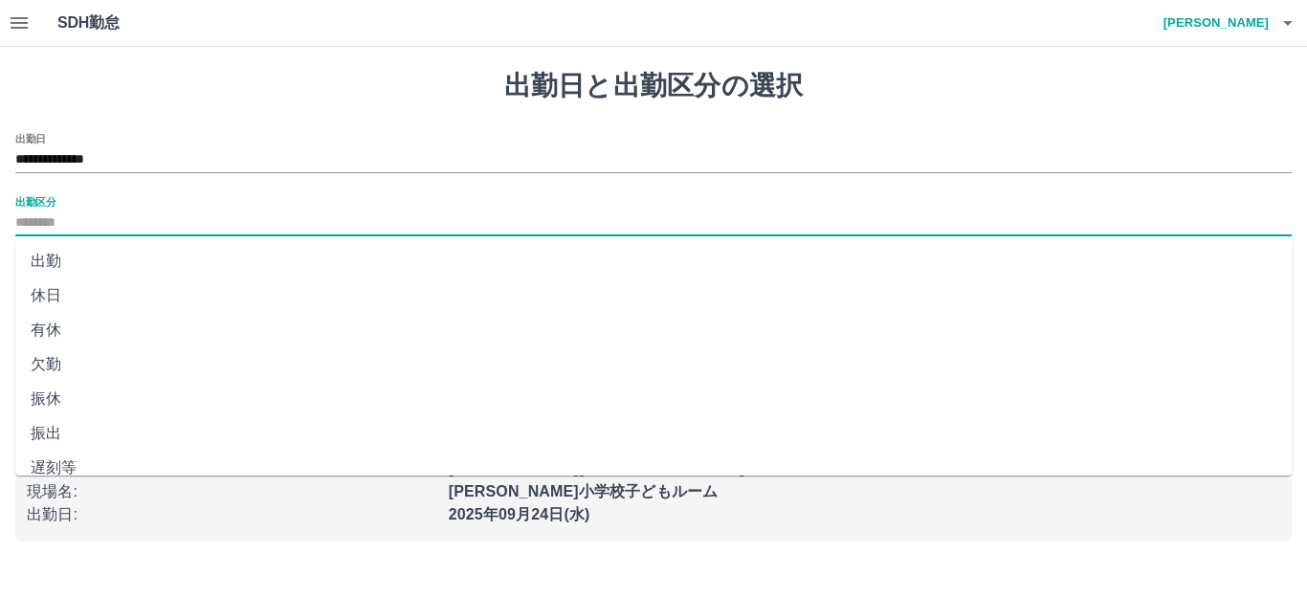
click at [79, 252] on li "出勤" at bounding box center [653, 261] width 1276 height 34
type input "**"
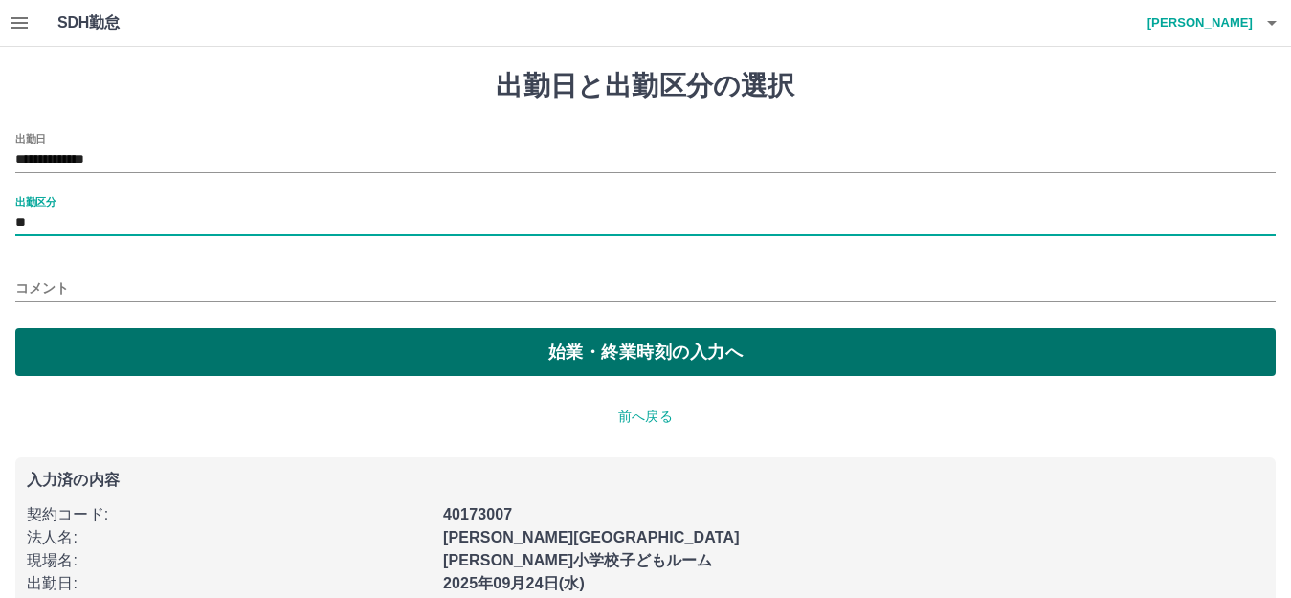
click at [261, 341] on button "始業・終業時刻の入力へ" at bounding box center [645, 352] width 1260 height 48
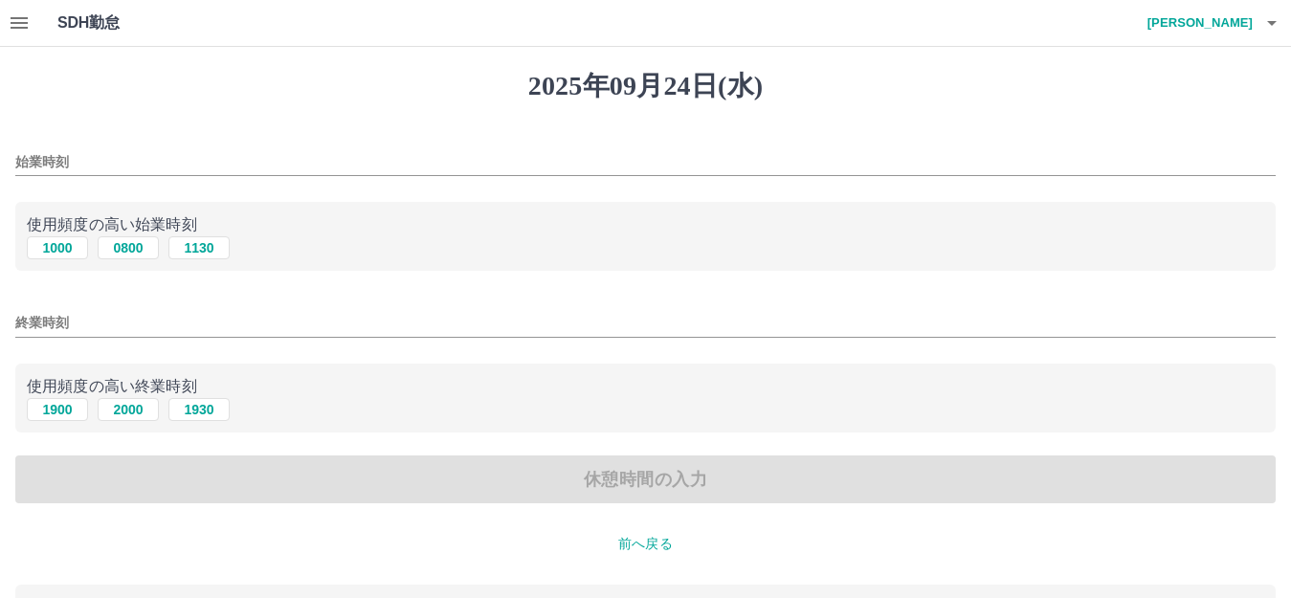
drag, startPoint x: 57, startPoint y: 248, endPoint x: 81, endPoint y: 277, distance: 37.4
click at [55, 250] on button "1000" at bounding box center [57, 247] width 61 height 23
type input "****"
click at [57, 410] on button "1900" at bounding box center [57, 409] width 61 height 23
type input "****"
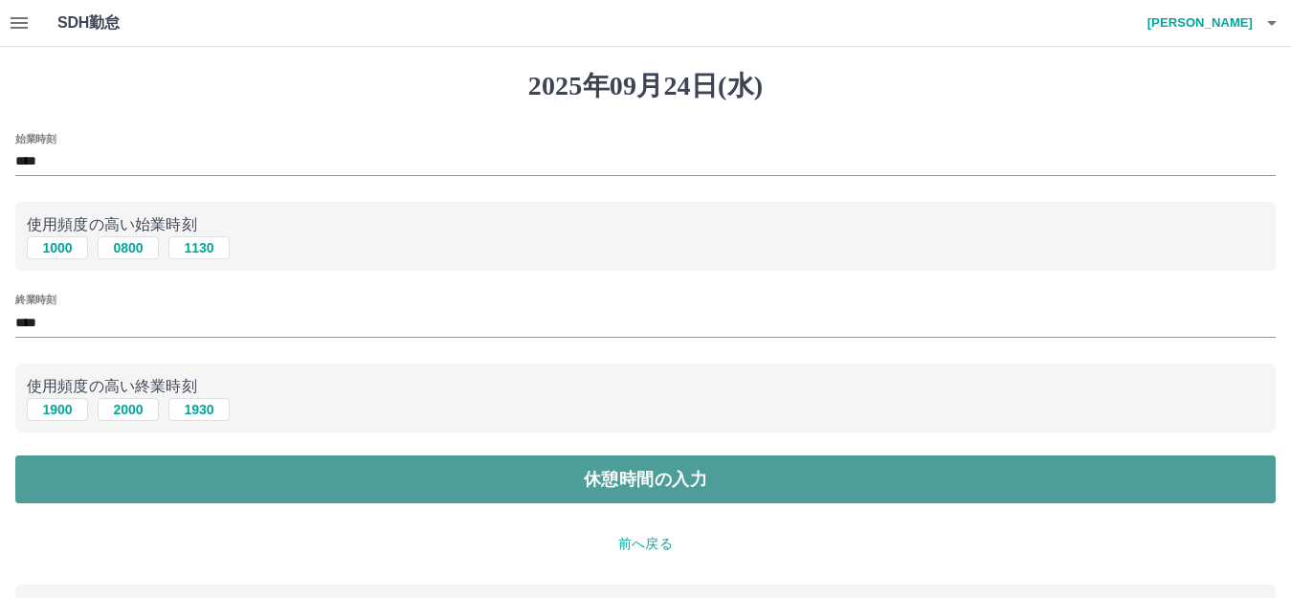
click at [492, 484] on button "休憩時間の入力" at bounding box center [645, 479] width 1260 height 48
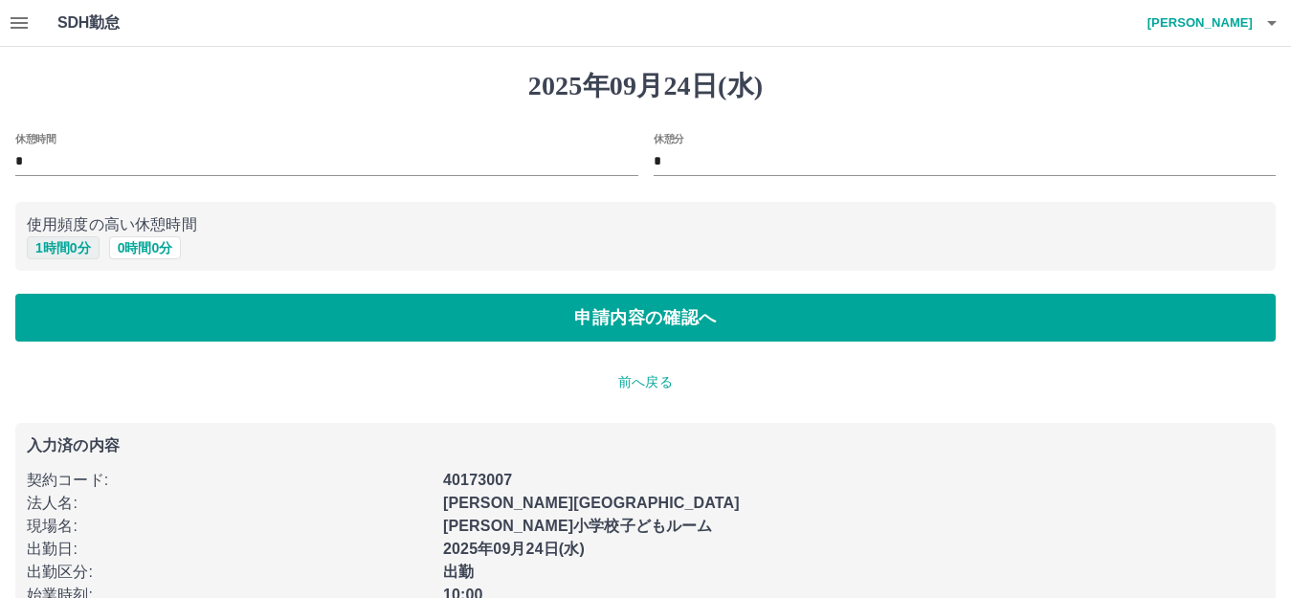
click at [59, 258] on button "1 時間 0 分" at bounding box center [63, 247] width 73 height 23
type input "*"
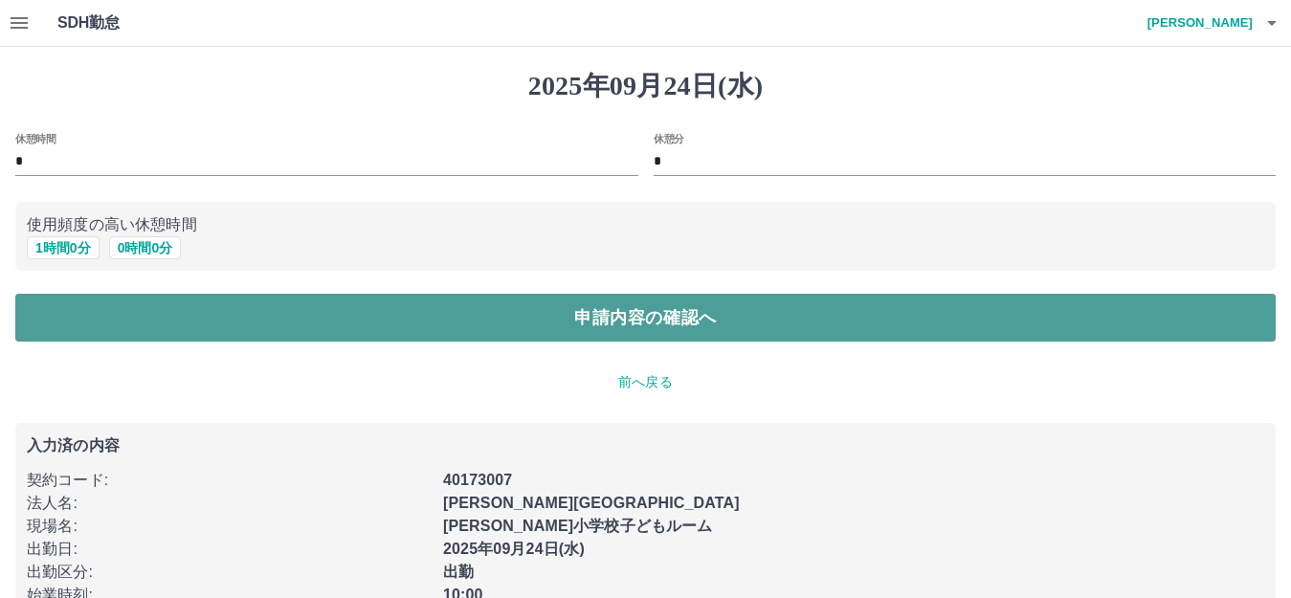
click at [274, 338] on button "申請内容の確認へ" at bounding box center [645, 318] width 1260 height 48
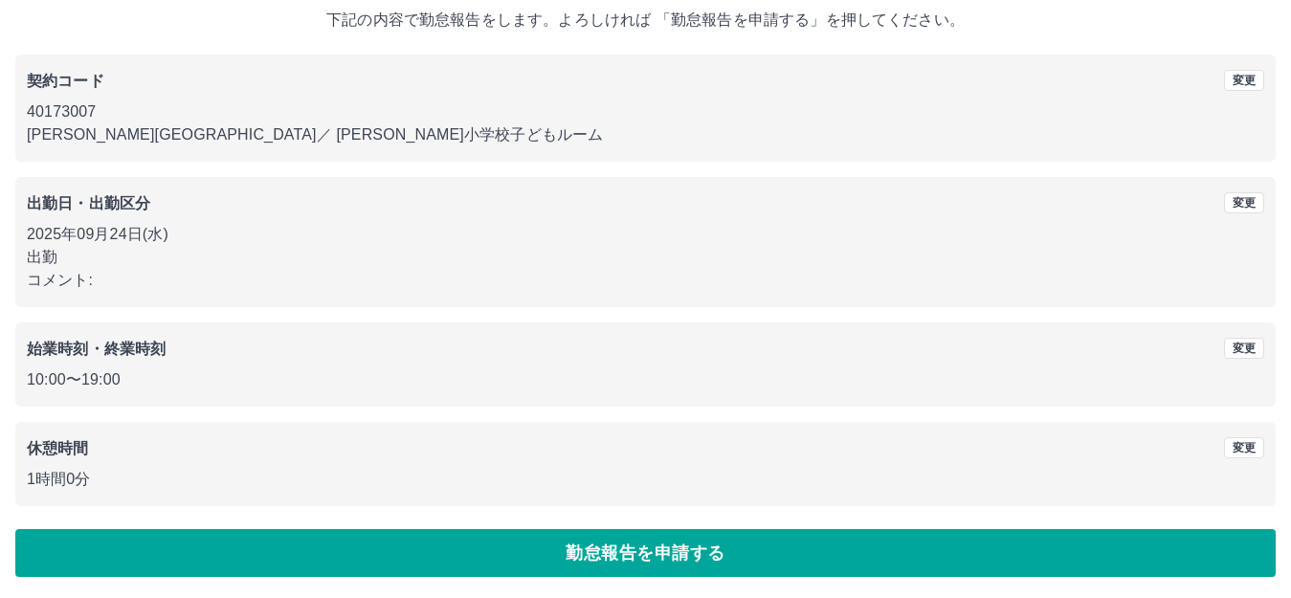
scroll to position [119, 0]
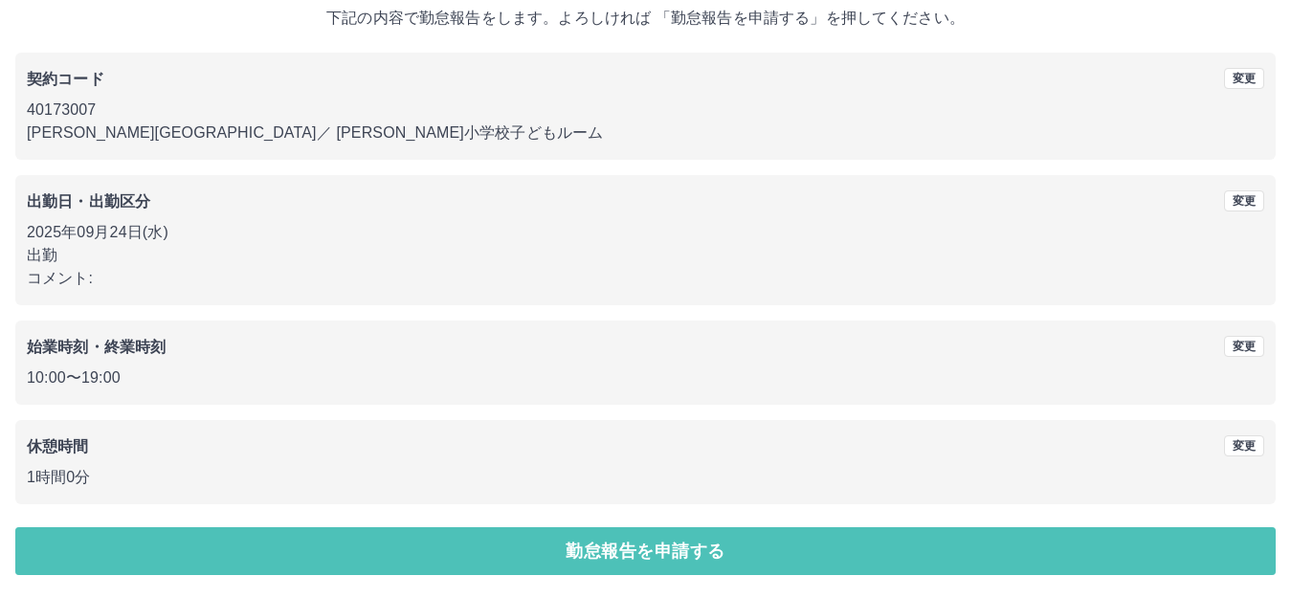
click at [730, 566] on button "勤怠報告を申請する" at bounding box center [645, 551] width 1260 height 48
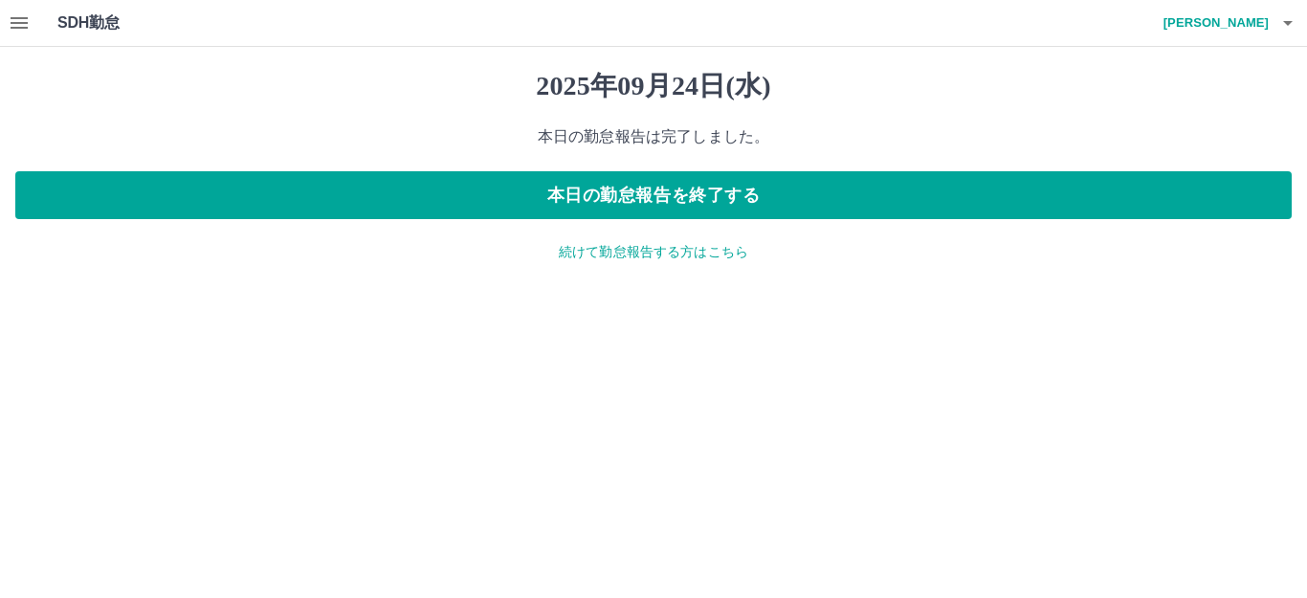
click at [610, 245] on p "続けて勤怠報告する方はこちら" at bounding box center [653, 252] width 1276 height 20
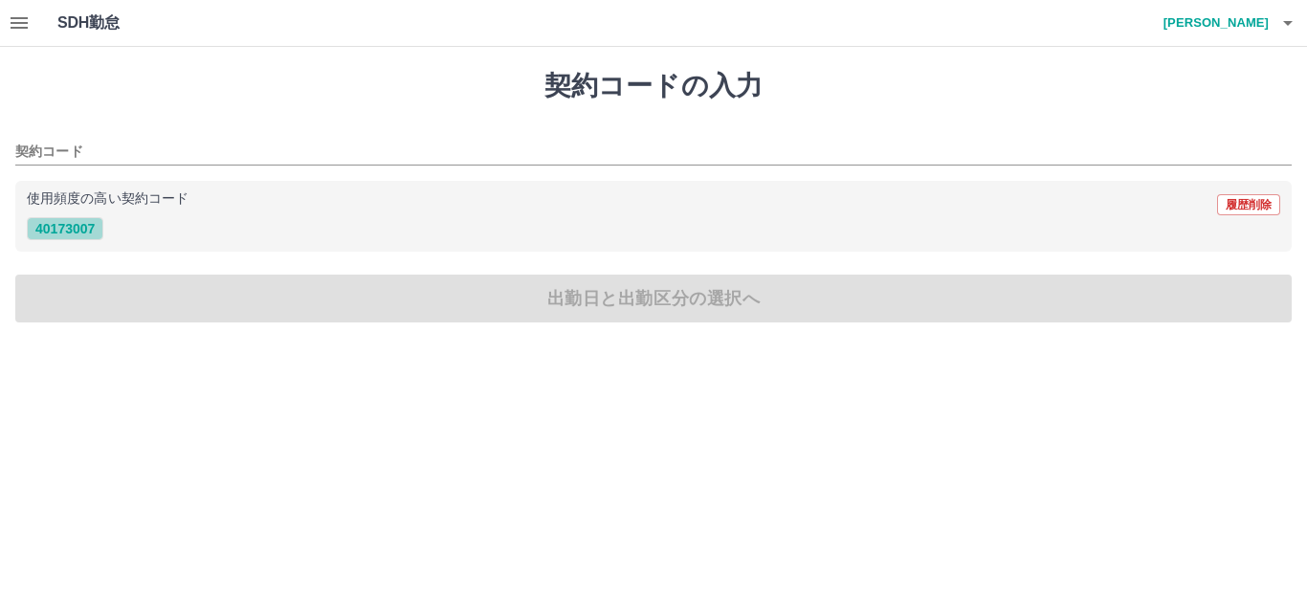
click at [66, 222] on button "40173007" at bounding box center [65, 228] width 77 height 23
type input "********"
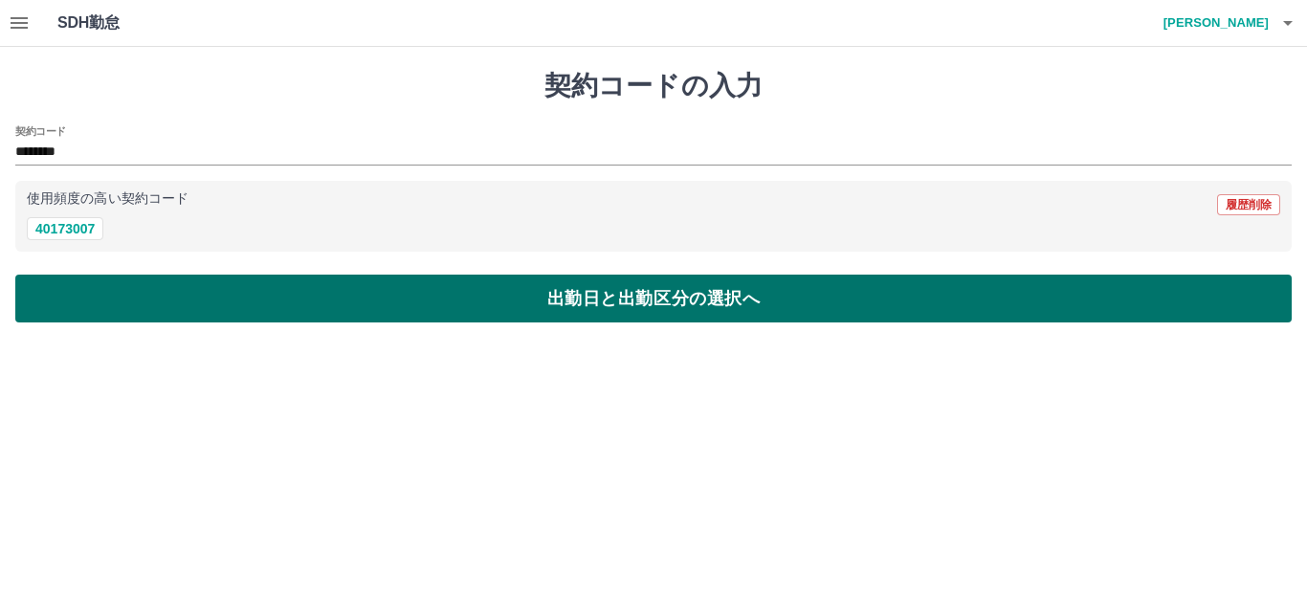
click at [277, 285] on button "出勤日と出勤区分の選択へ" at bounding box center [653, 299] width 1276 height 48
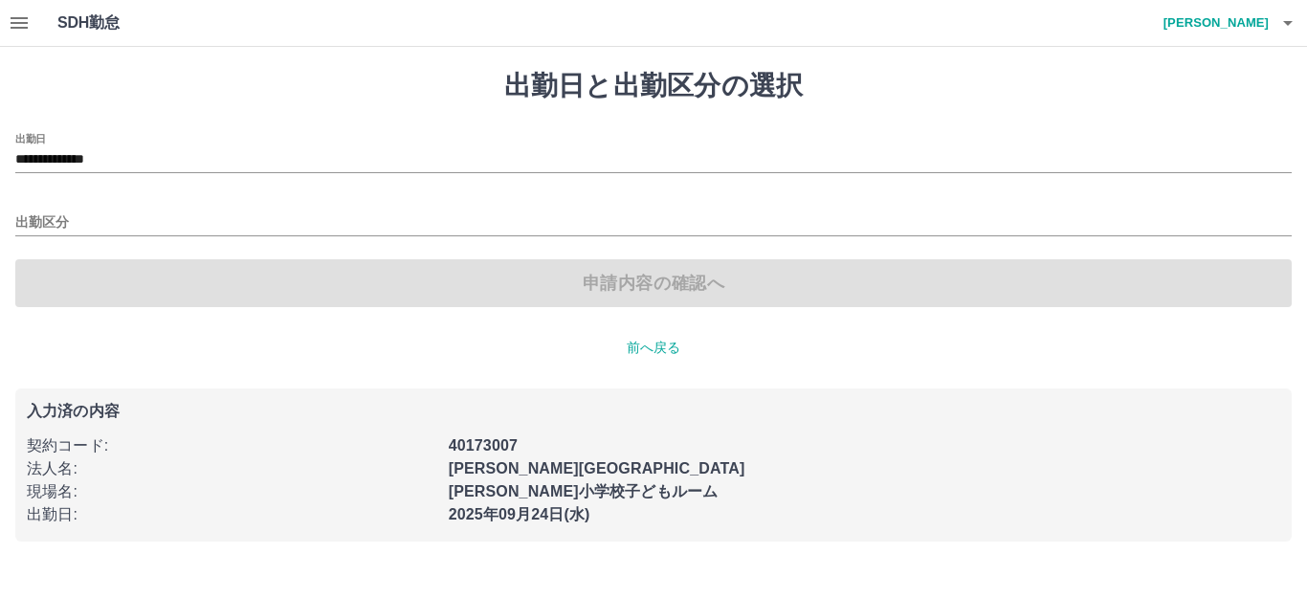
click at [92, 173] on div "**********" at bounding box center [653, 220] width 1276 height 174
click at [92, 164] on input "**********" at bounding box center [653, 160] width 1276 height 24
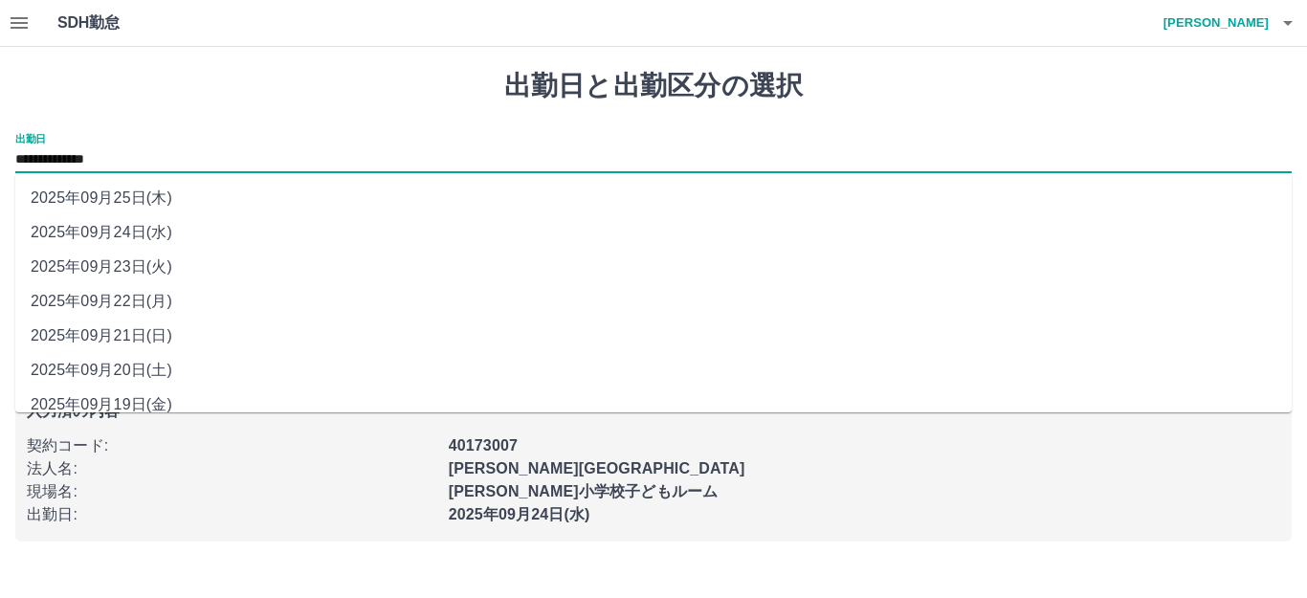
click at [127, 338] on li "2025年09月21日(日)" at bounding box center [653, 336] width 1276 height 34
type input "**********"
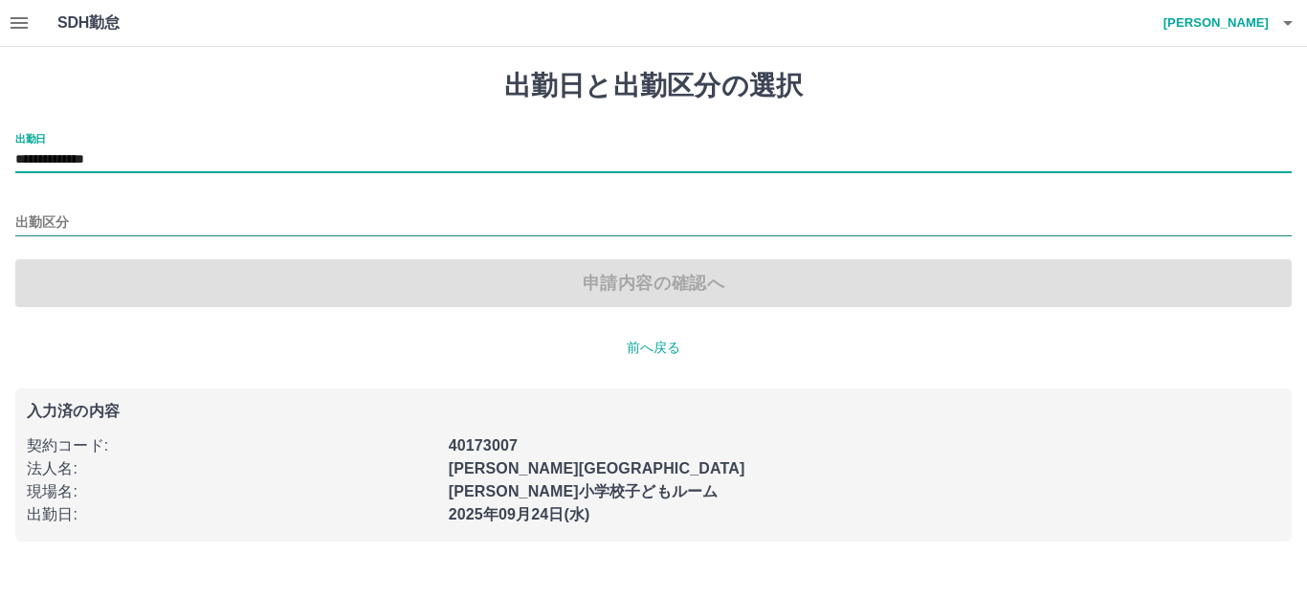
click at [60, 222] on input "出勤区分" at bounding box center [653, 223] width 1276 height 24
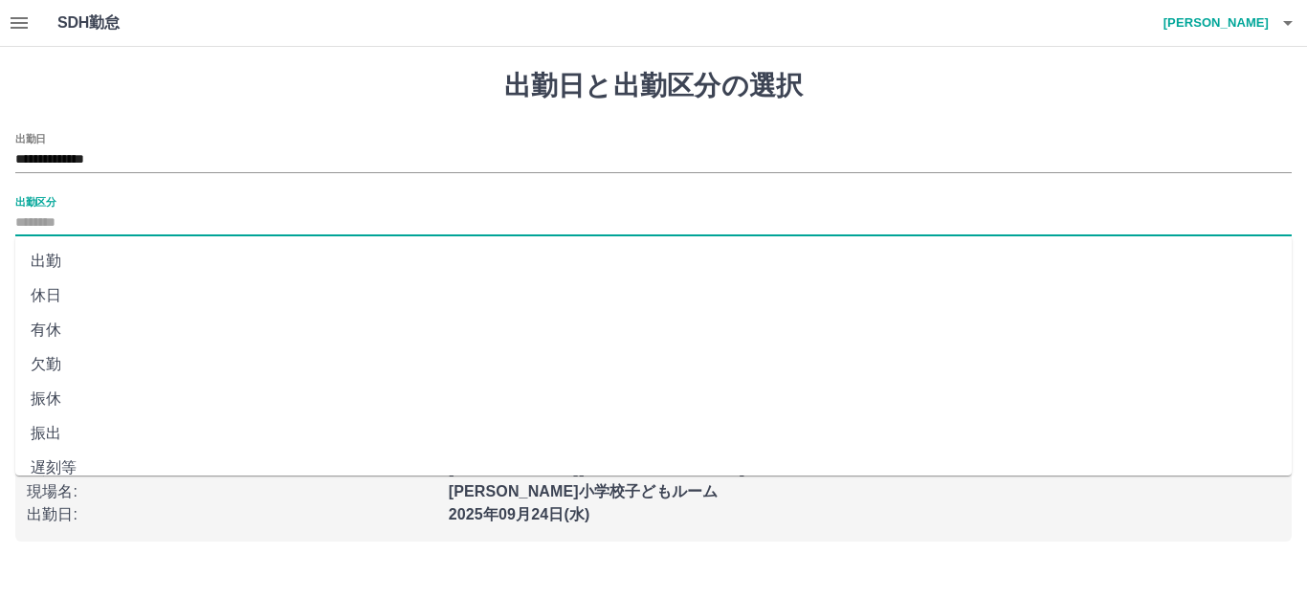
scroll to position [396, 0]
click at [125, 409] on li "法定休" at bounding box center [653, 416] width 1276 height 34
type input "***"
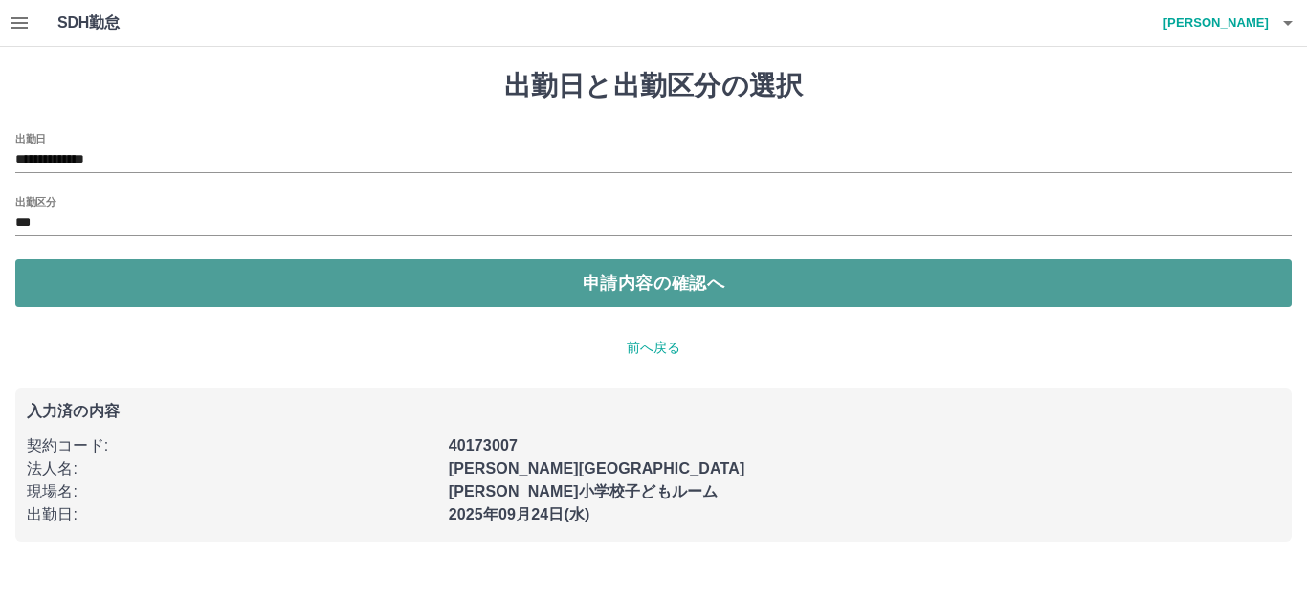
click at [478, 278] on button "申請内容の確認へ" at bounding box center [653, 283] width 1276 height 48
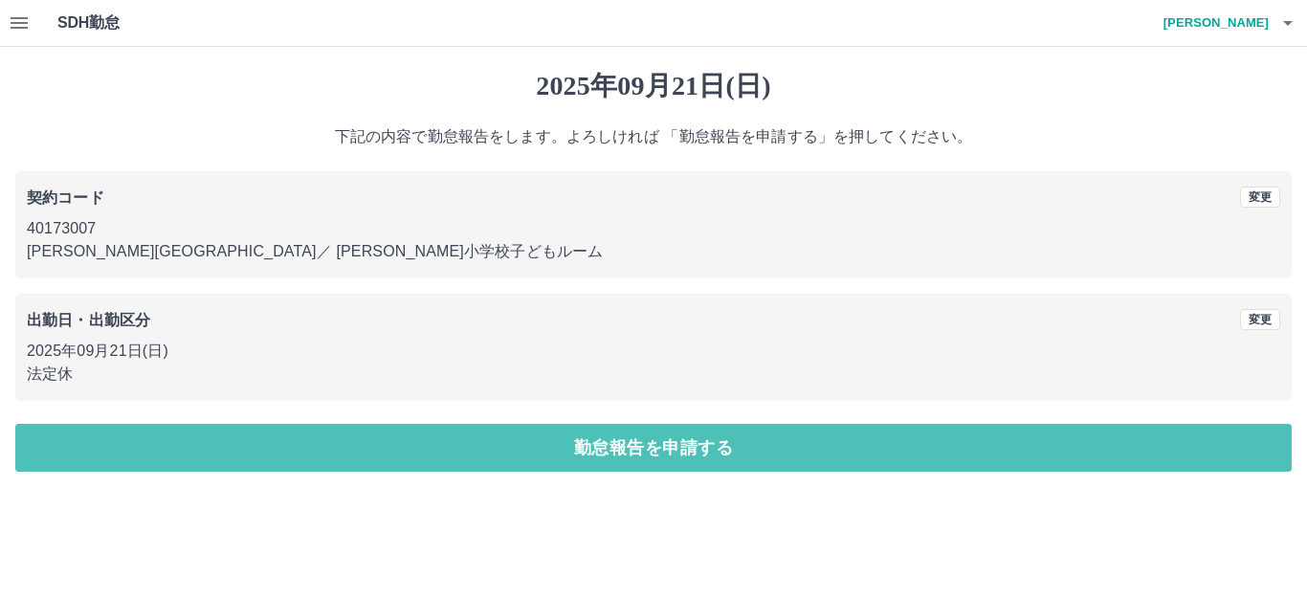
click at [609, 438] on button "勤怠報告を申請する" at bounding box center [653, 448] width 1276 height 48
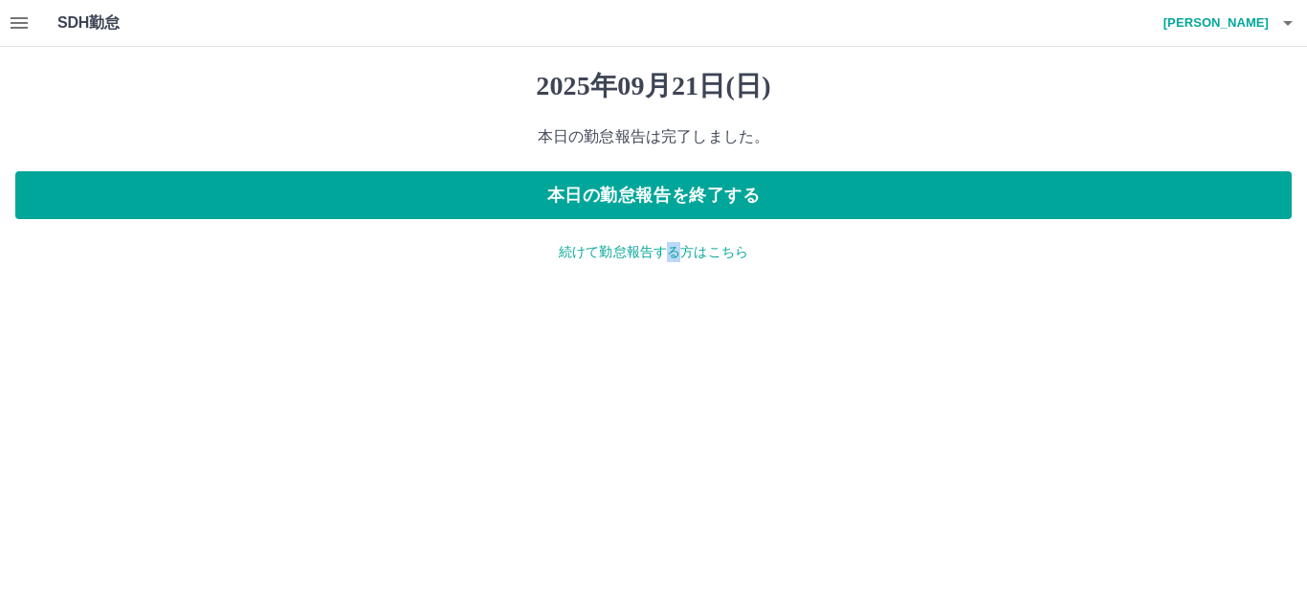
click at [672, 254] on p "続けて勤怠報告する方はこちら" at bounding box center [653, 252] width 1276 height 20
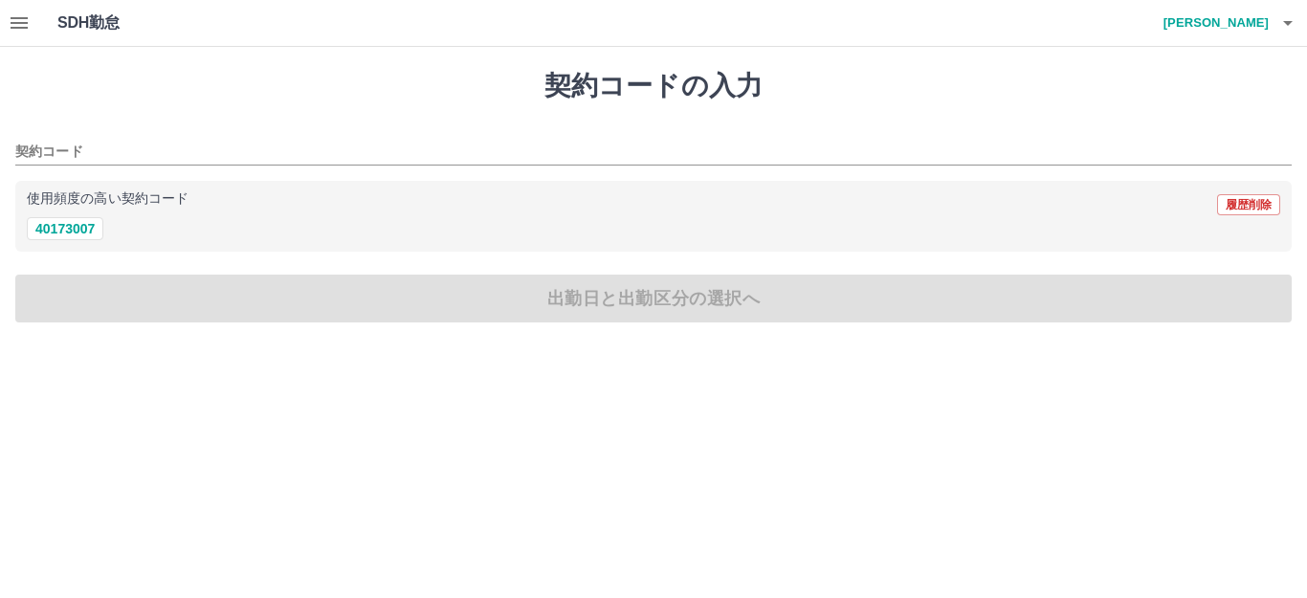
drag, startPoint x: 87, startPoint y: 233, endPoint x: 112, endPoint y: 239, distance: 25.8
click at [86, 233] on button "40173007" at bounding box center [65, 228] width 77 height 23
type input "********"
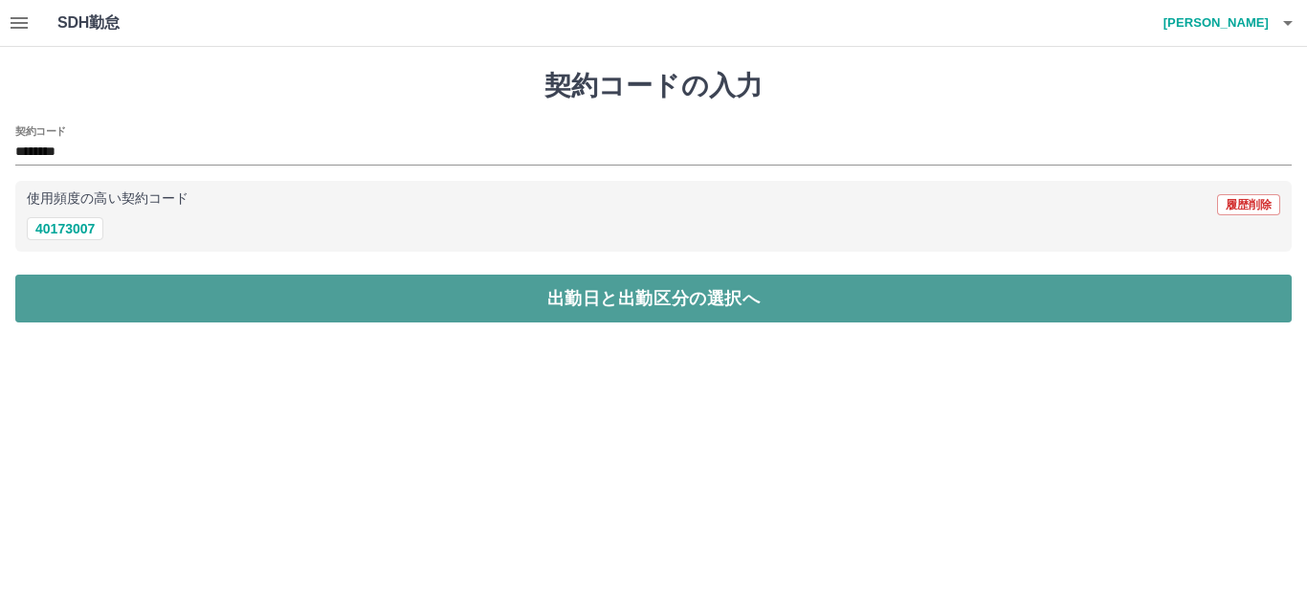
click at [270, 281] on button "出勤日と出勤区分の選択へ" at bounding box center [653, 299] width 1276 height 48
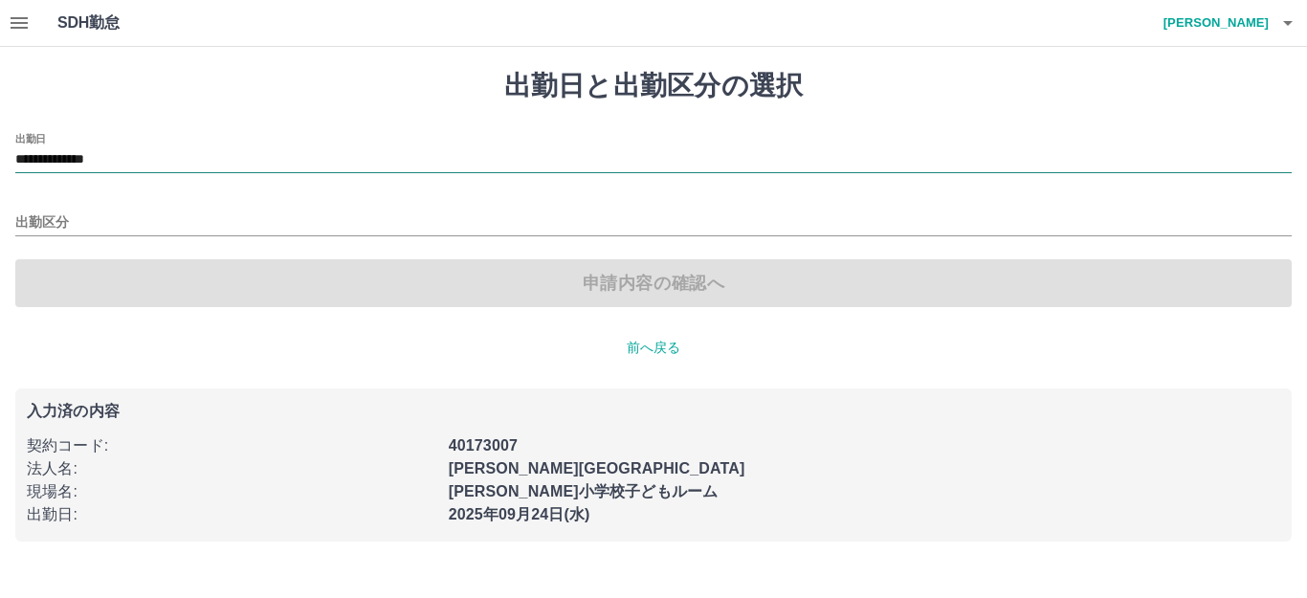
click at [96, 162] on input "**********" at bounding box center [653, 160] width 1276 height 24
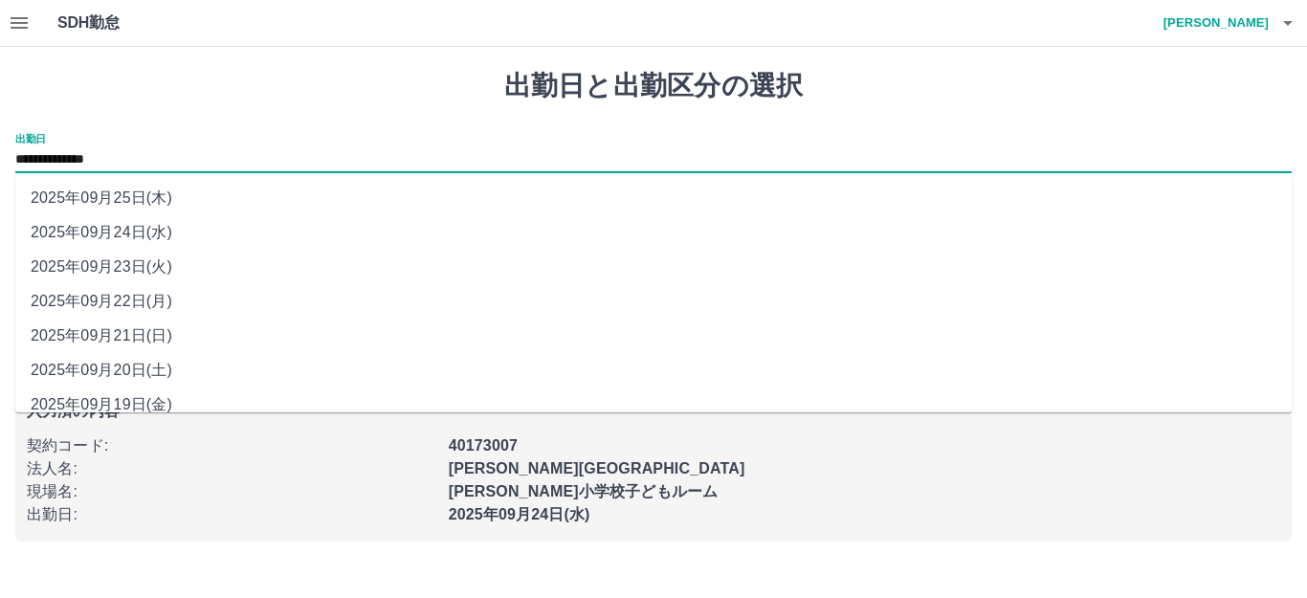
drag, startPoint x: 144, startPoint y: 376, endPoint x: 136, endPoint y: 365, distance: 13.8
click at [143, 379] on li "2025年09月20日(土)" at bounding box center [653, 370] width 1276 height 34
type input "**********"
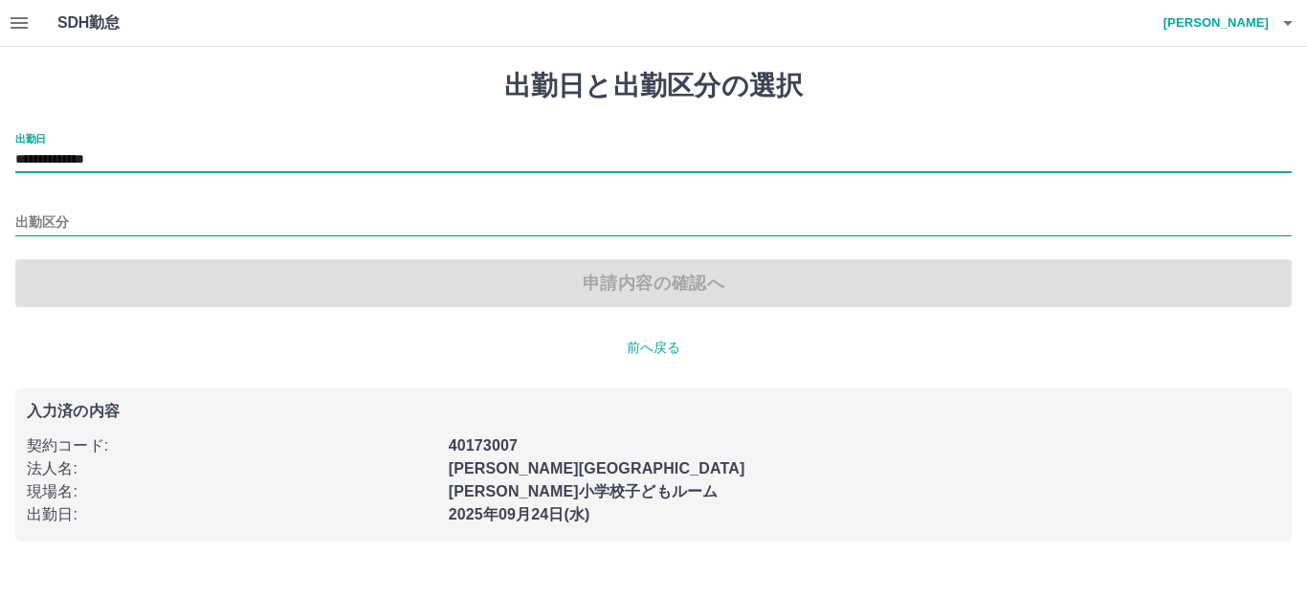
click at [41, 233] on input "出勤区分" at bounding box center [653, 223] width 1276 height 24
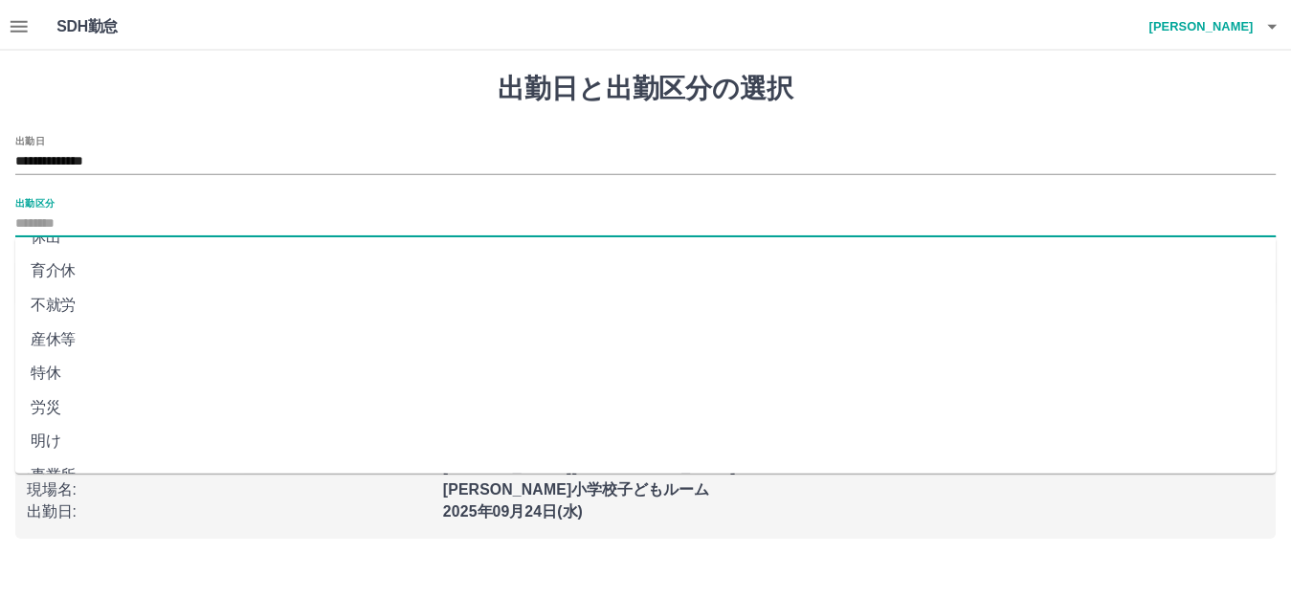
scroll to position [109, 0]
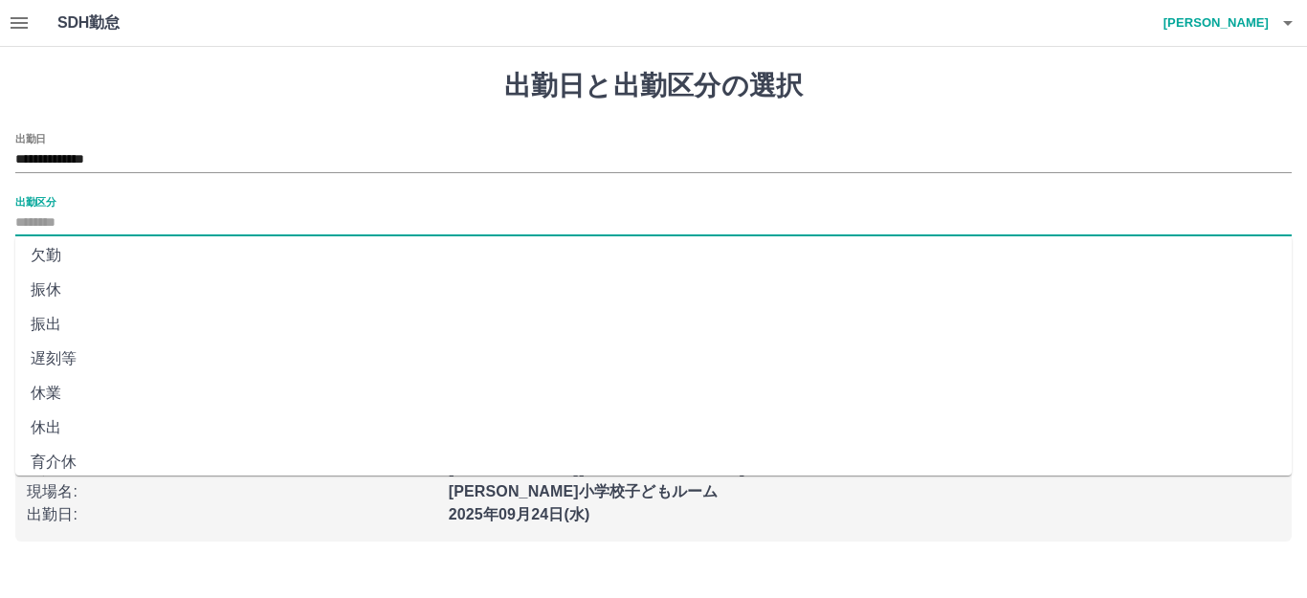
click at [97, 417] on li "休出" at bounding box center [653, 427] width 1276 height 34
type input "**"
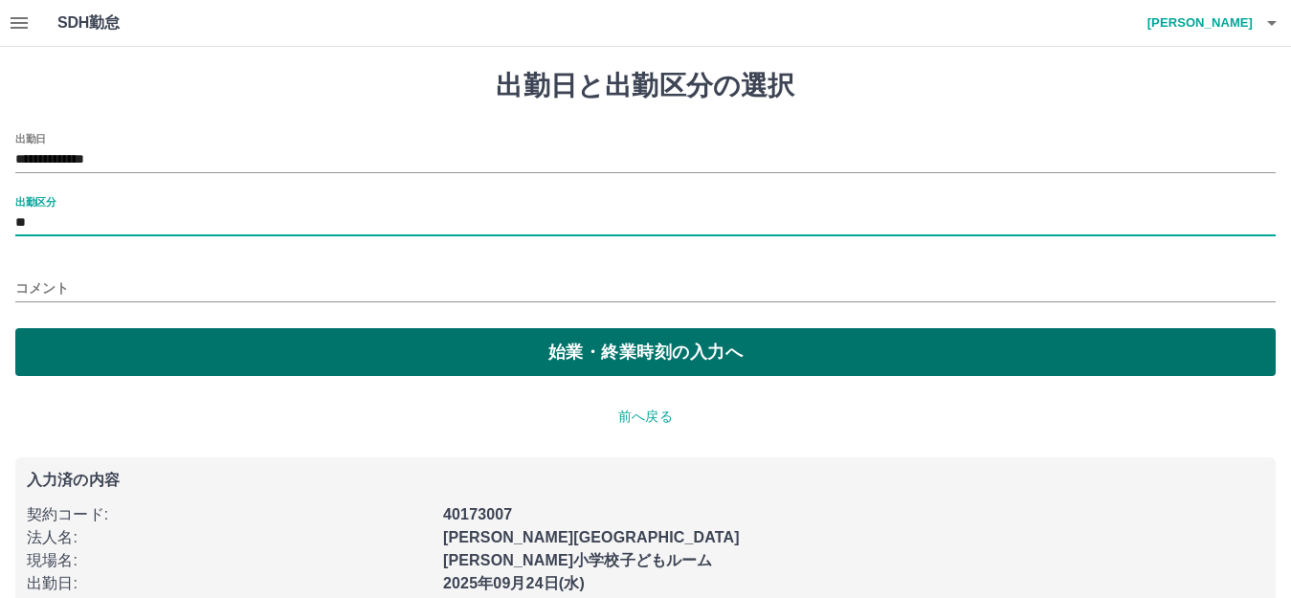
click at [160, 358] on button "始業・終業時刻の入力へ" at bounding box center [645, 352] width 1260 height 48
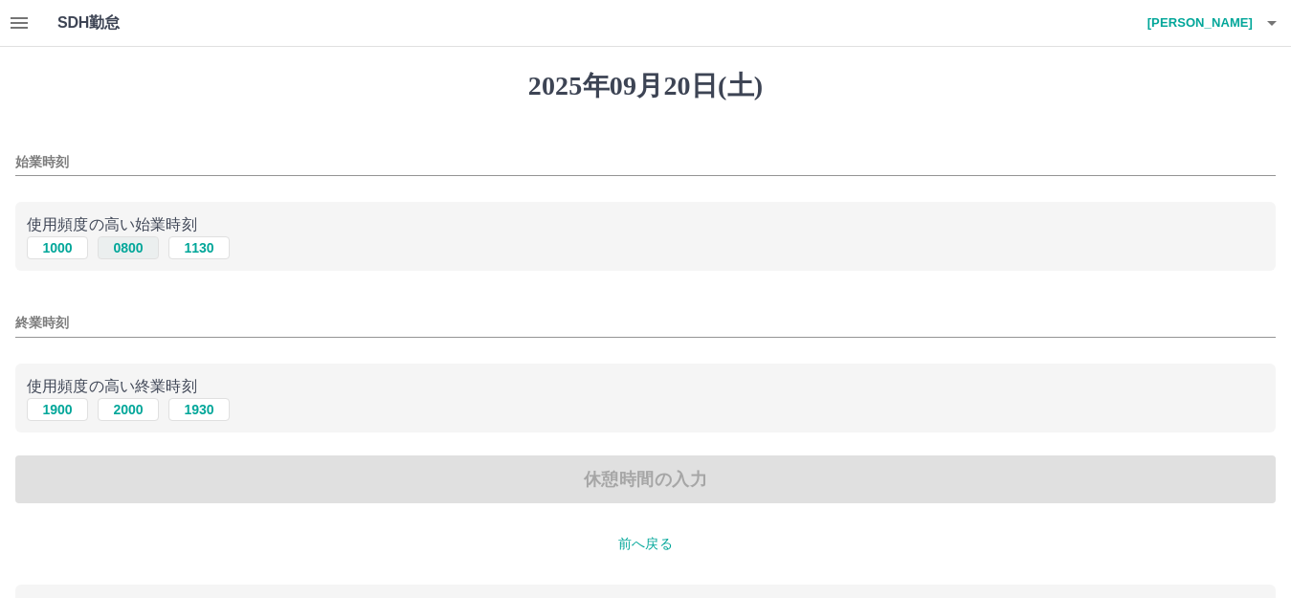
click at [136, 251] on button "0800" at bounding box center [128, 247] width 61 height 23
type input "****"
click at [105, 408] on button "2000" at bounding box center [128, 409] width 61 height 23
type input "****"
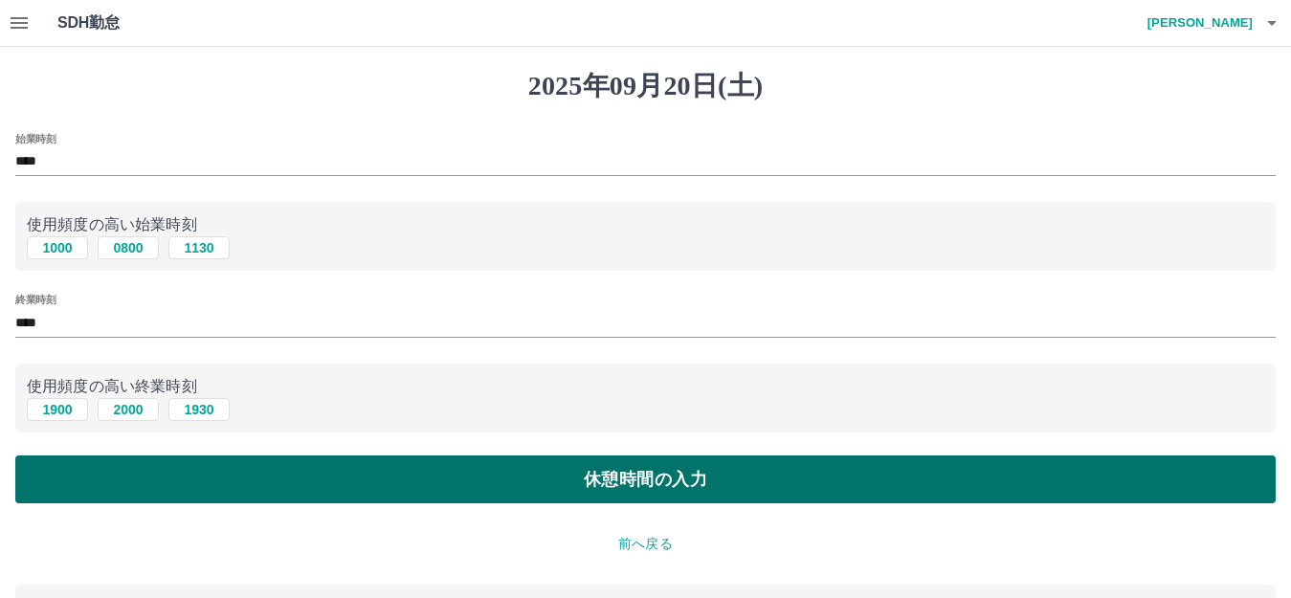
click at [328, 474] on button "休憩時間の入力" at bounding box center [645, 479] width 1260 height 48
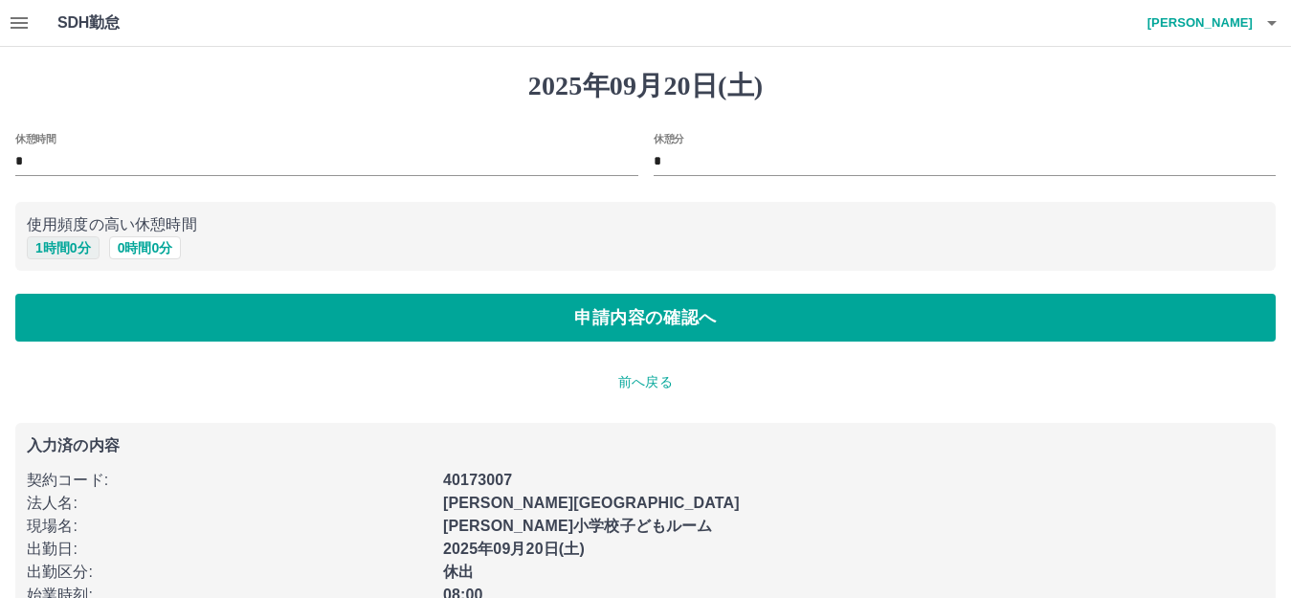
drag, startPoint x: 44, startPoint y: 239, endPoint x: 57, endPoint y: 254, distance: 19.6
click at [44, 244] on button "1 時間 0 分" at bounding box center [63, 247] width 73 height 23
type input "*"
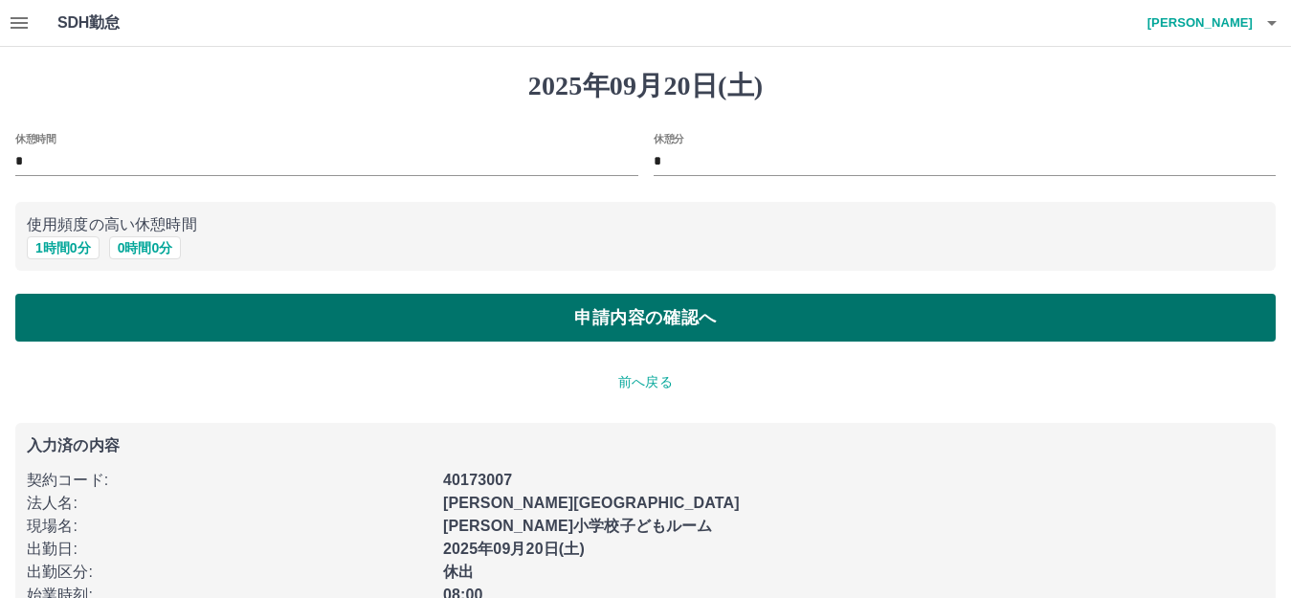
click at [255, 301] on button "申請内容の確認へ" at bounding box center [645, 318] width 1260 height 48
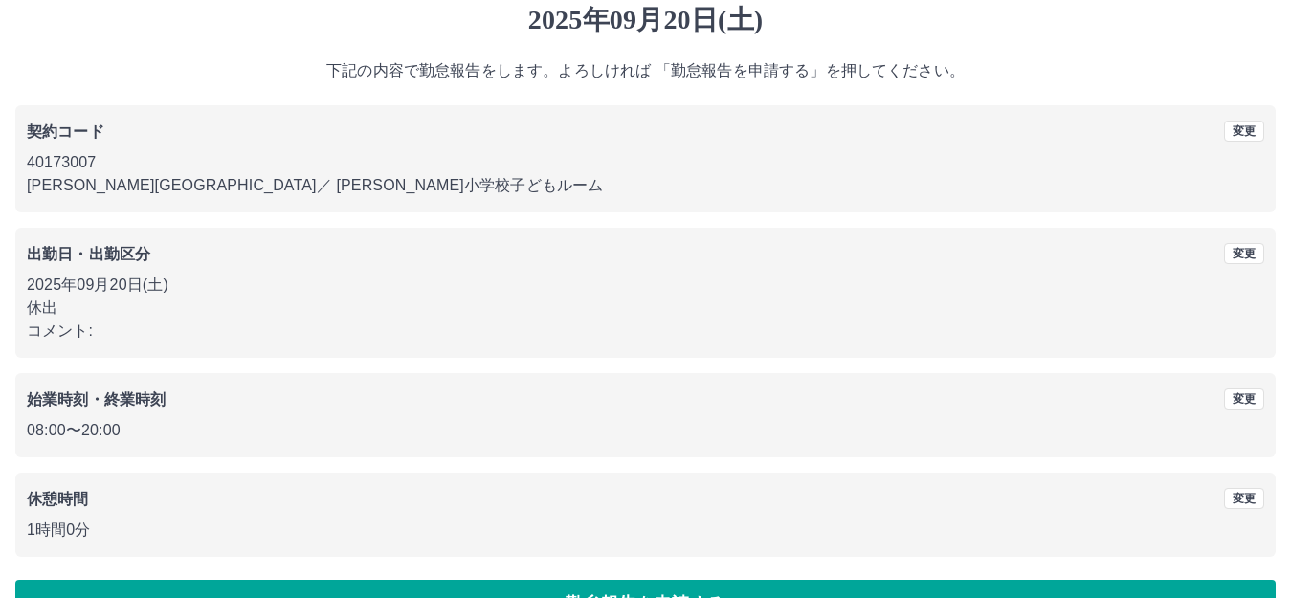
scroll to position [119, 0]
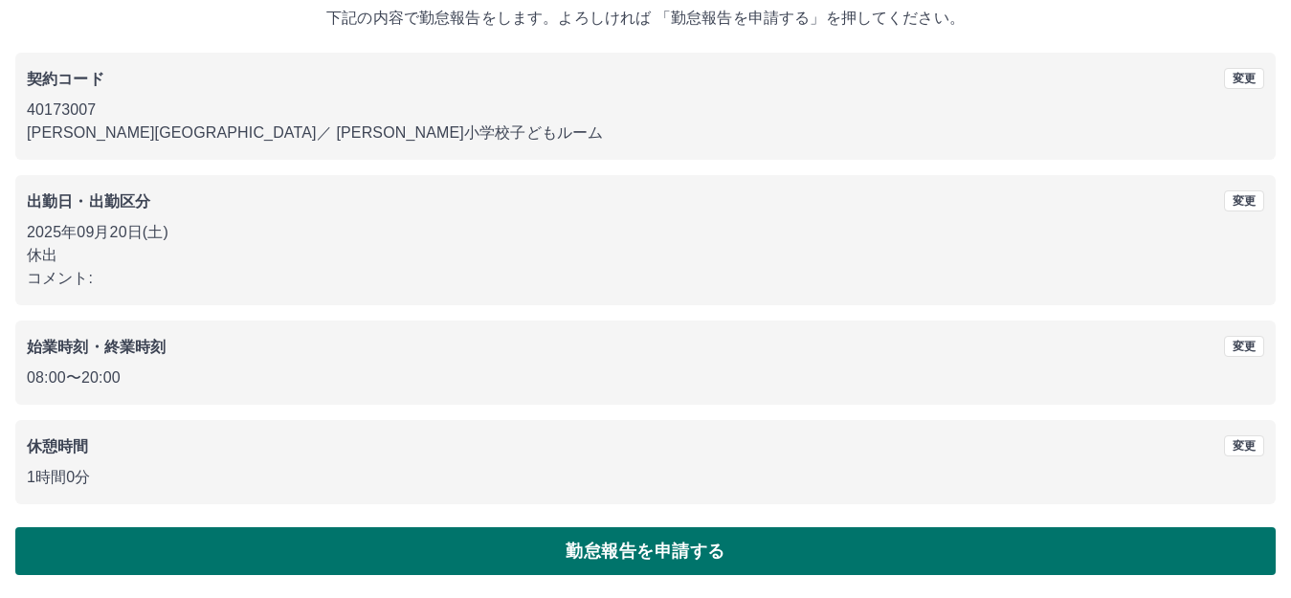
click at [806, 538] on button "勤怠報告を申請する" at bounding box center [645, 551] width 1260 height 48
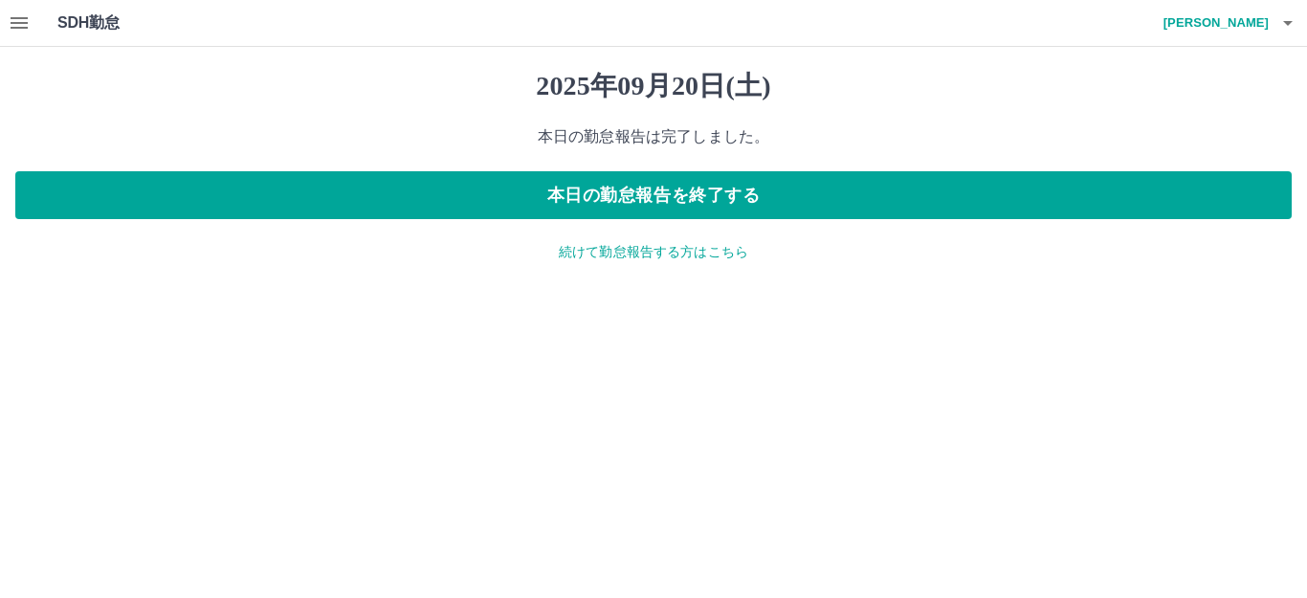
click at [667, 266] on div "[DATE] 本日の勤怠報告は完了しました。 本日の勤怠報告を終了する 続けて勤怠報告する方はこちら" at bounding box center [653, 166] width 1307 height 238
click at [676, 253] on p "続けて勤怠報告する方はこちら" at bounding box center [653, 252] width 1276 height 20
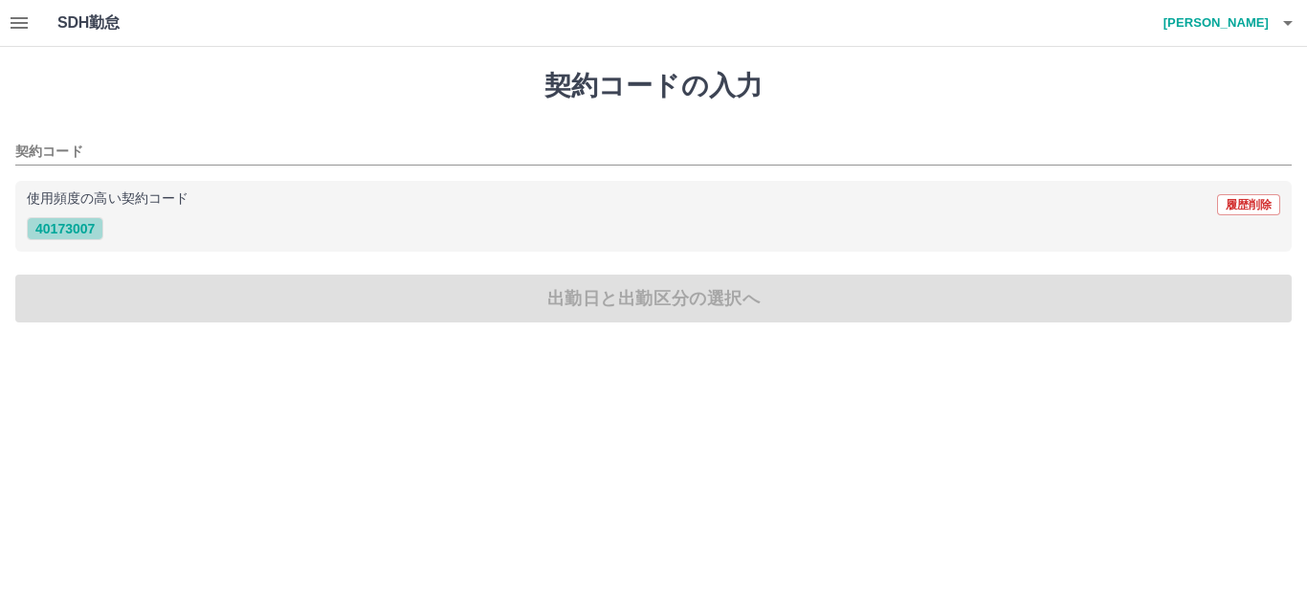
click at [65, 224] on button "40173007" at bounding box center [65, 228] width 77 height 23
type input "********"
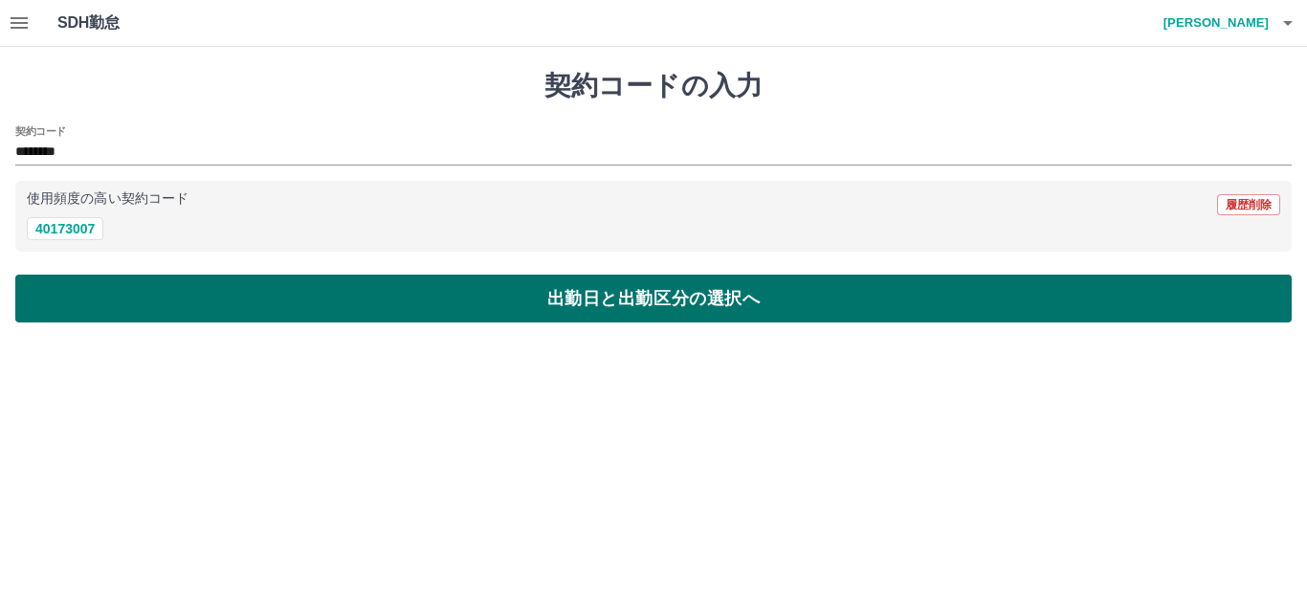
click at [348, 313] on button "出勤日と出勤区分の選択へ" at bounding box center [653, 299] width 1276 height 48
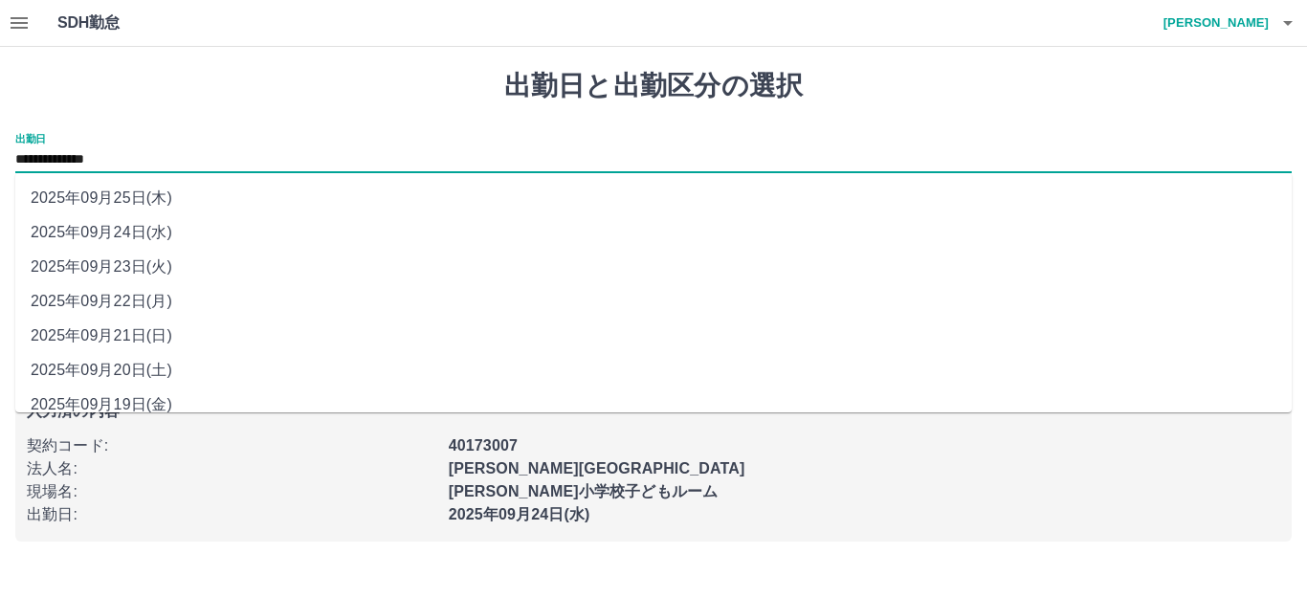
click at [108, 153] on input "**********" at bounding box center [653, 160] width 1276 height 24
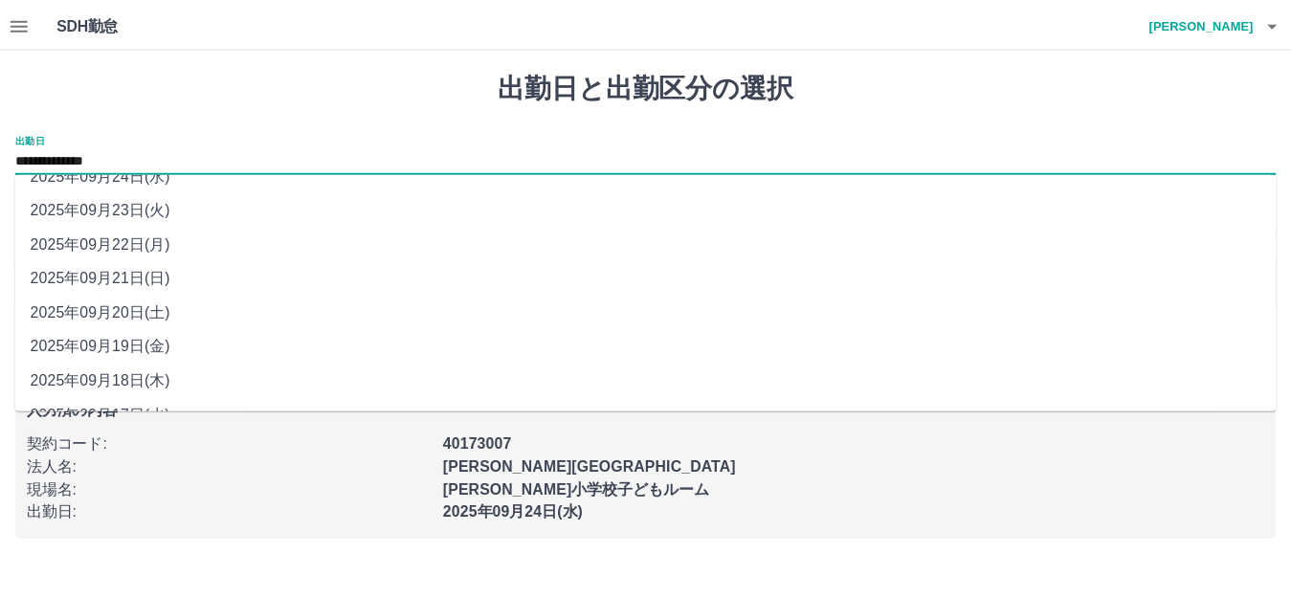
scroll to position [86, 0]
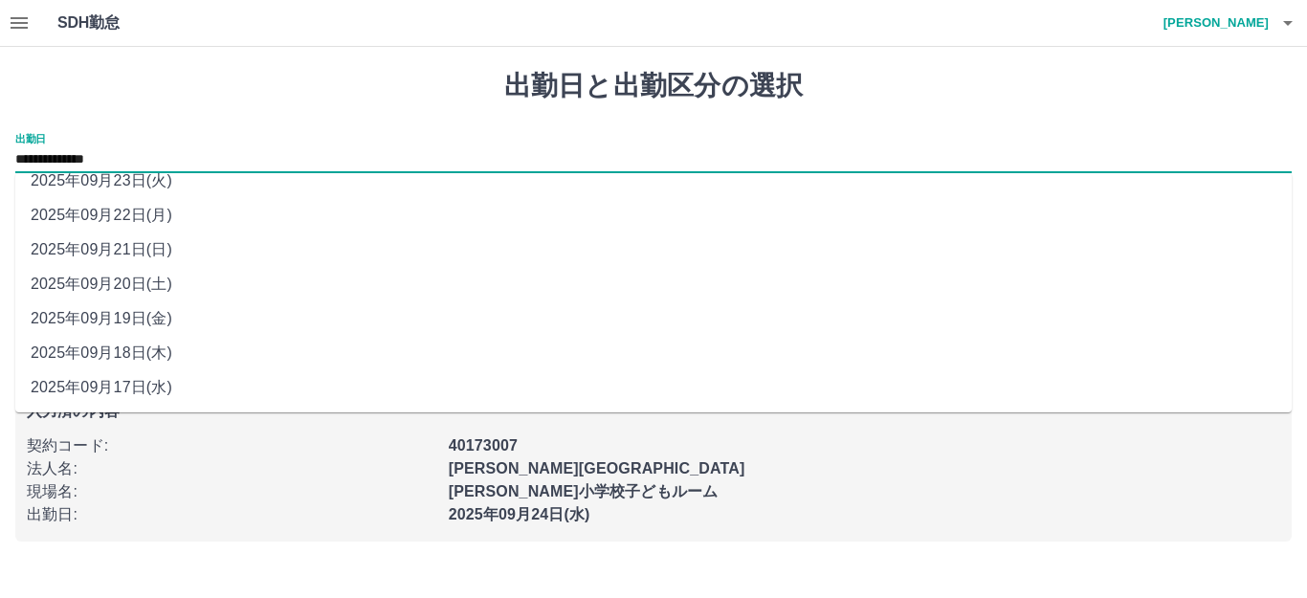
click at [131, 321] on li "2025年09月19日(金)" at bounding box center [653, 318] width 1276 height 34
type input "**********"
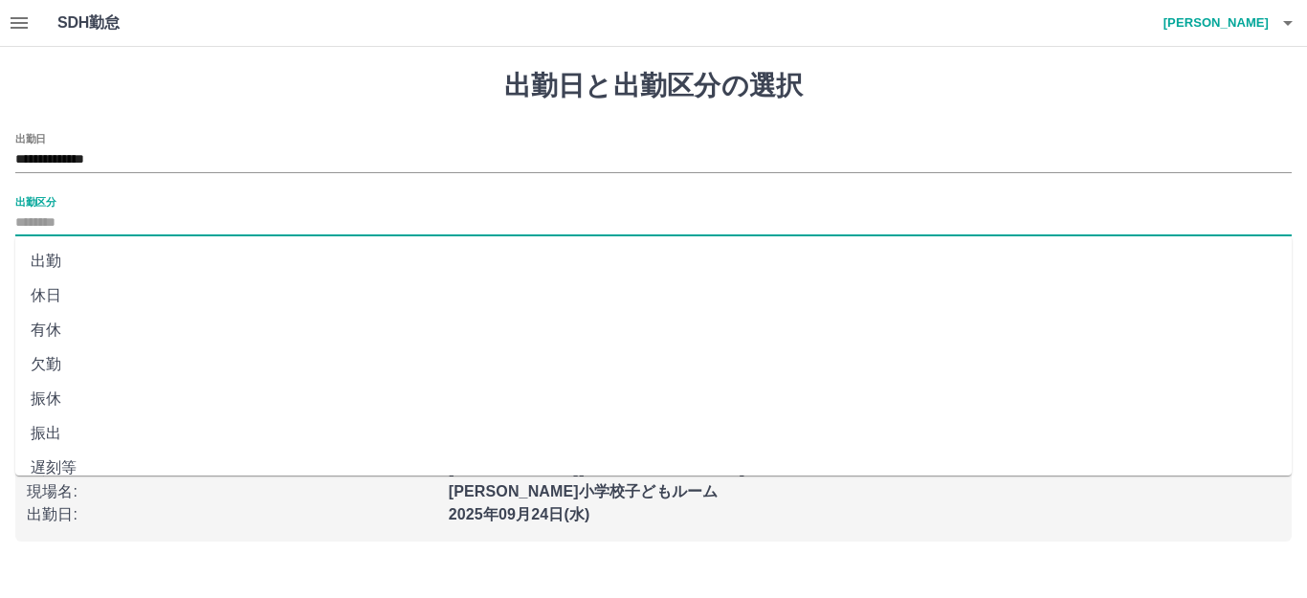
click at [63, 228] on input "出勤区分" at bounding box center [653, 223] width 1276 height 24
click at [92, 263] on li "出勤" at bounding box center [653, 261] width 1276 height 34
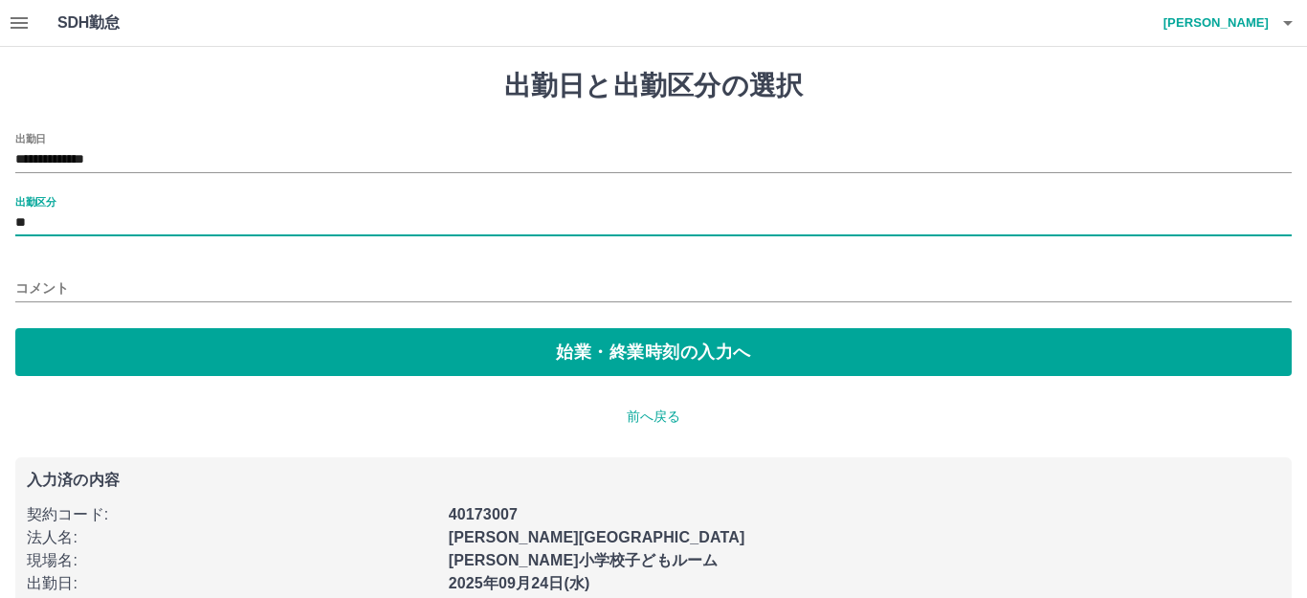
type input "**"
click at [21, 36] on button "button" at bounding box center [19, 23] width 38 height 46
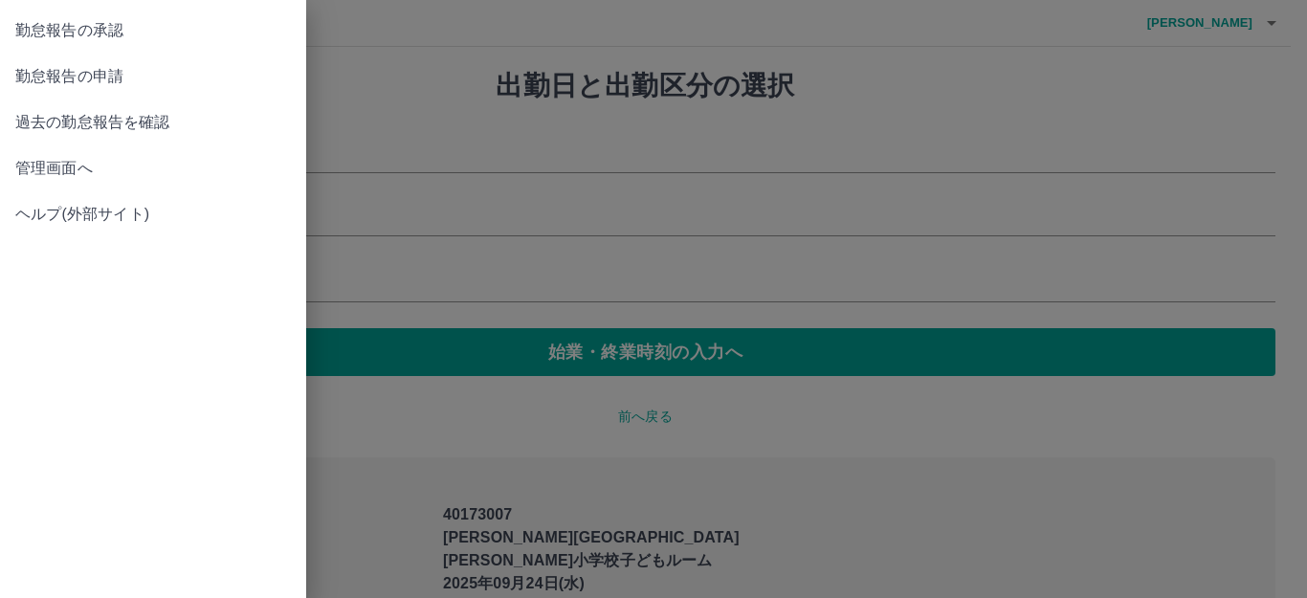
click at [146, 129] on span "過去の勤怠報告を確認" at bounding box center [153, 122] width 276 height 23
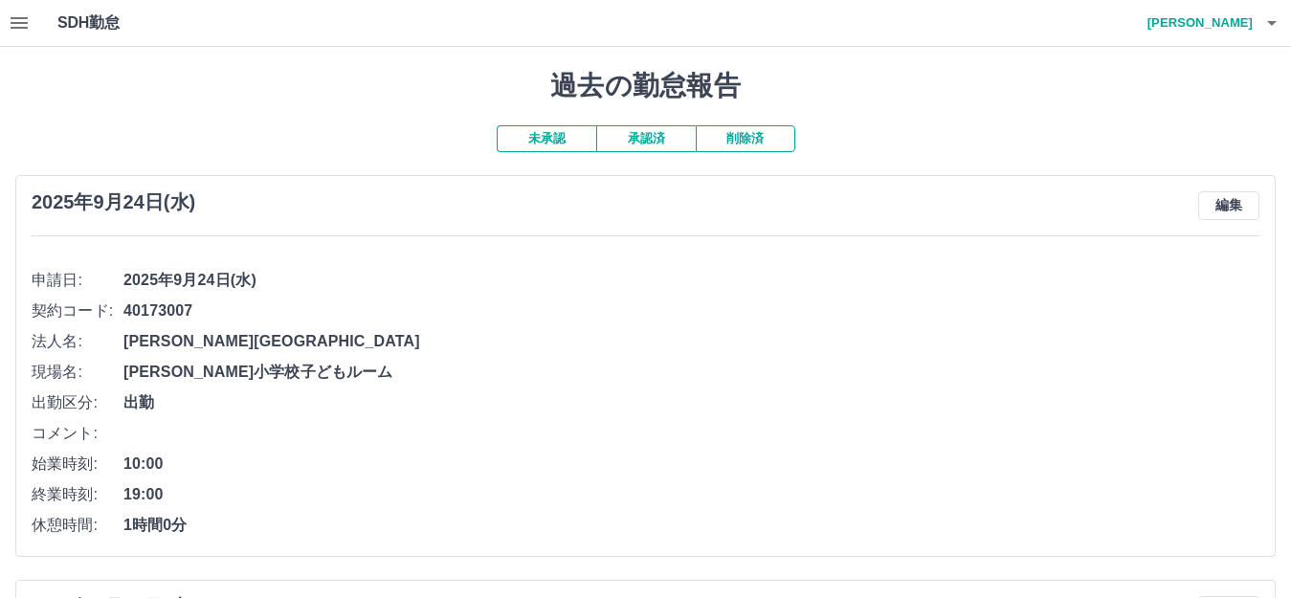
click at [656, 142] on button "承認済" at bounding box center [646, 138] width 100 height 27
click at [27, 38] on button "button" at bounding box center [19, 23] width 38 height 46
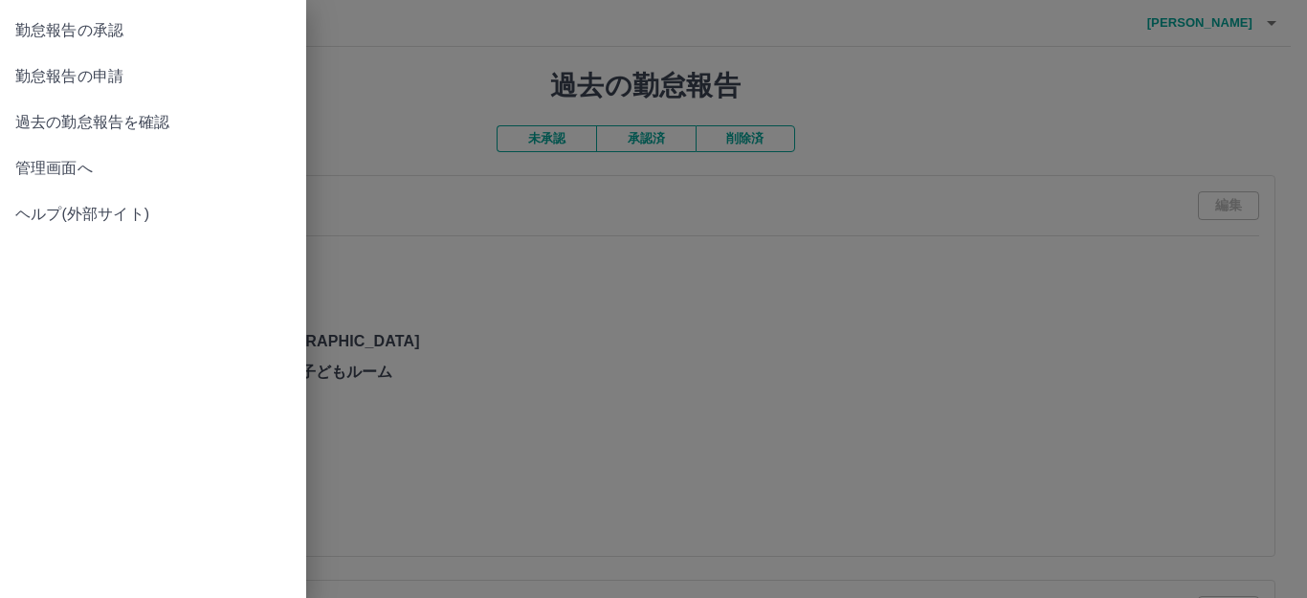
click at [103, 41] on span "勤怠報告の承認" at bounding box center [153, 30] width 276 height 23
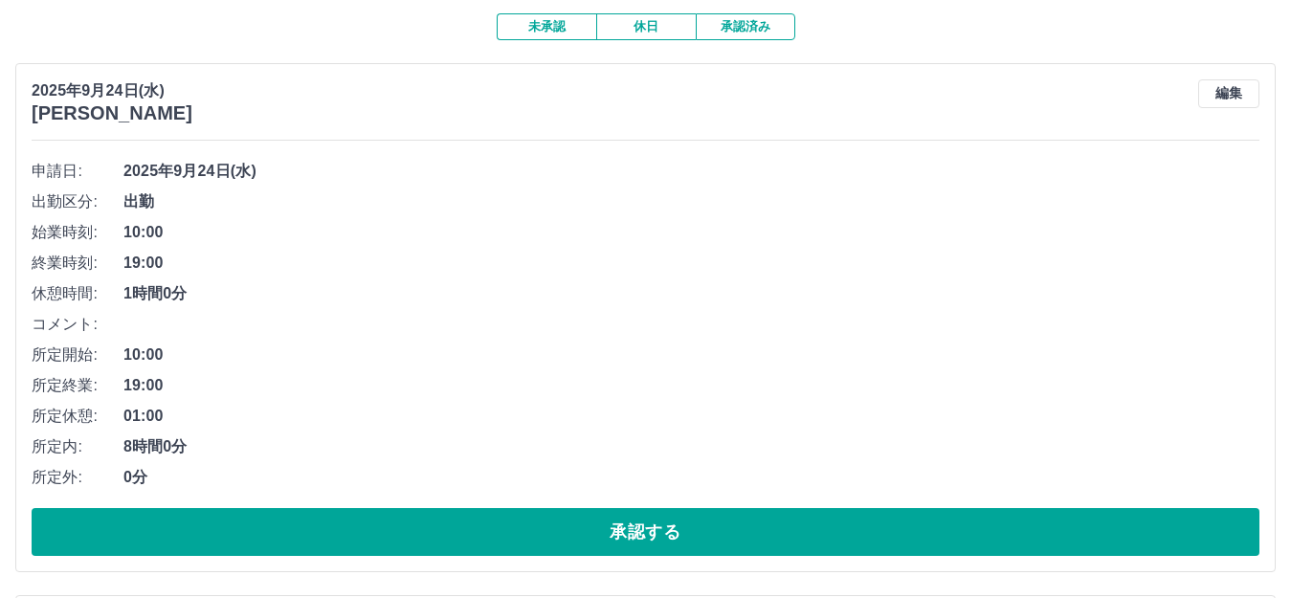
scroll to position [383, 0]
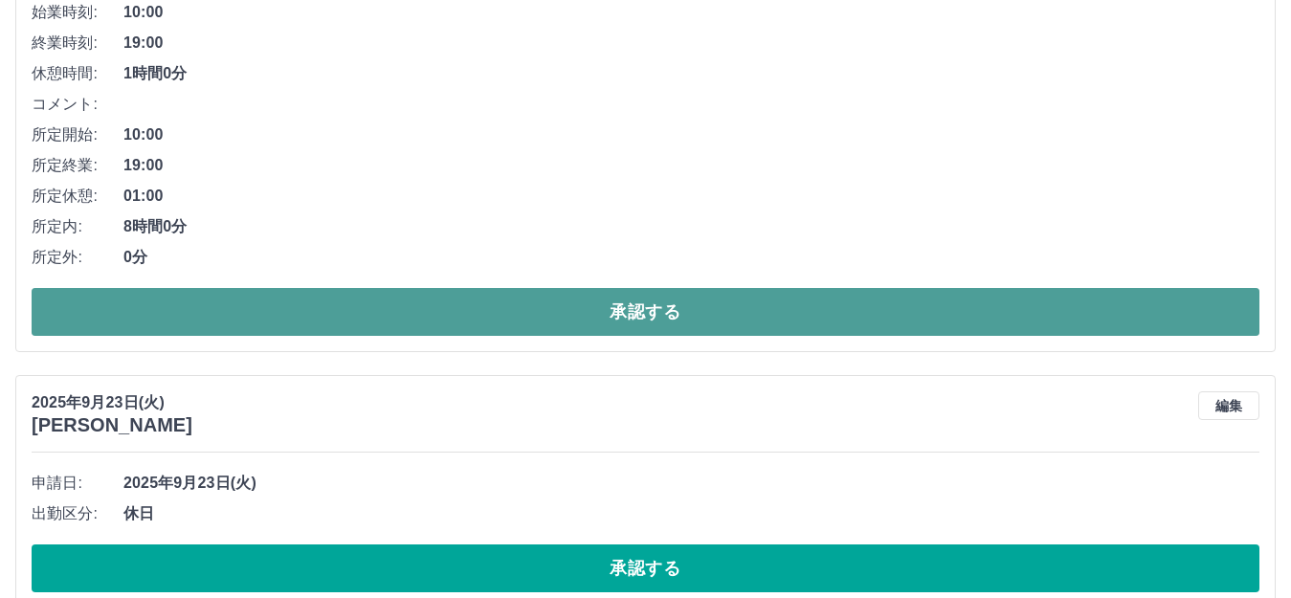
click at [497, 314] on button "承認する" at bounding box center [646, 312] width 1228 height 48
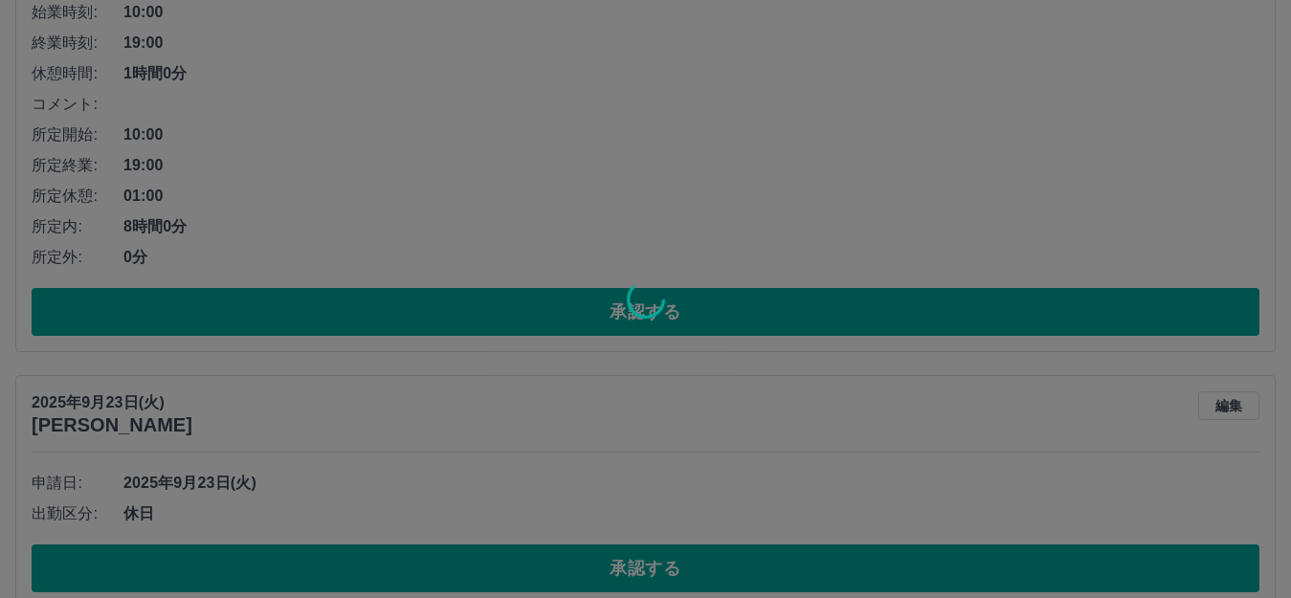
scroll to position [0, 0]
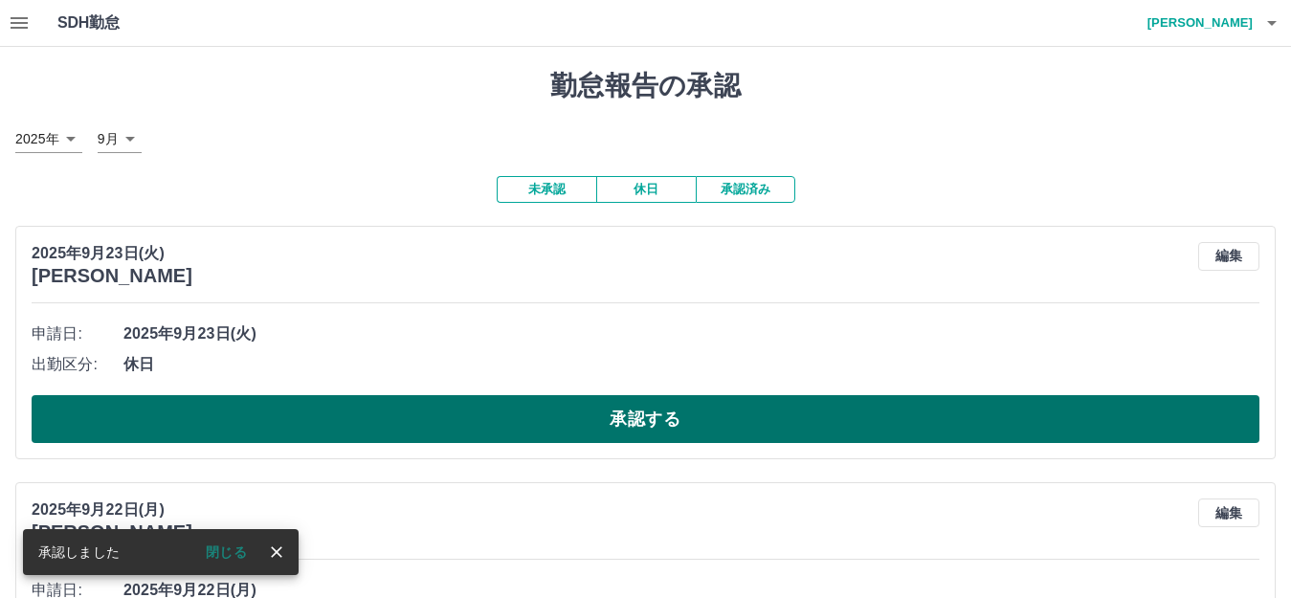
click at [499, 437] on button "承認する" at bounding box center [646, 419] width 1228 height 48
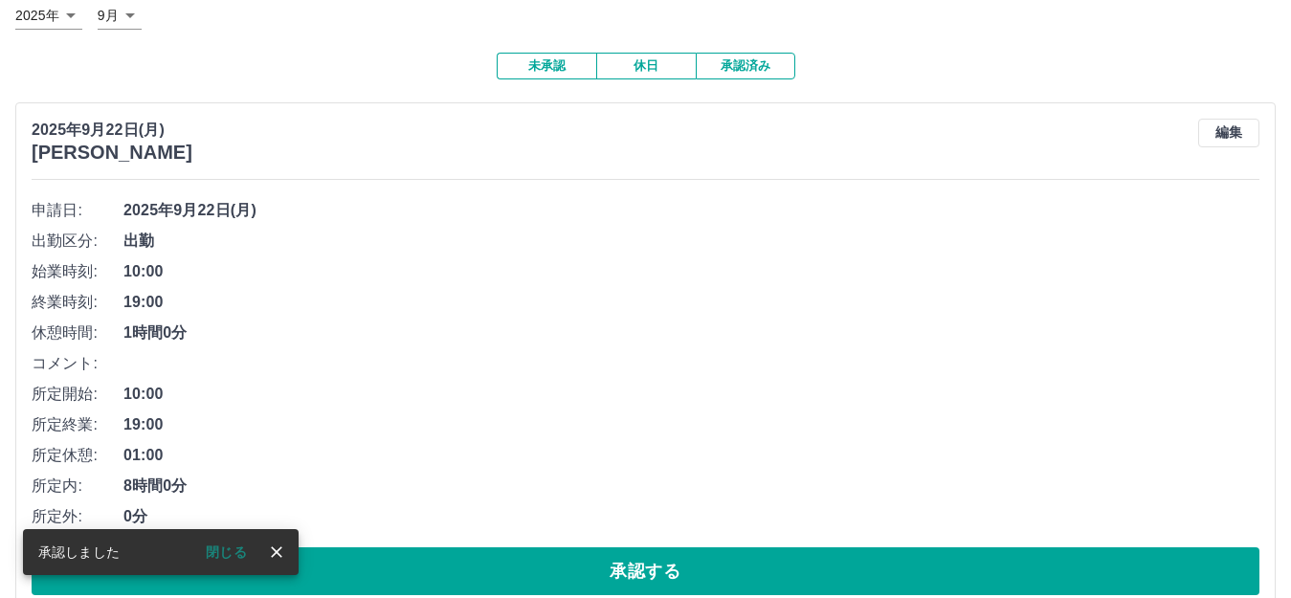
scroll to position [191, 0]
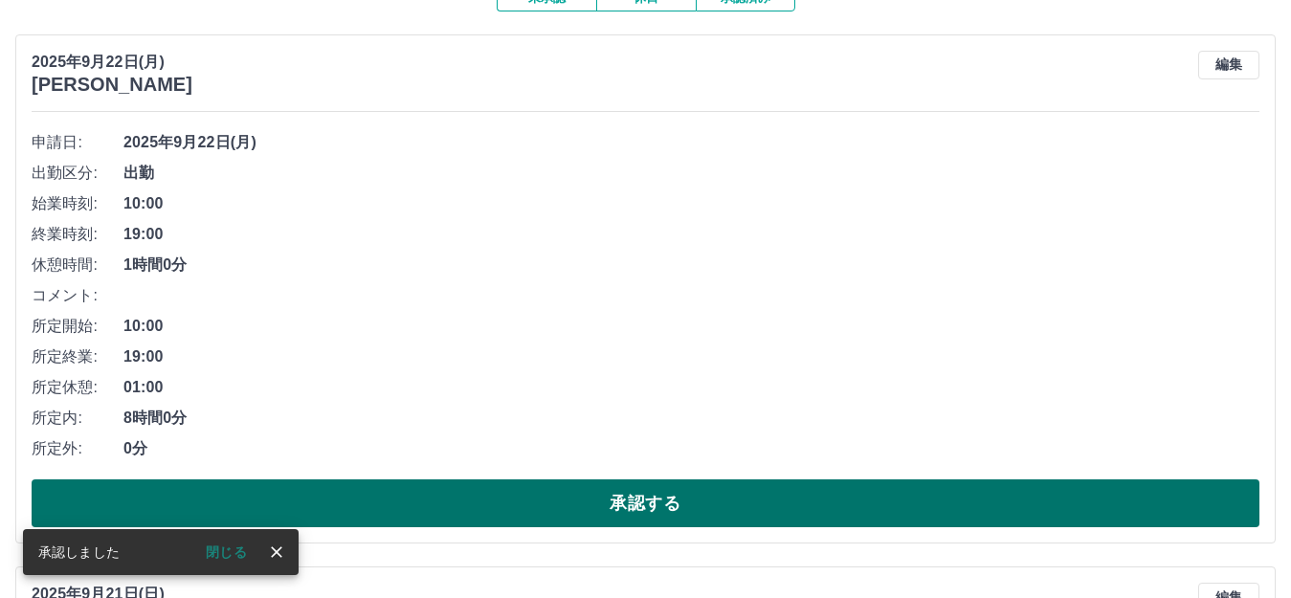
click at [676, 516] on button "承認する" at bounding box center [646, 503] width 1228 height 48
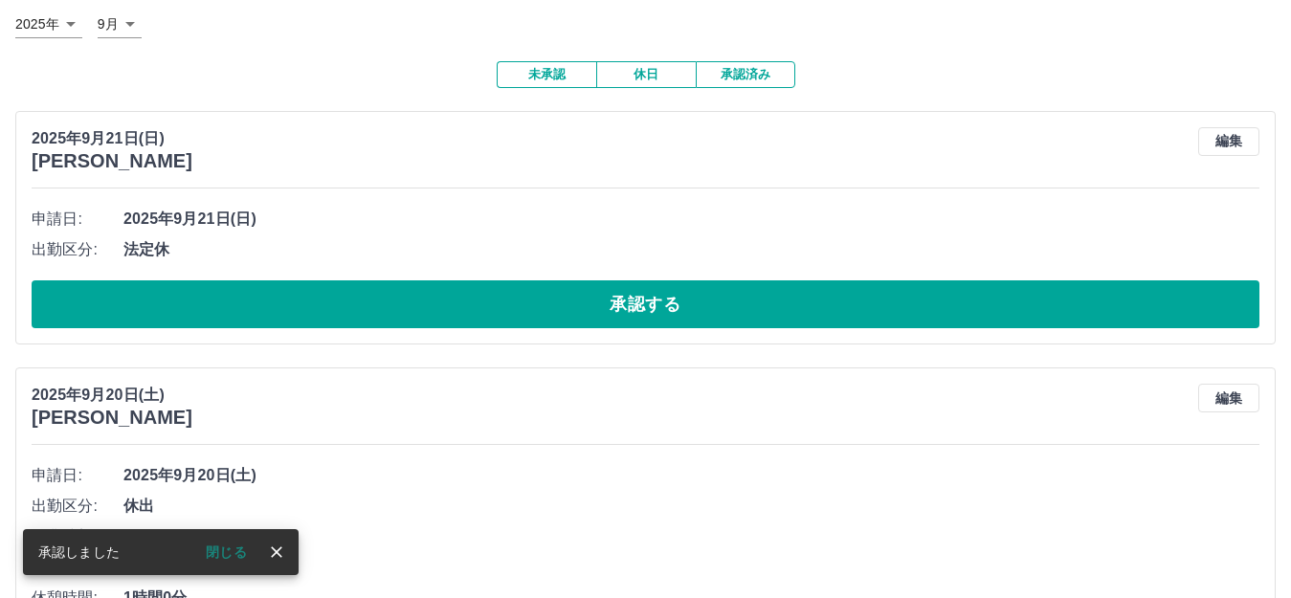
scroll to position [0, 0]
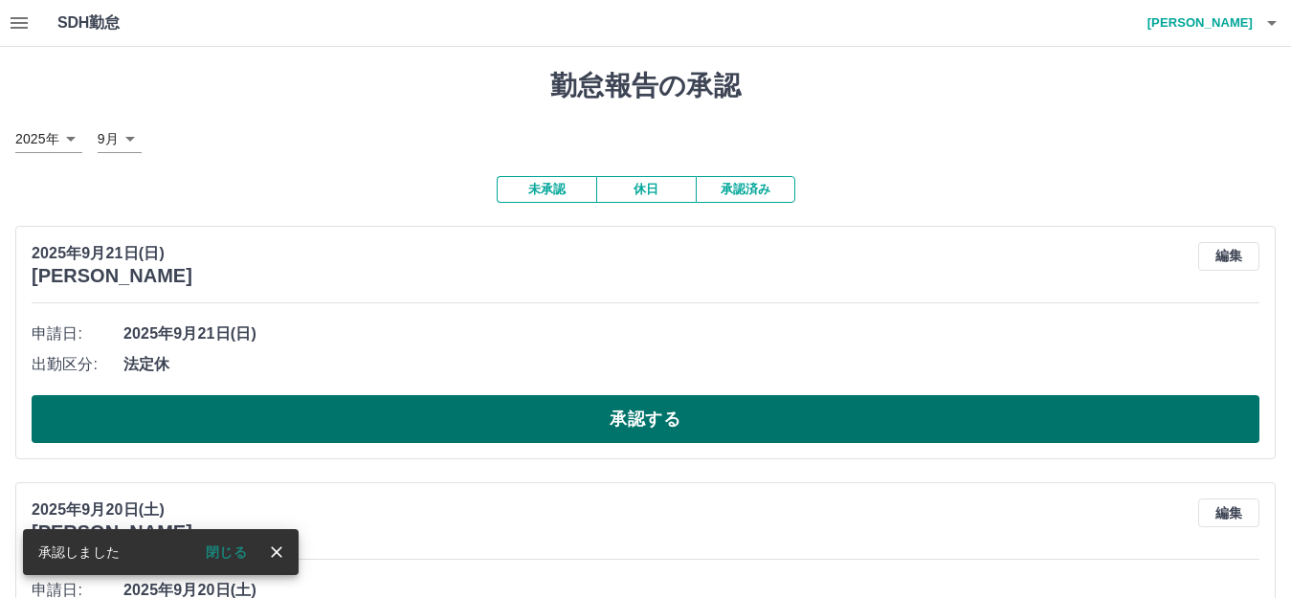
click at [629, 428] on button "承認する" at bounding box center [646, 419] width 1228 height 48
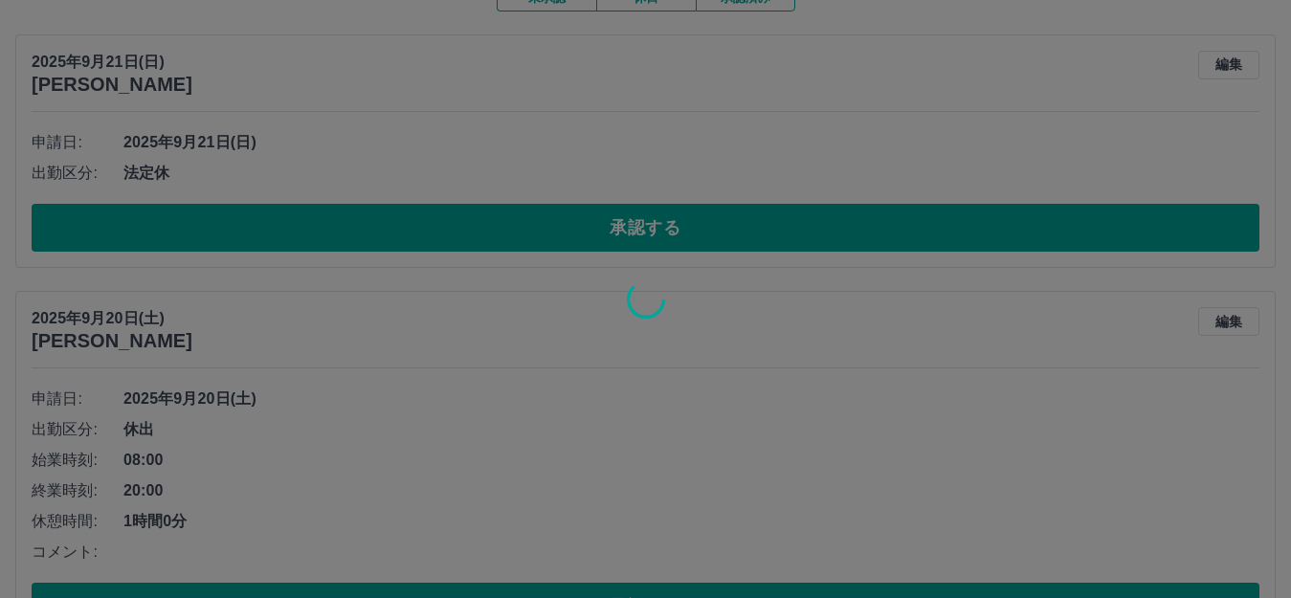
scroll to position [9, 0]
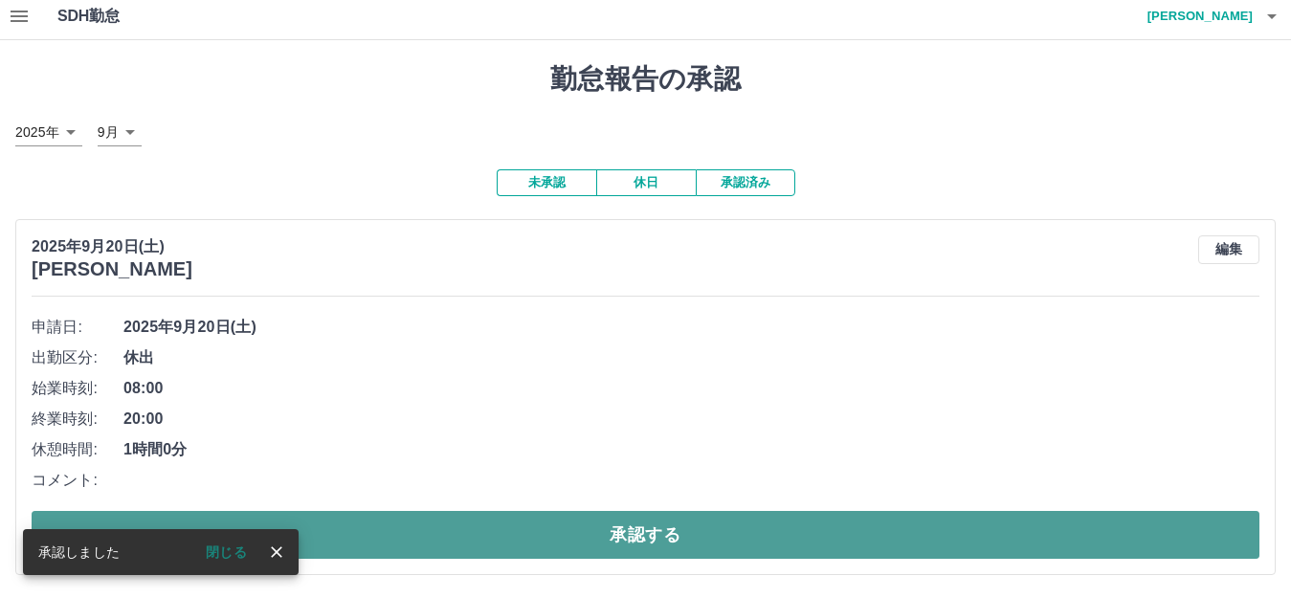
click at [794, 526] on button "承認する" at bounding box center [646, 535] width 1228 height 48
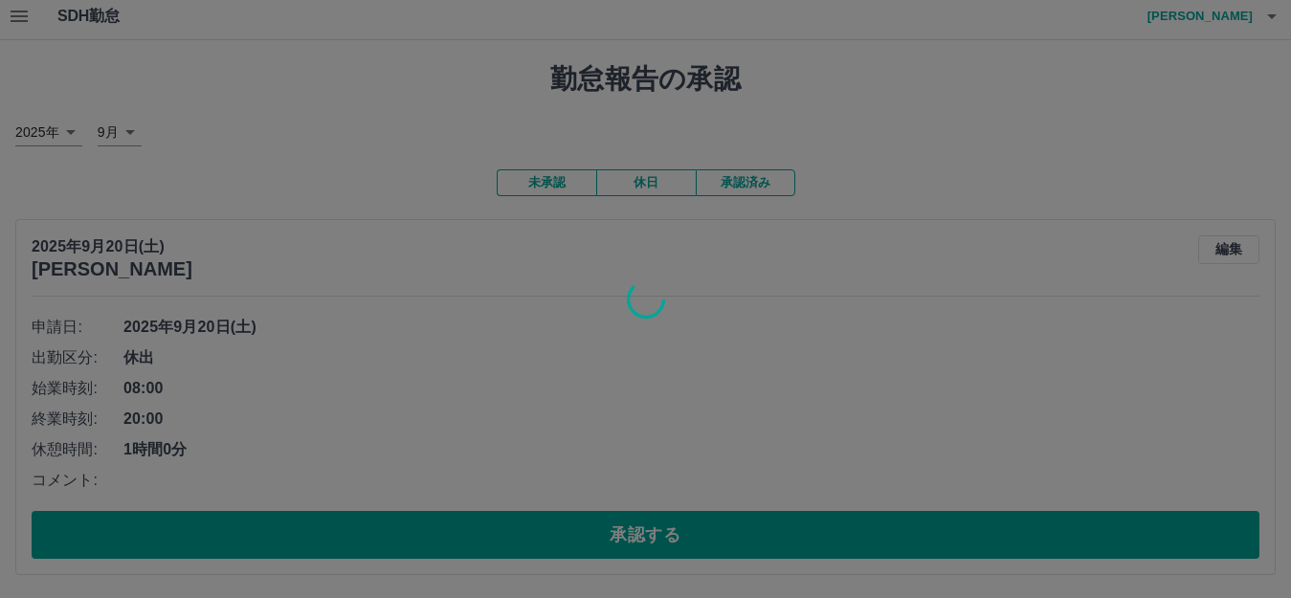
scroll to position [0, 0]
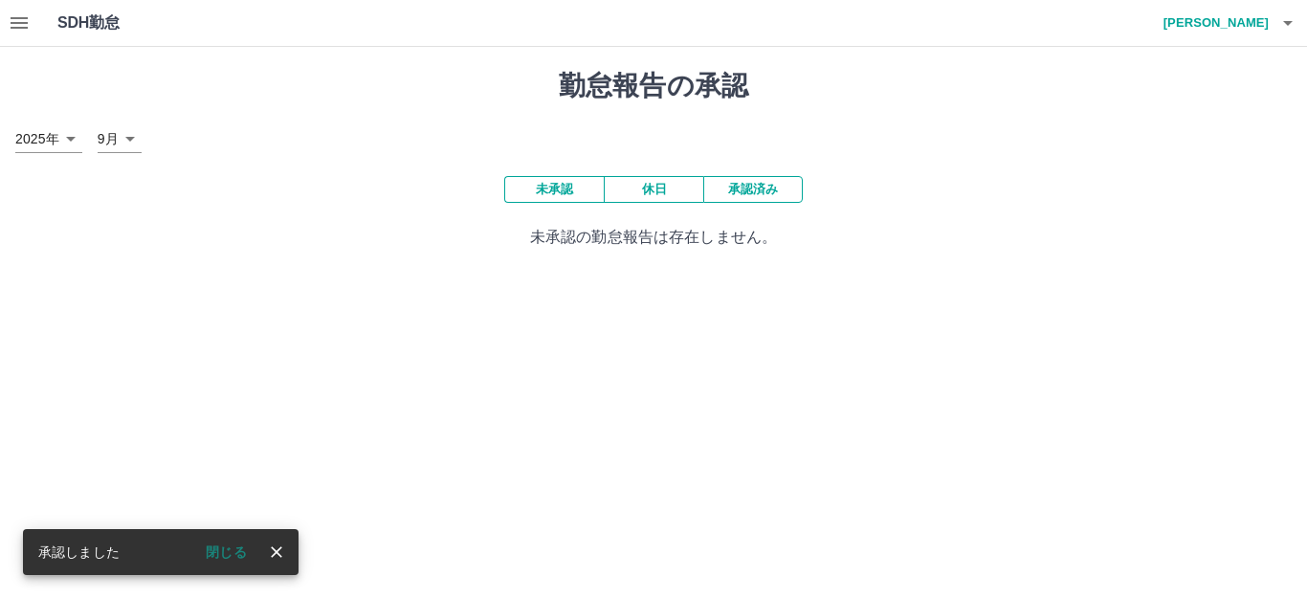
click at [558, 203] on button "未承認" at bounding box center [554, 189] width 100 height 27
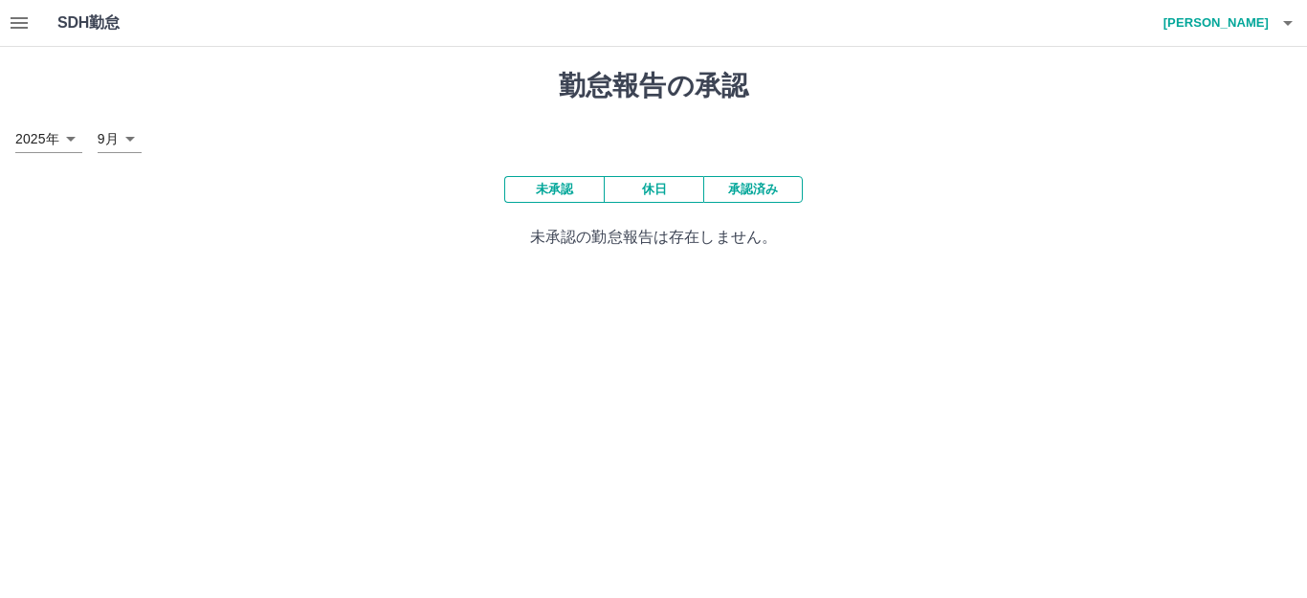
click at [556, 199] on button "未承認" at bounding box center [554, 189] width 100 height 27
click at [549, 188] on button "未承認" at bounding box center [554, 189] width 100 height 27
click at [649, 192] on button "休日" at bounding box center [654, 189] width 100 height 27
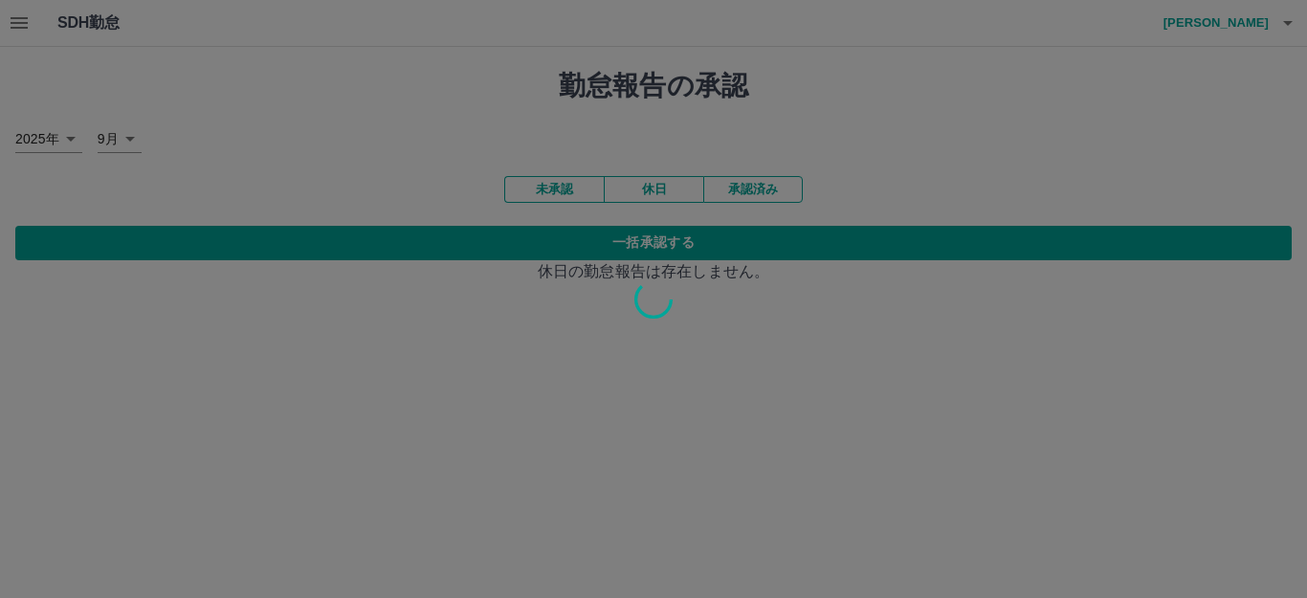
click at [768, 188] on div at bounding box center [653, 299] width 1307 height 598
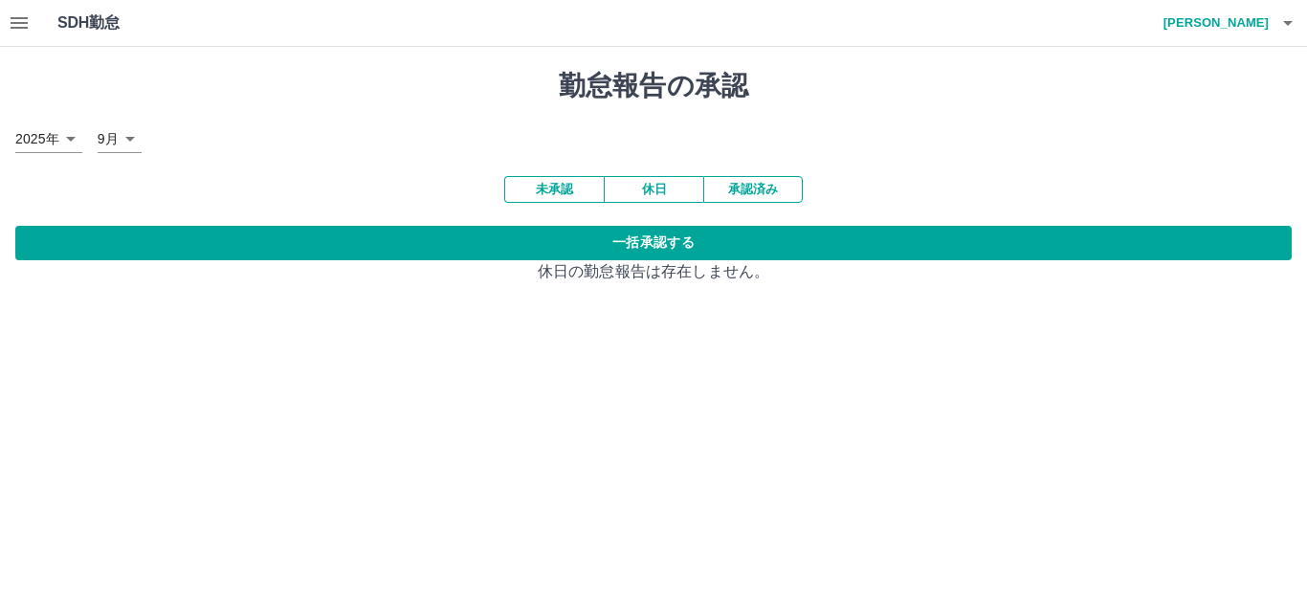
click at [759, 185] on button "承認済み" at bounding box center [753, 189] width 100 height 27
